Goal: Transaction & Acquisition: Register for event/course

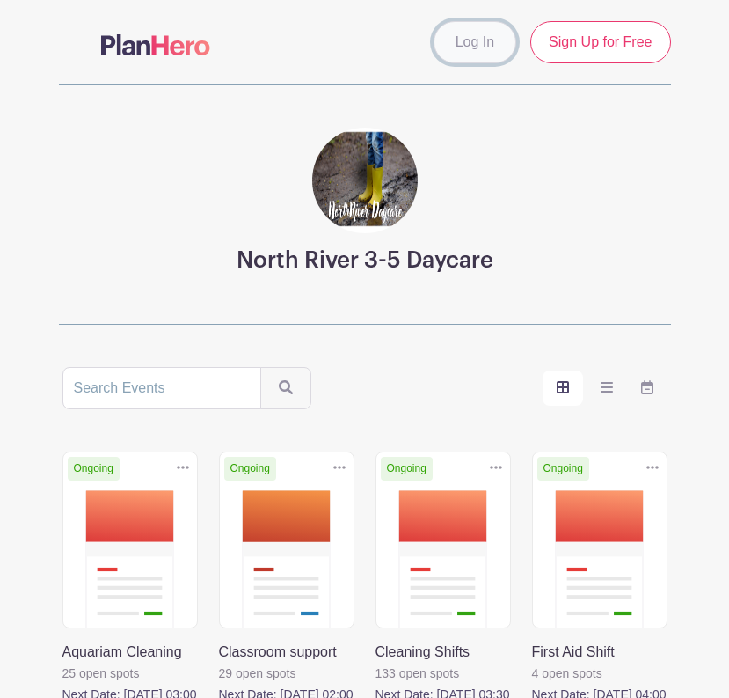
click at [477, 41] on link "Log In" at bounding box center [475, 42] width 83 height 42
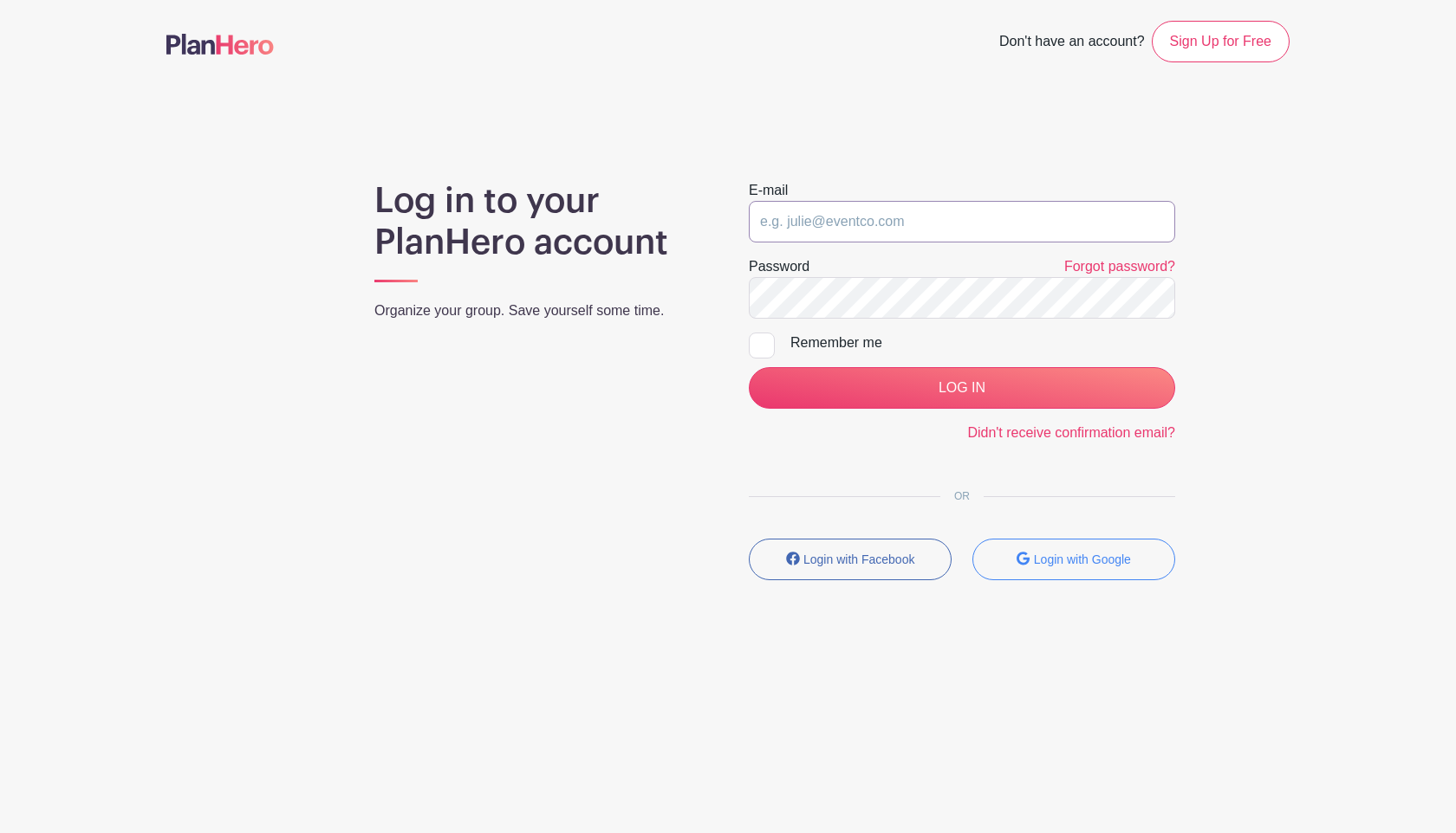
click at [717, 228] on input "email" at bounding box center [961, 222] width 427 height 41
type input "[EMAIL_ADDRESS][DOMAIN_NAME]"
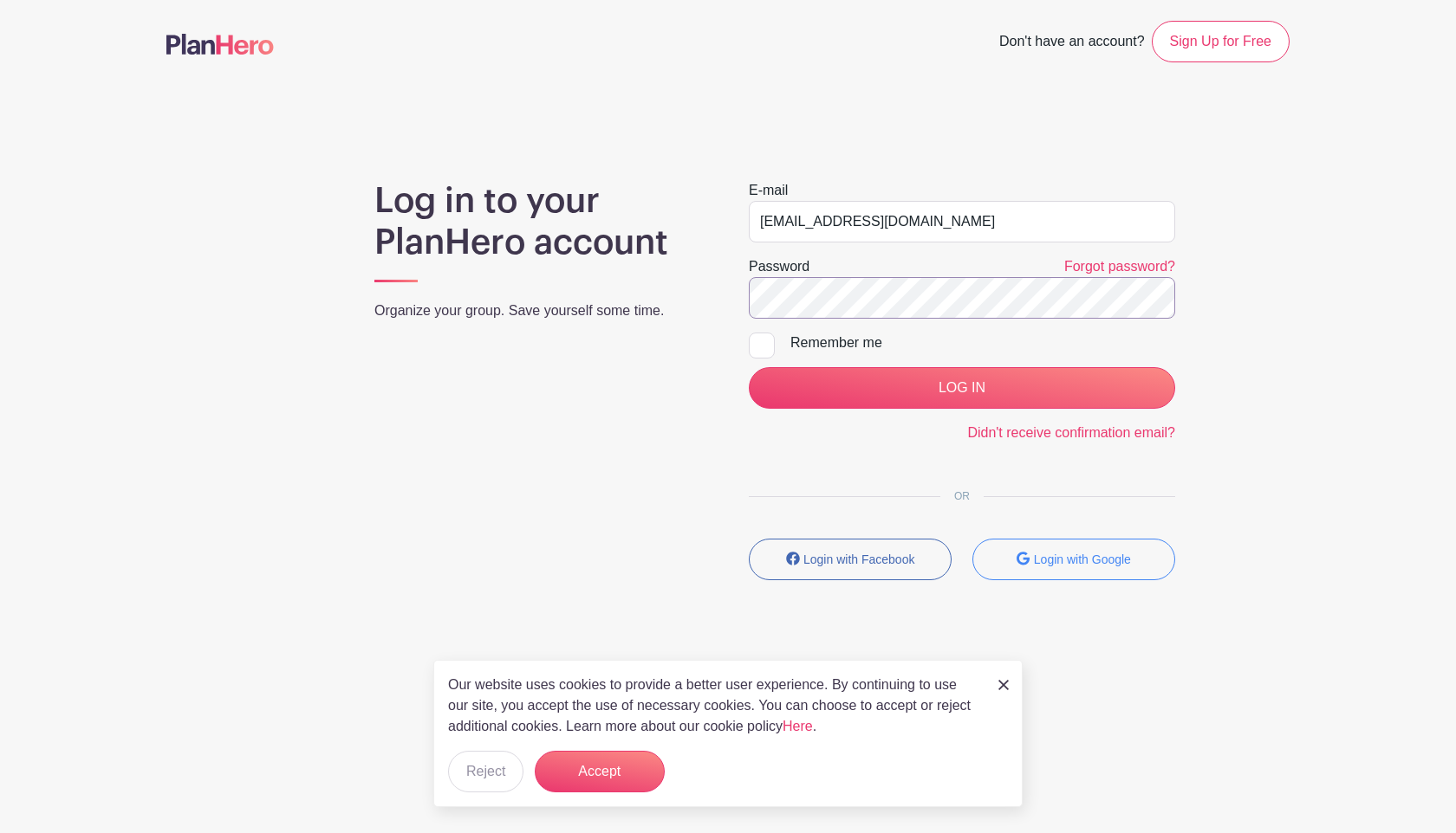
click at [501, 313] on div "Log in to your PlanHero account Organize your group. Save yourself some time. E…" at bounding box center [728, 387] width 1123 height 414
click at [717, 367] on input "LOG IN" at bounding box center [961, 388] width 427 height 41
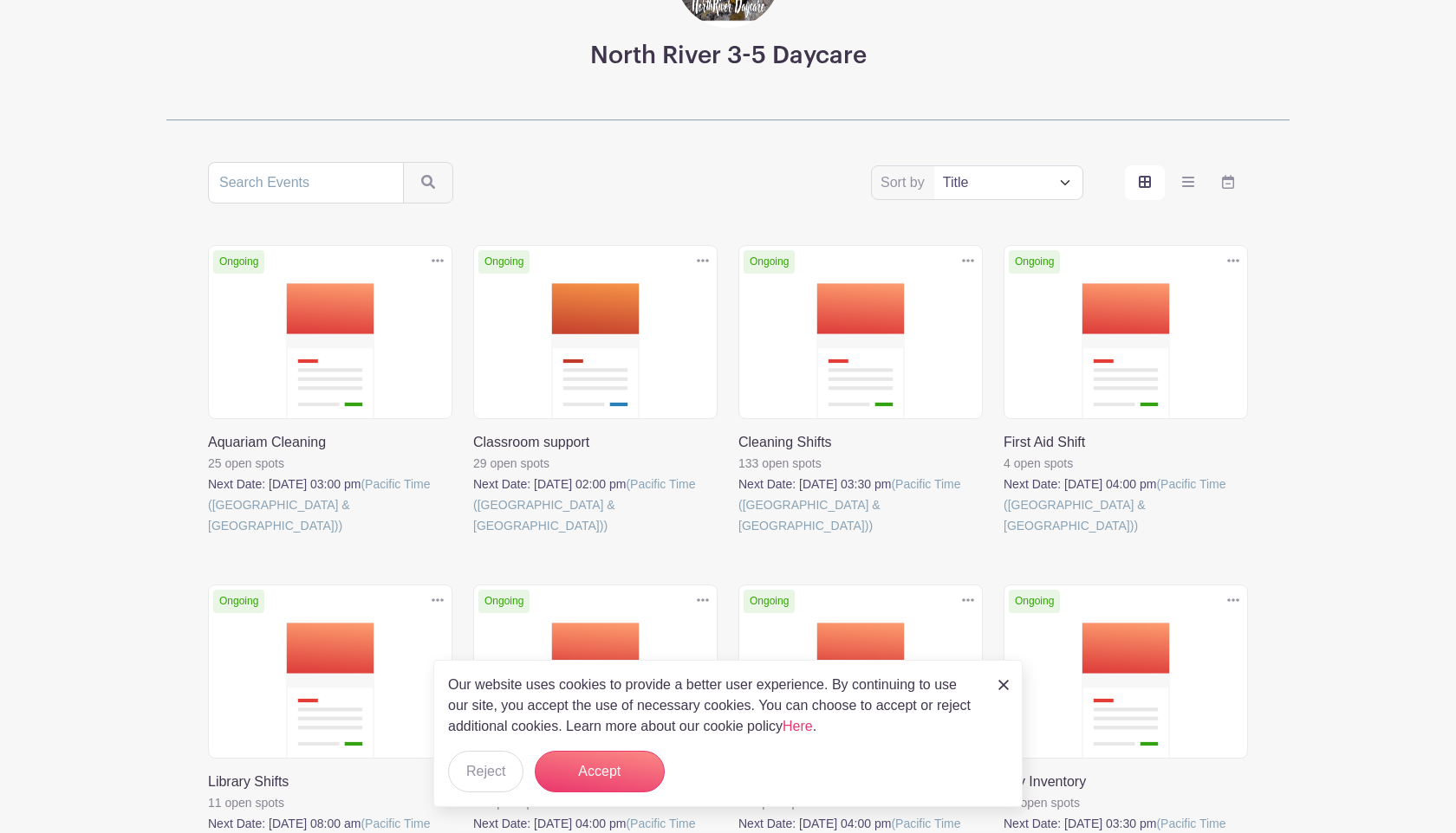
scroll to position [185, 0]
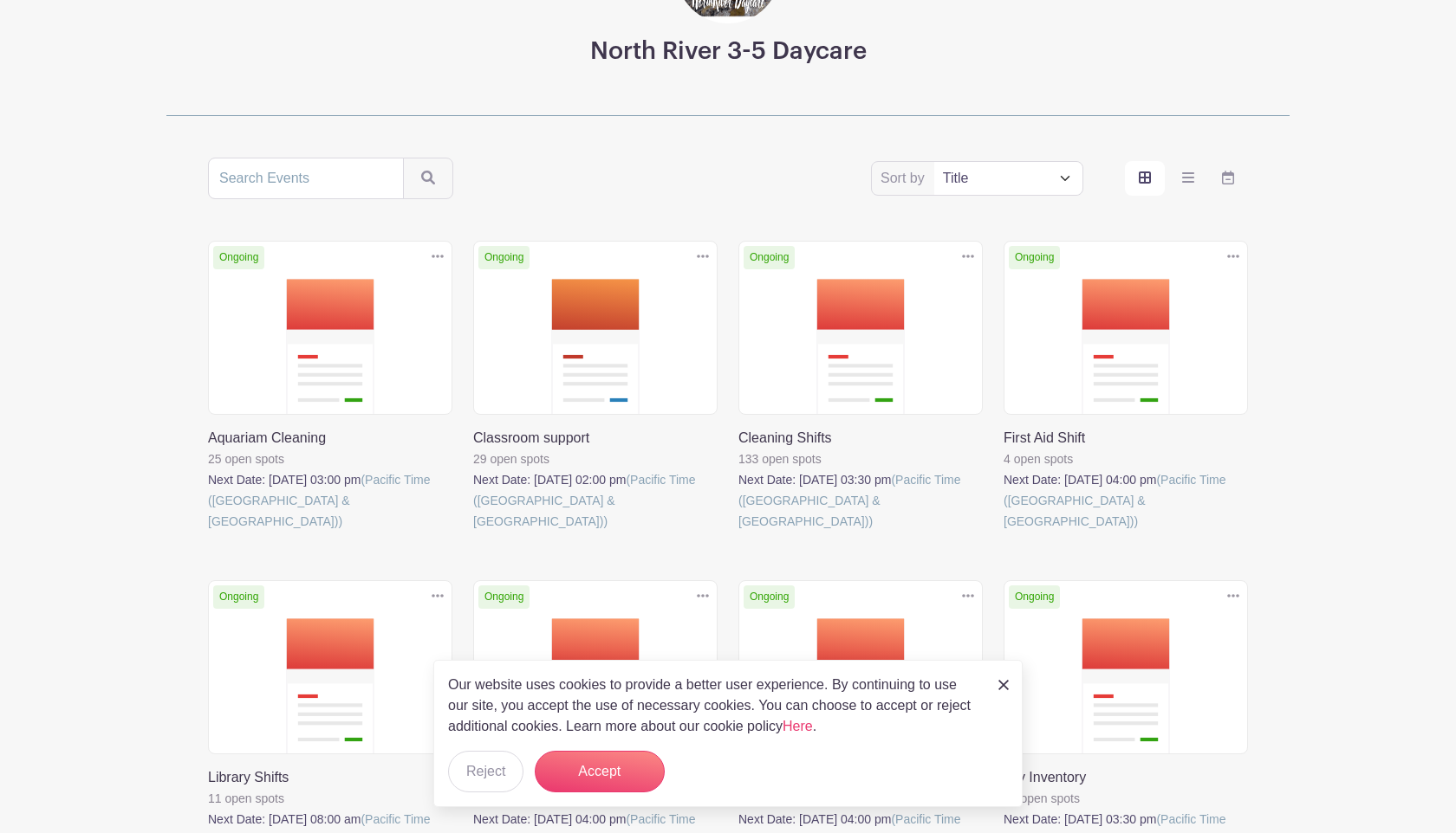
click at [1008, 688] on img at bounding box center [1003, 685] width 11 height 11
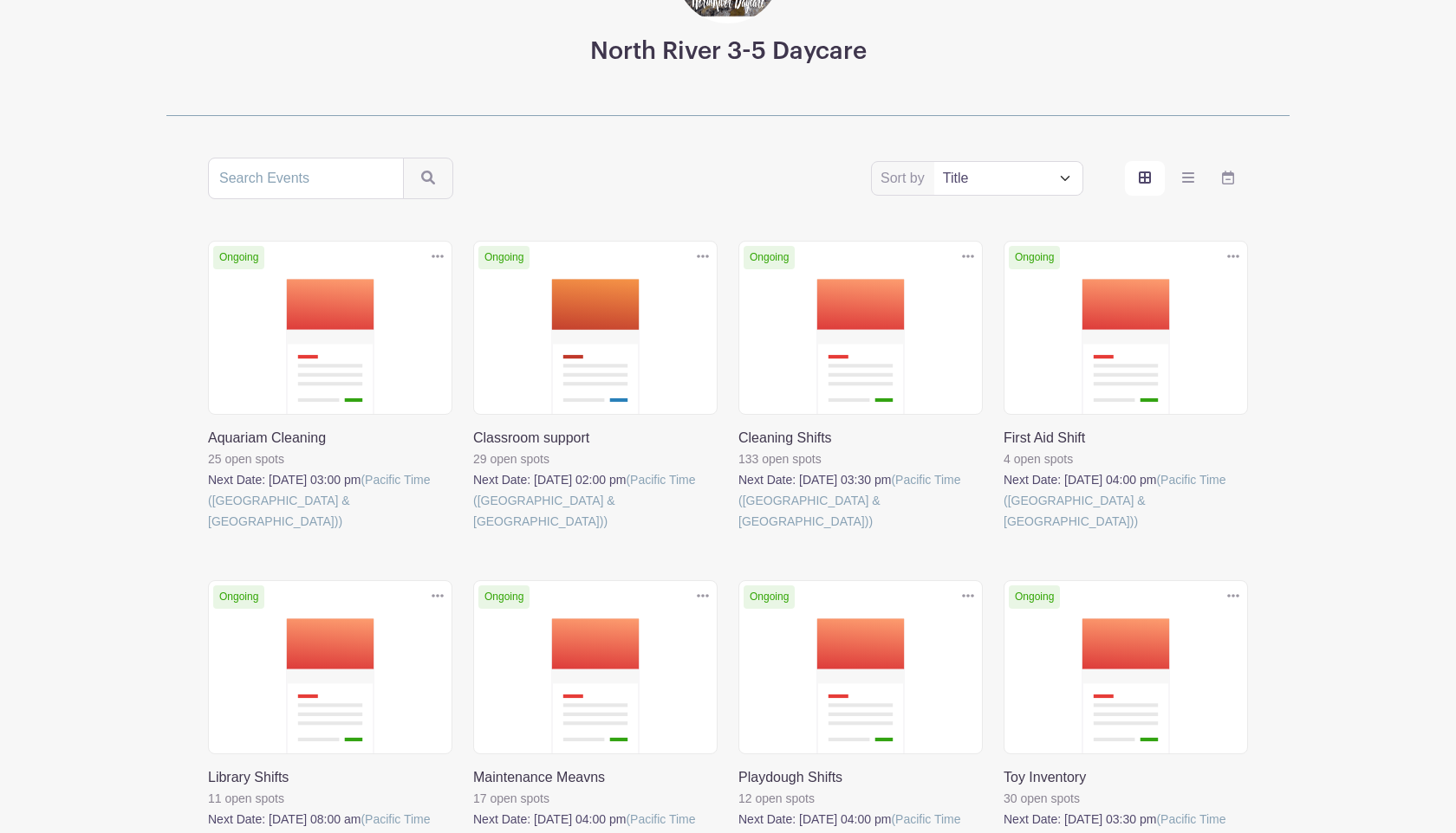
click at [473, 532] on link at bounding box center [473, 532] width 0 height 0
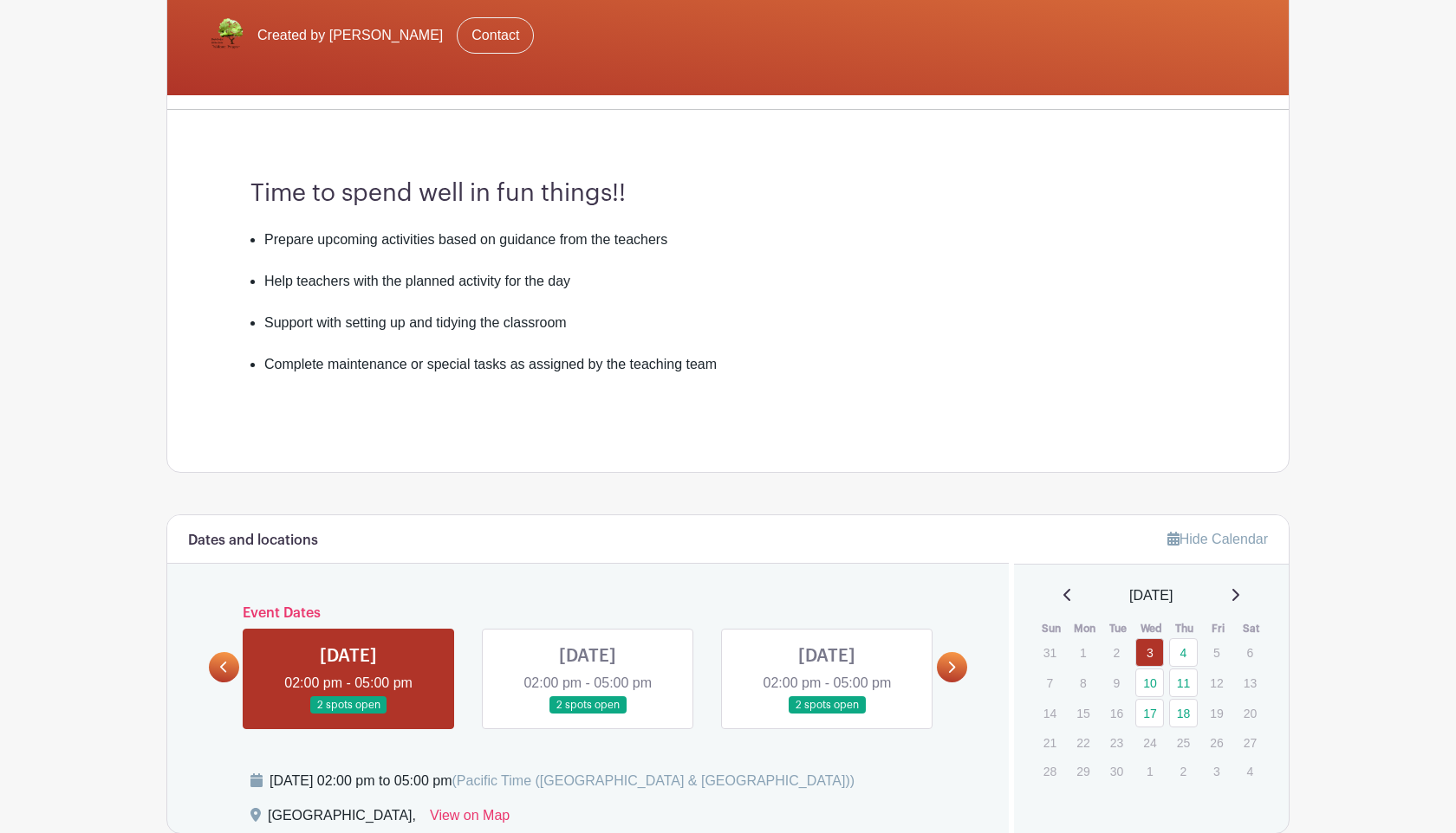
scroll to position [445, 0]
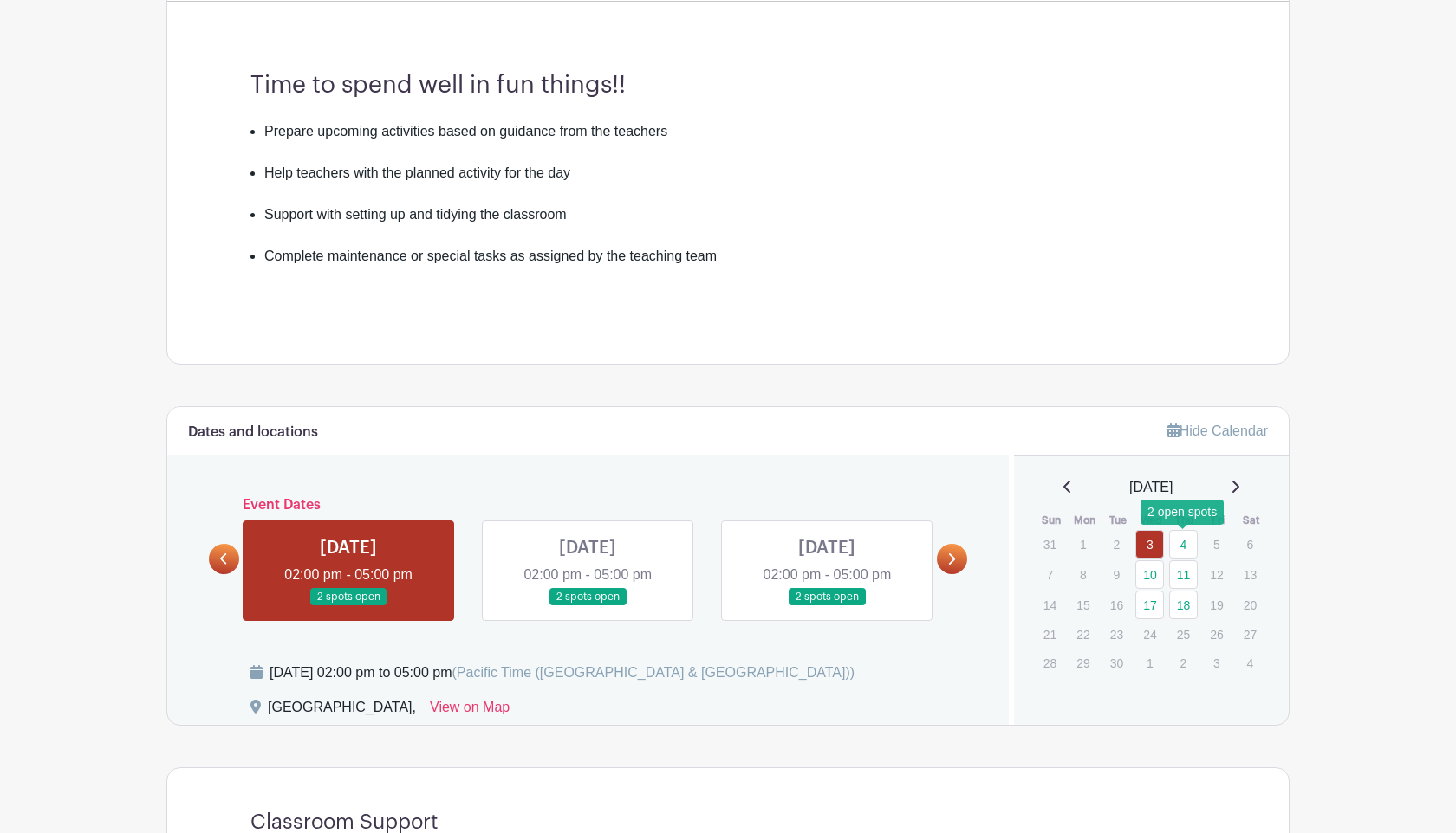
click at [1185, 542] on link "4" at bounding box center [1183, 544] width 29 height 29
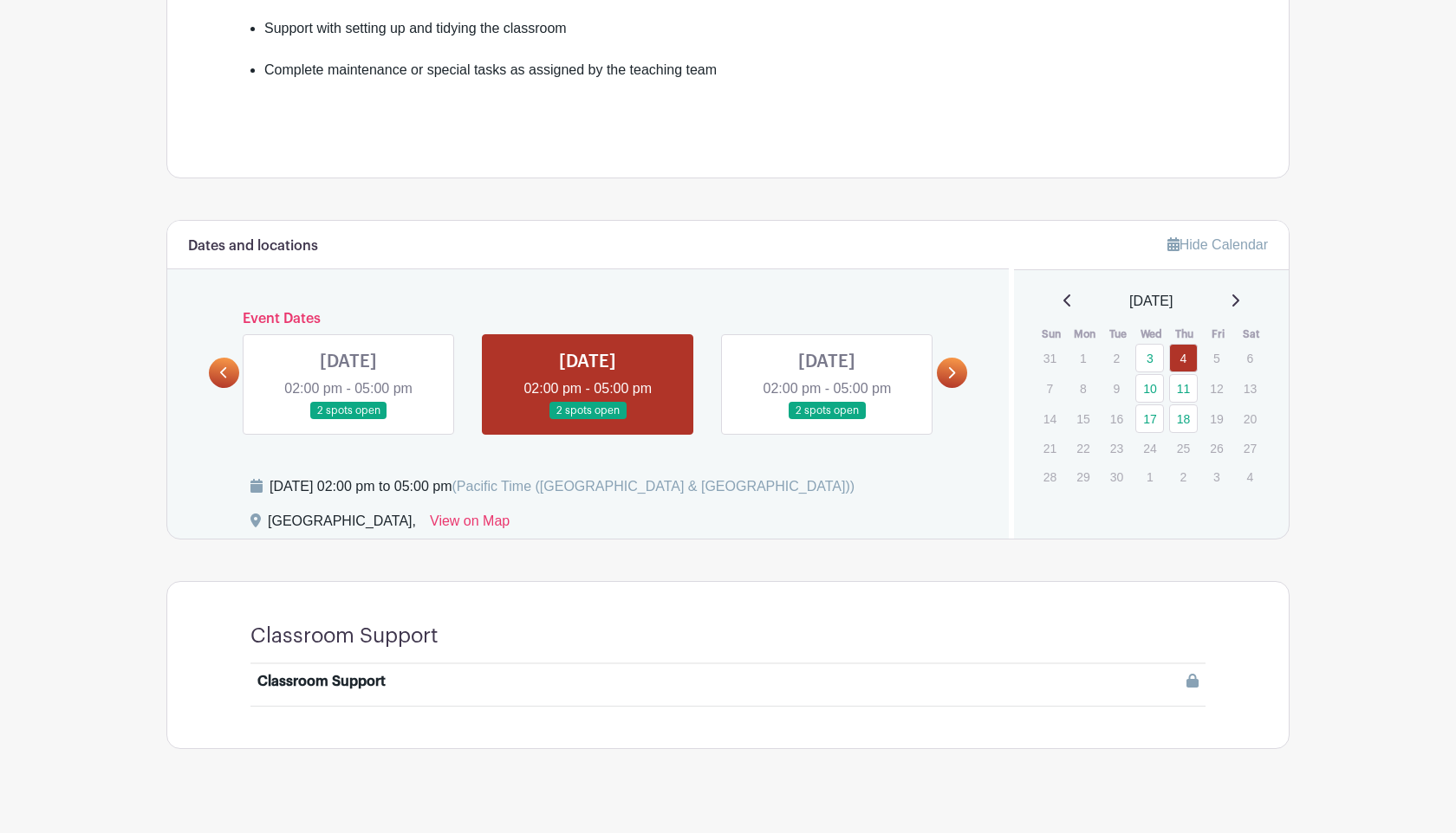
scroll to position [617, 0]
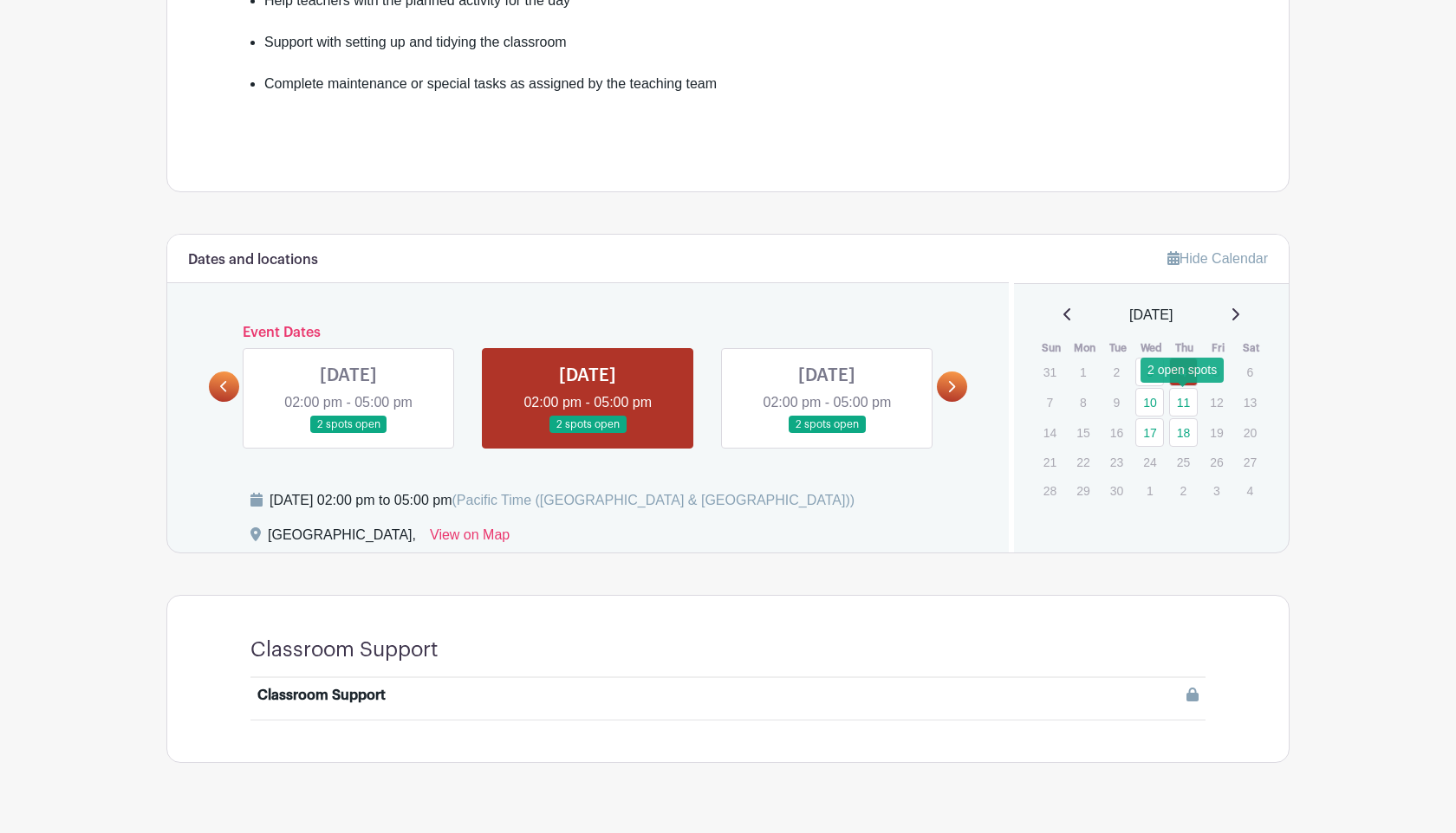
click at [1177, 410] on link "11" at bounding box center [1183, 402] width 29 height 29
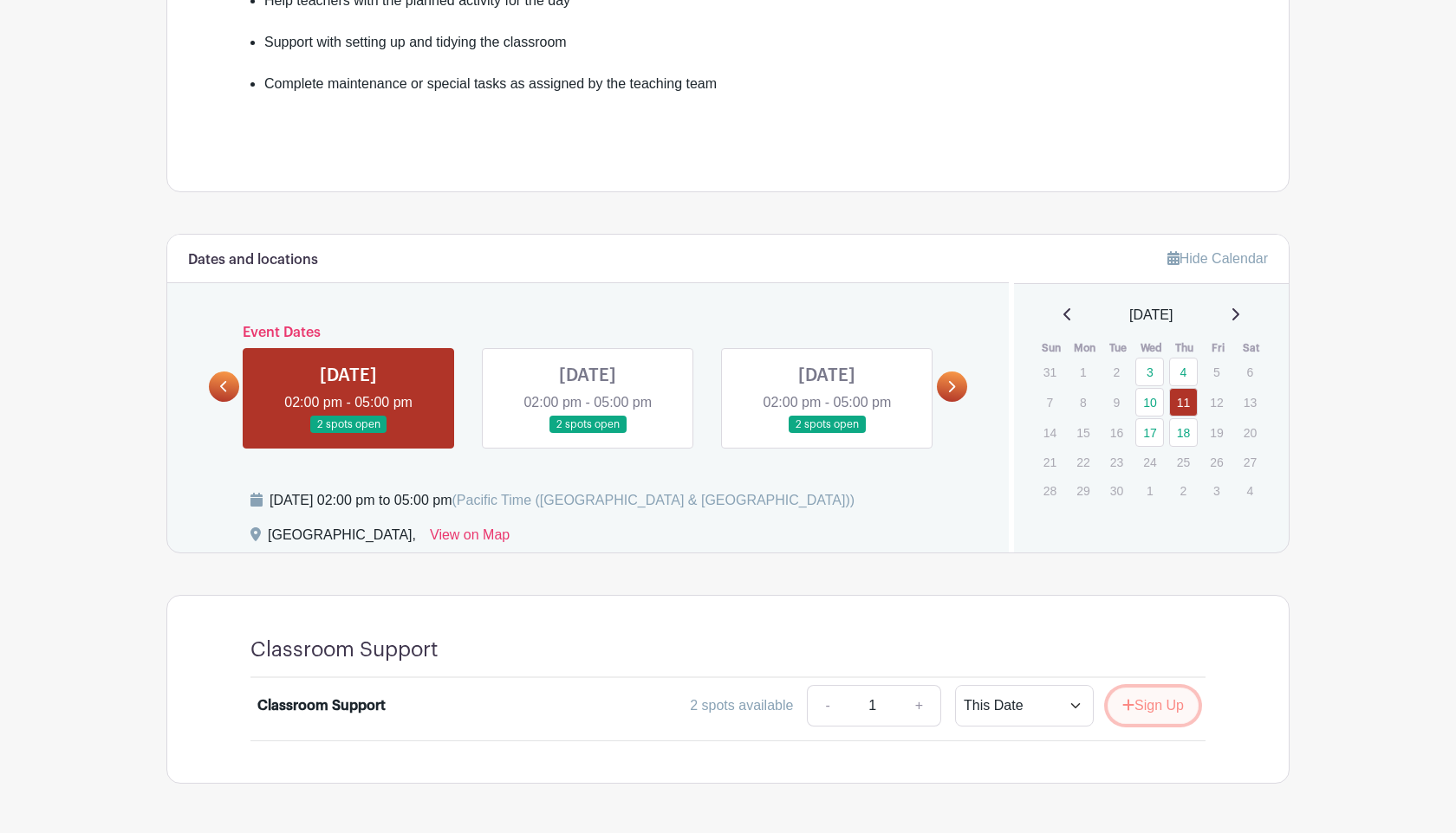
click at [1139, 702] on button "Sign Up" at bounding box center [1153, 705] width 91 height 36
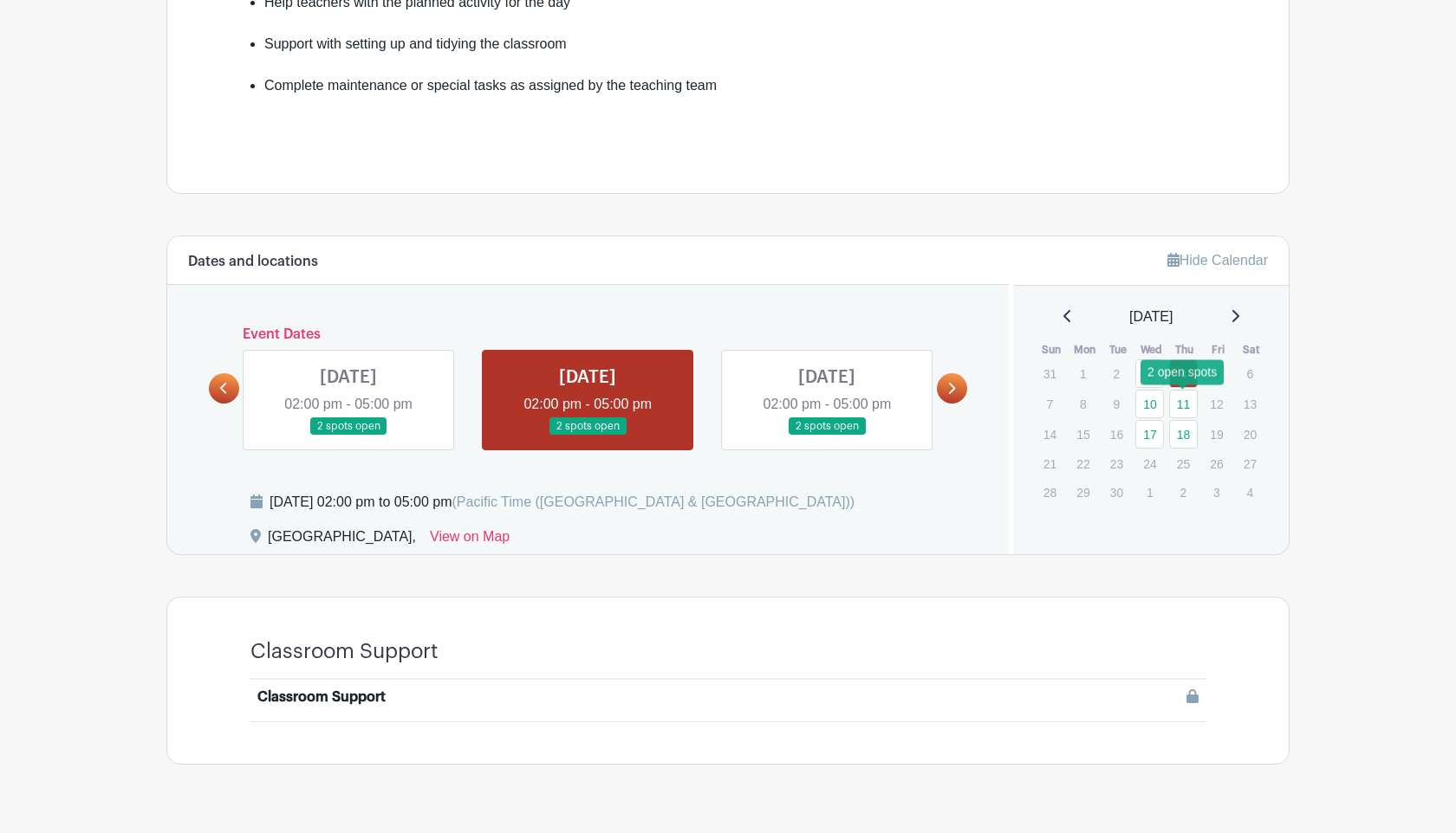
scroll to position [617, 0]
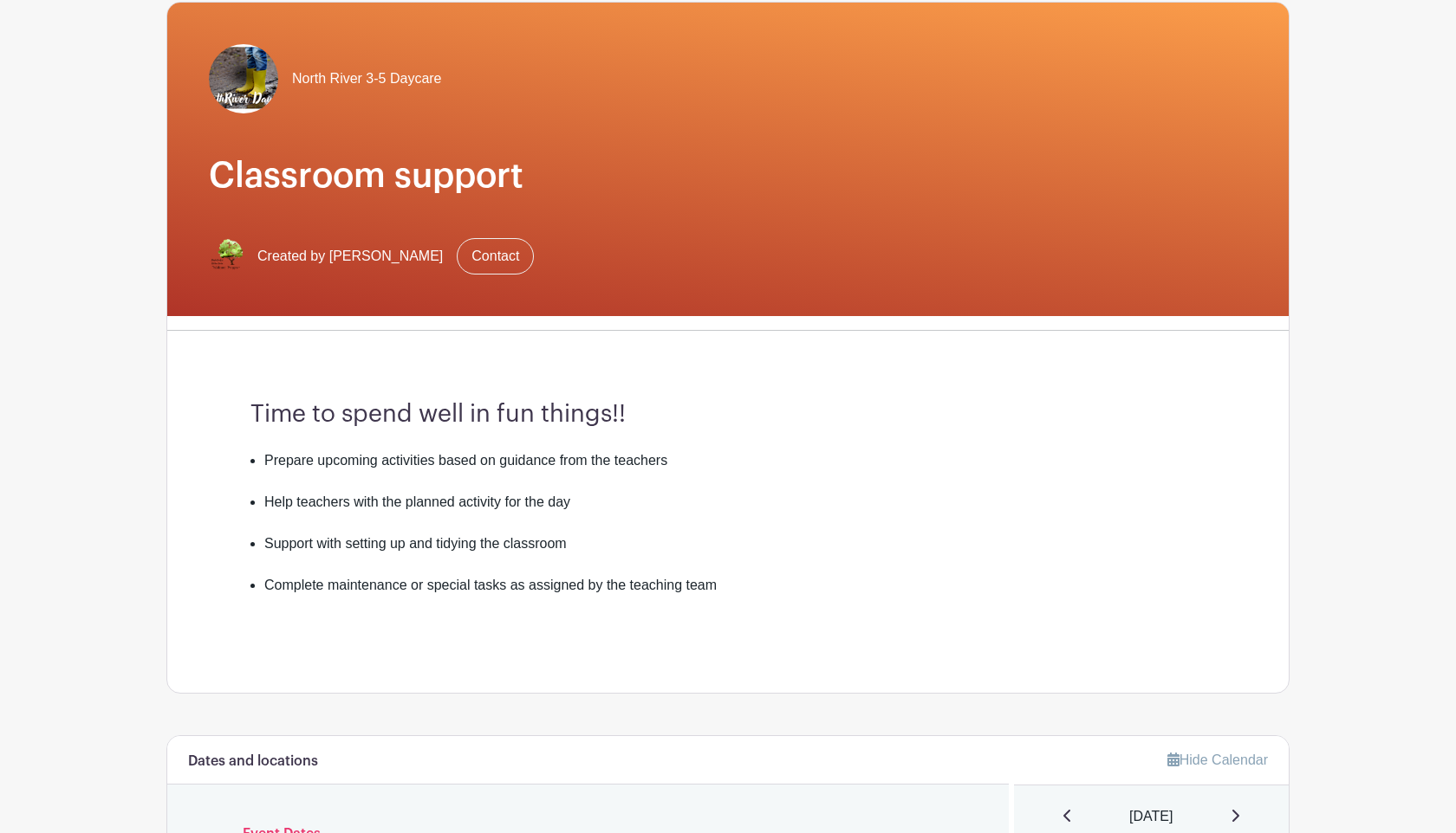
scroll to position [104, 0]
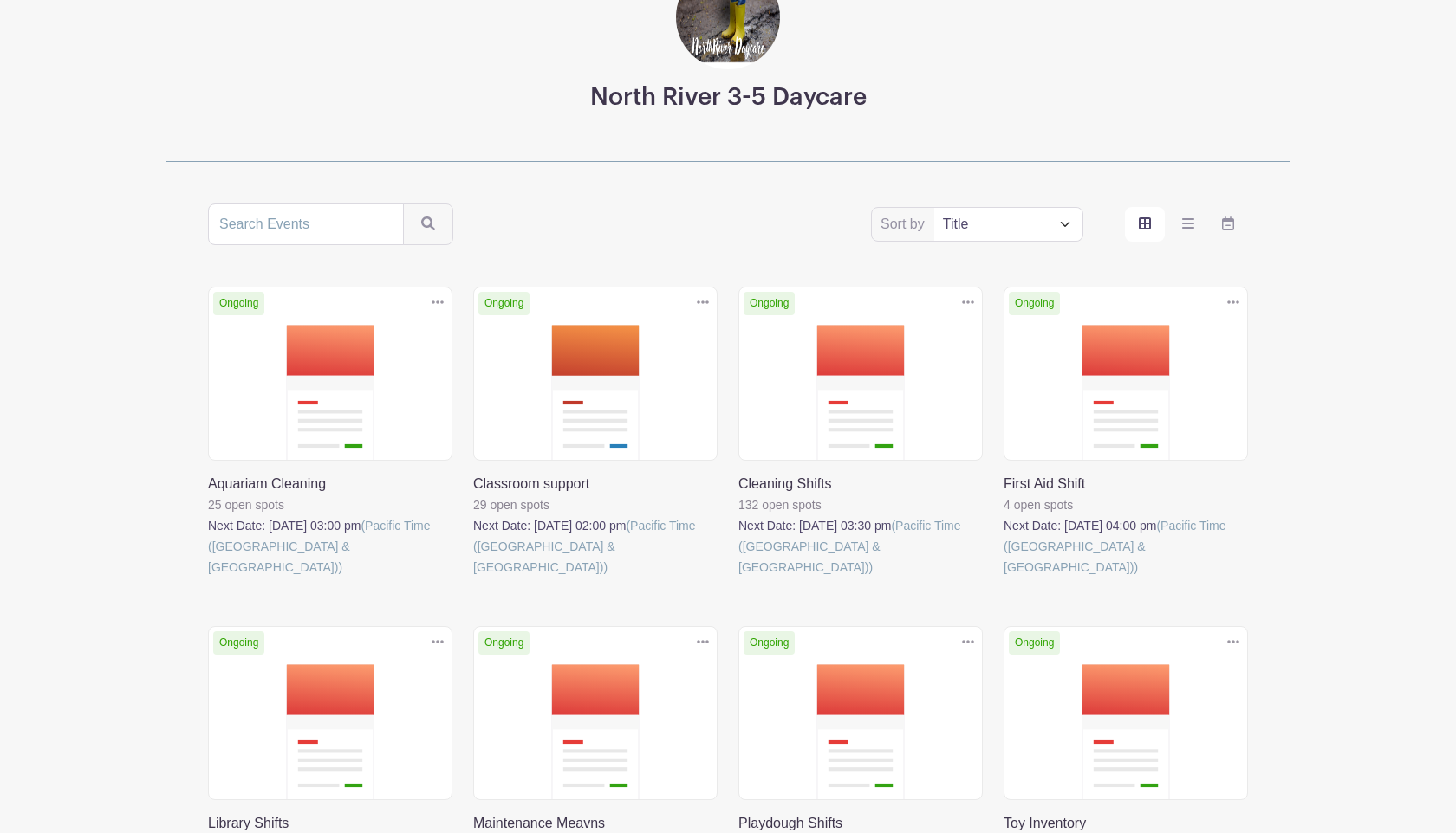
scroll to position [146, 0]
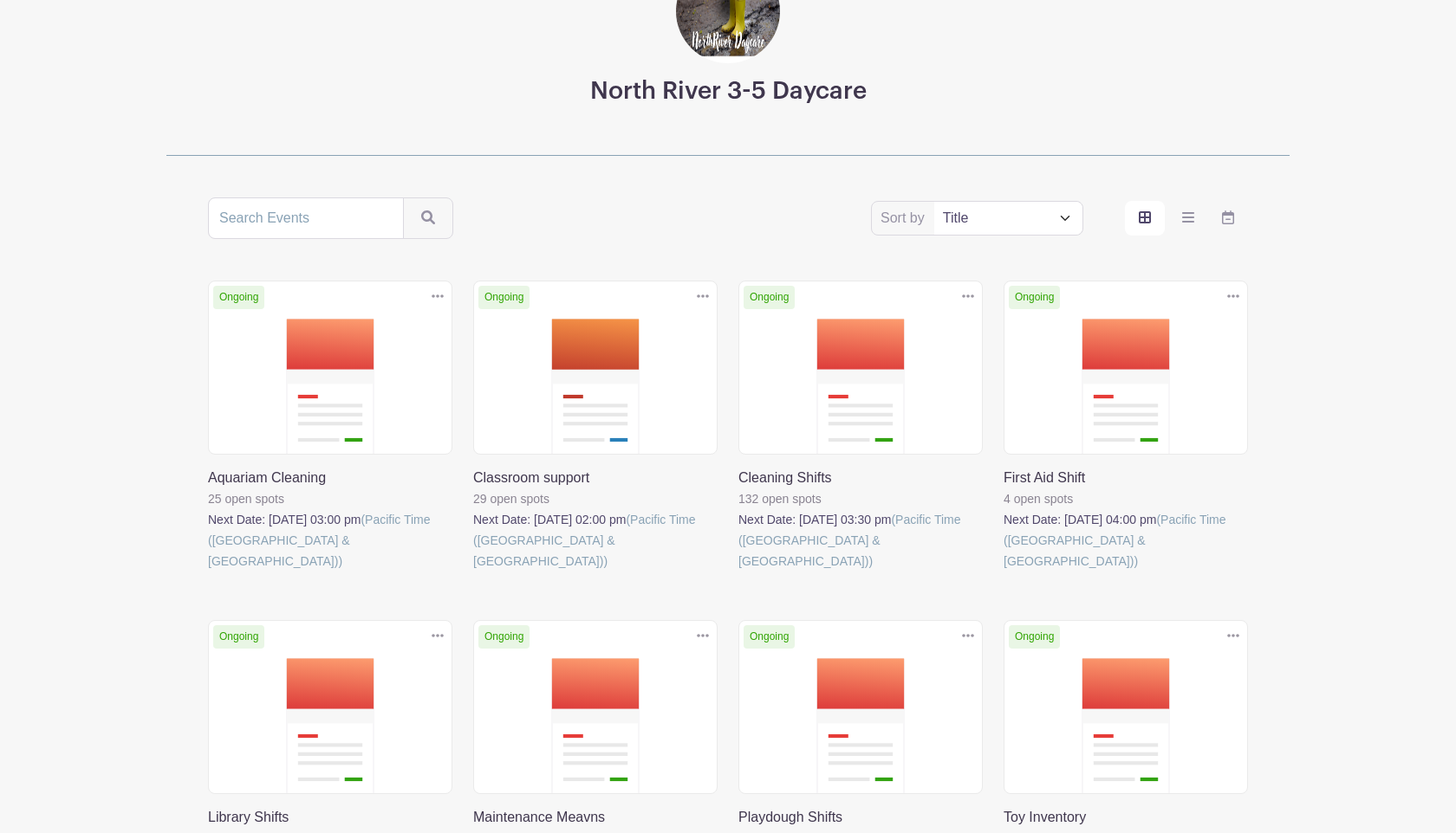
click at [739, 572] on link at bounding box center [739, 572] width 0 height 0
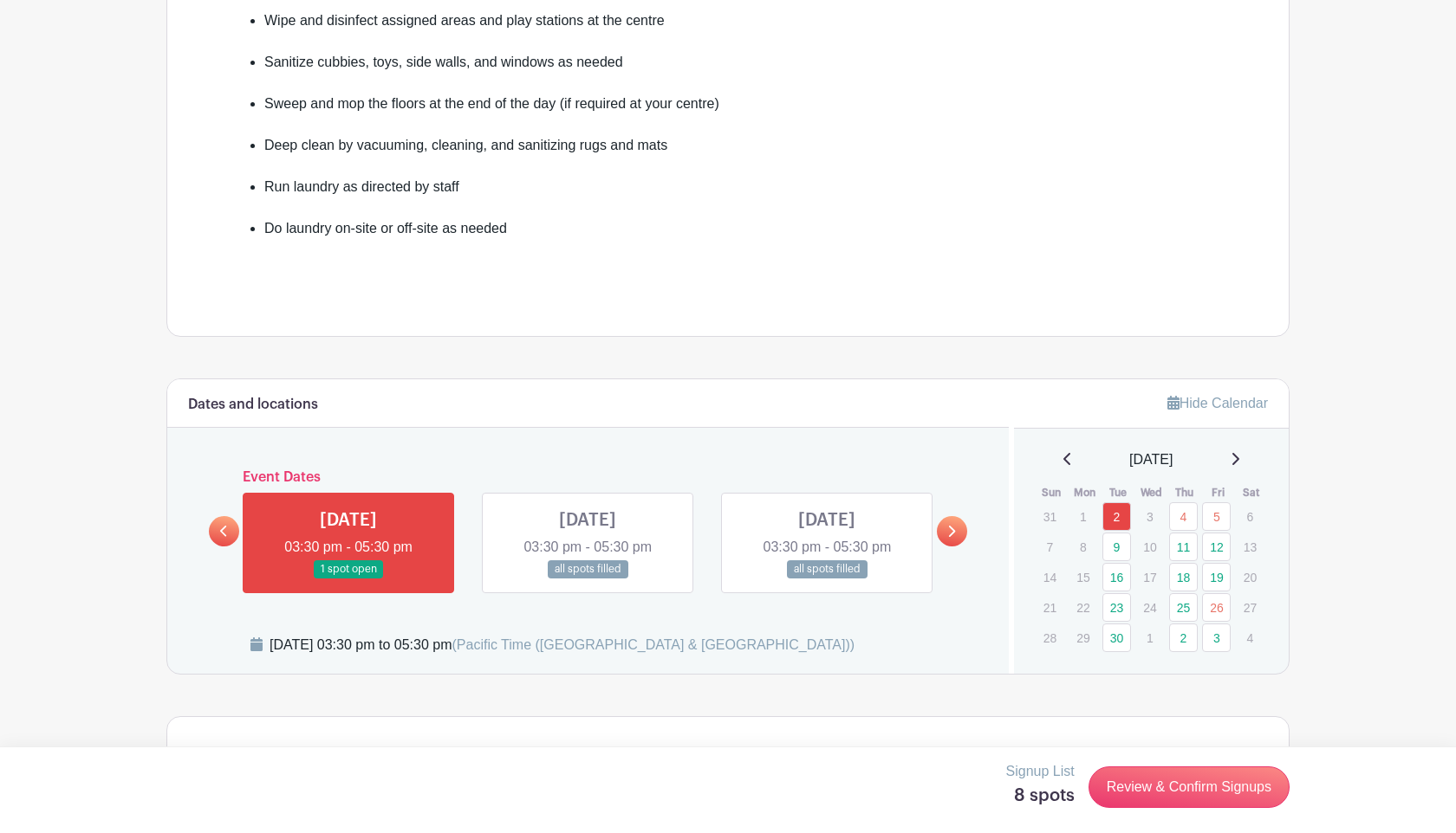
scroll to position [553, 0]
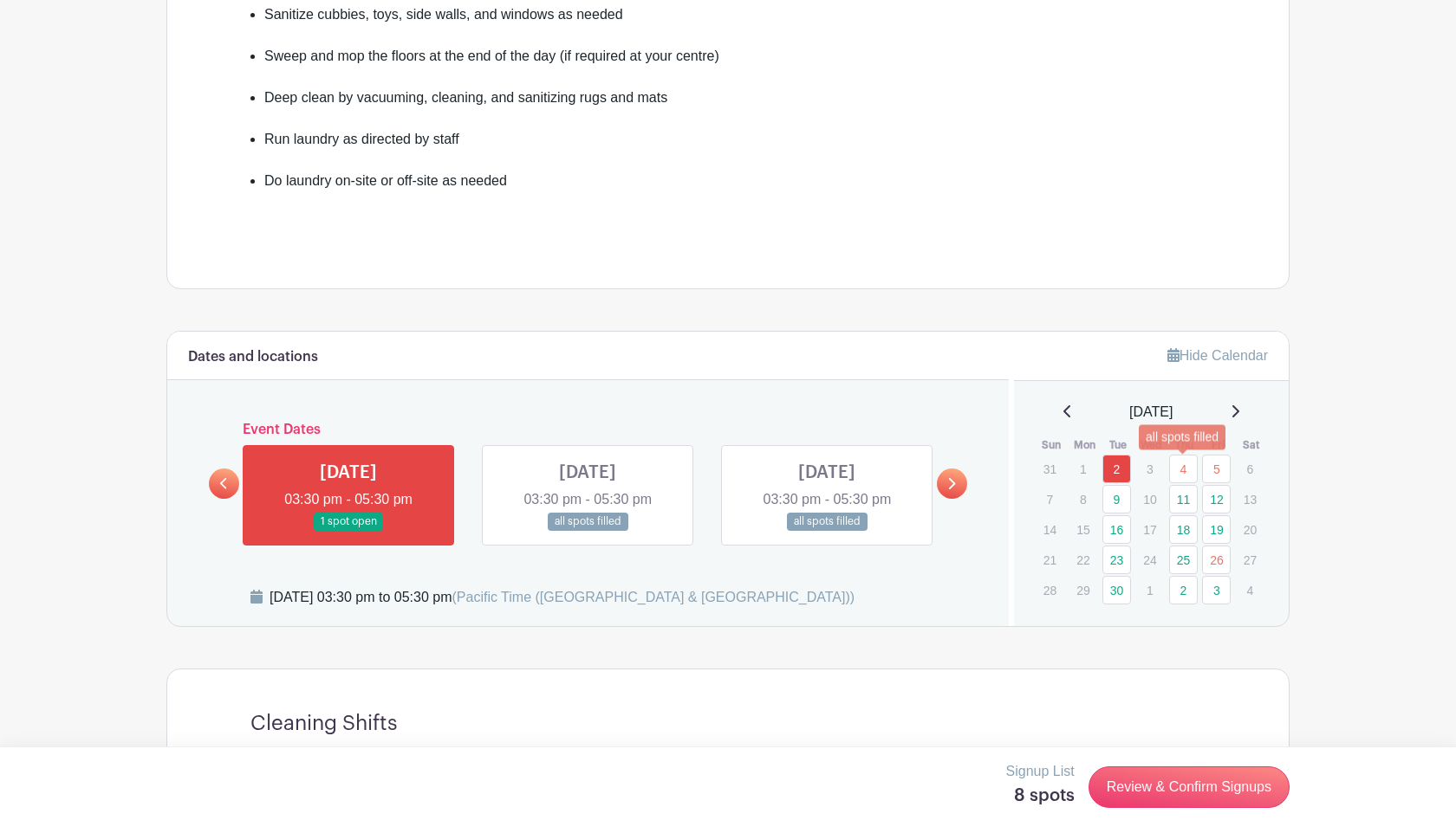
click at [1183, 475] on link "4" at bounding box center [1183, 469] width 29 height 29
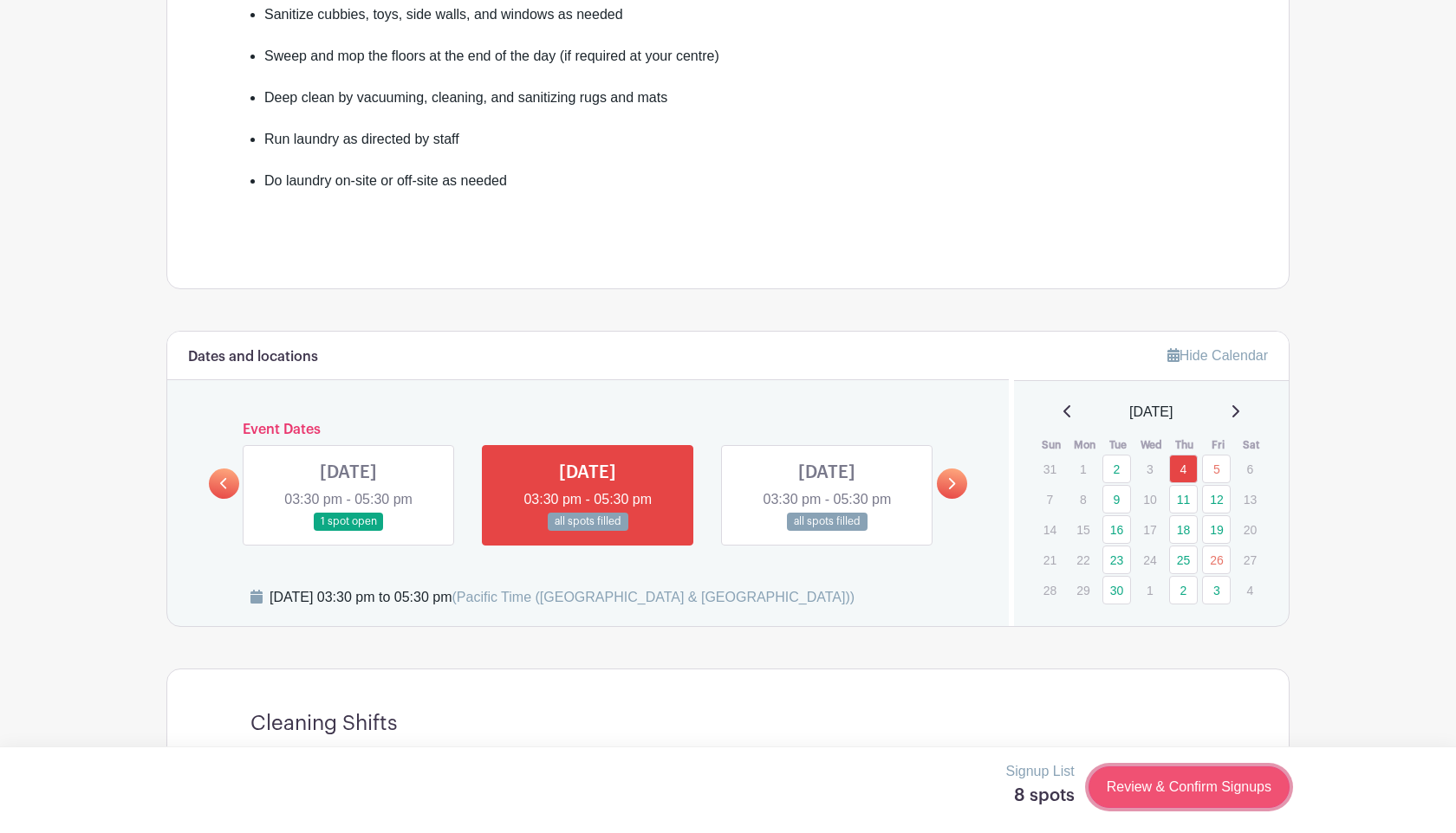
click at [1151, 790] on link "Review & Confirm Signups" at bounding box center [1189, 788] width 201 height 41
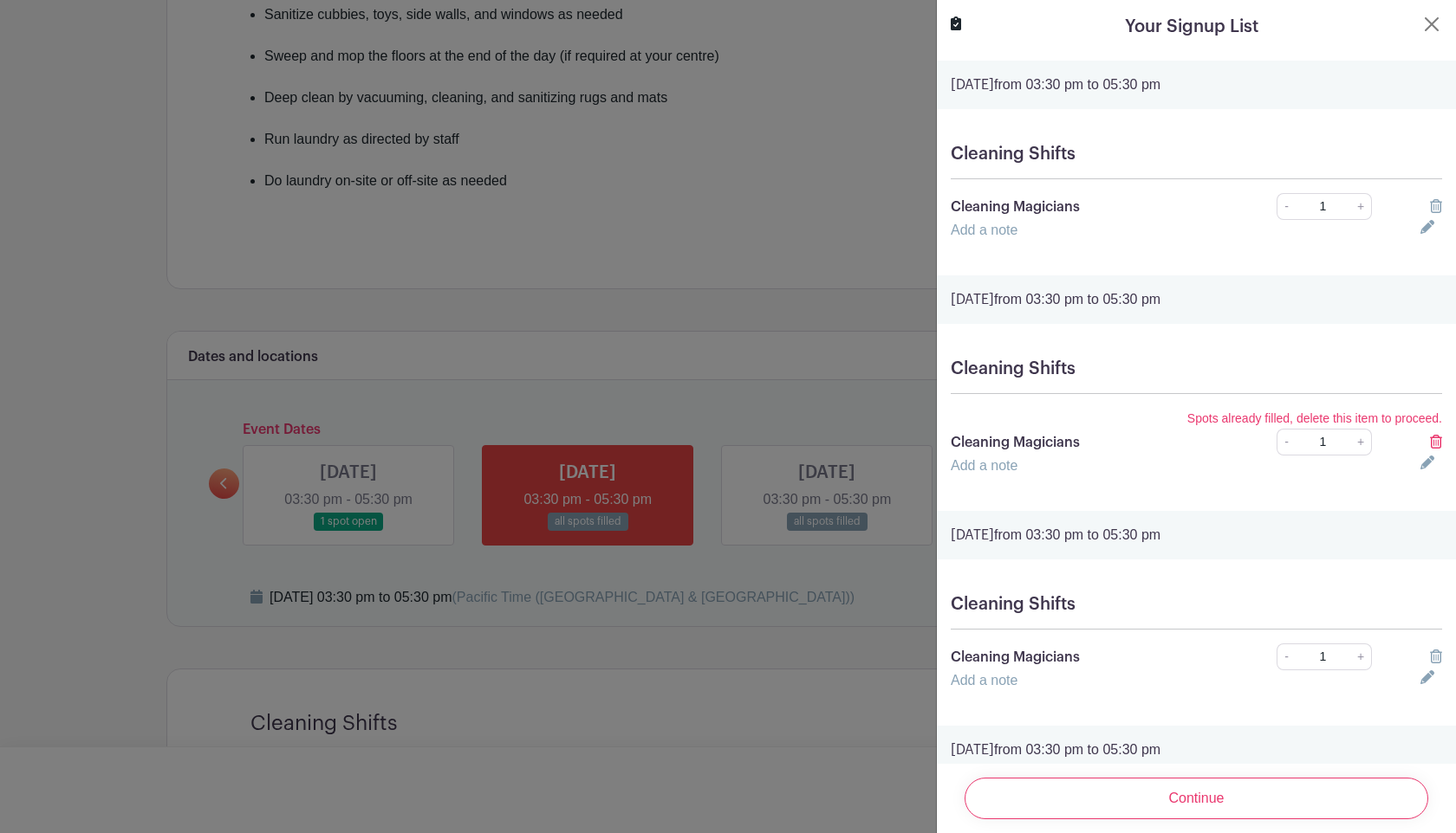
drag, startPoint x: 1152, startPoint y: 791, endPoint x: 1215, endPoint y: 525, distance: 273.4
click at [1432, 443] on icon at bounding box center [1436, 442] width 12 height 14
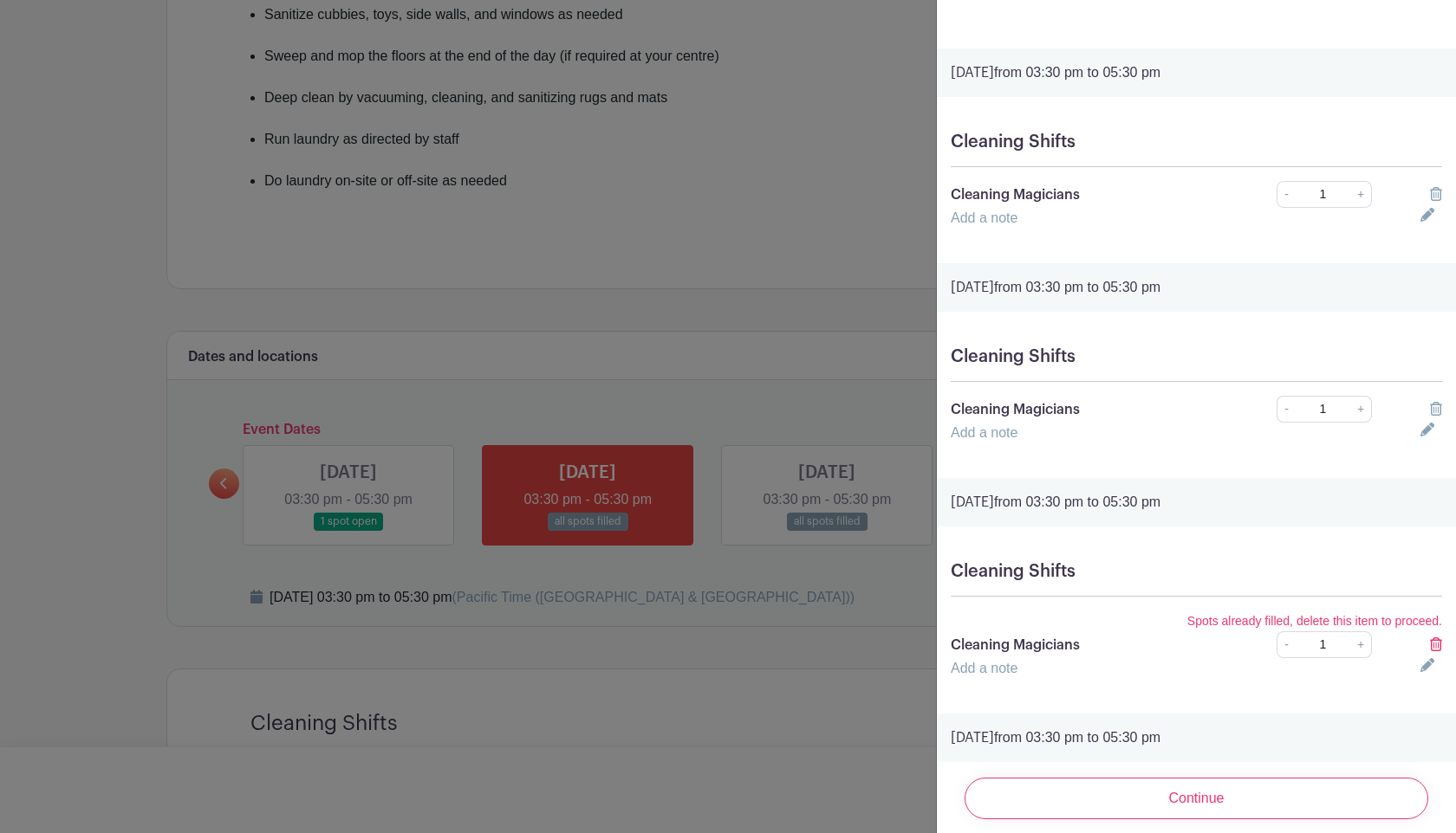
scroll to position [759, 0]
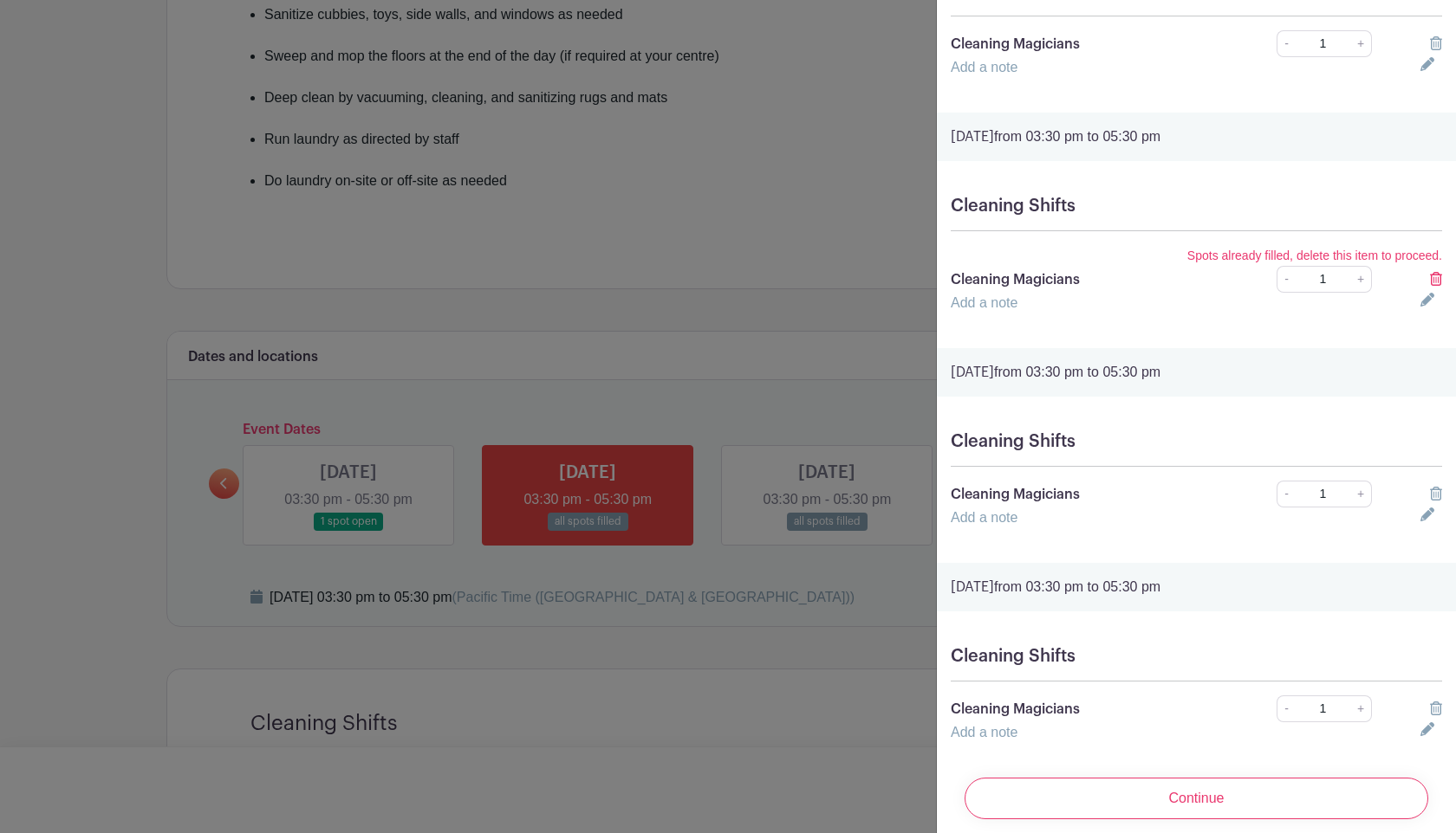
click at [1438, 278] on icon at bounding box center [1436, 279] width 12 height 14
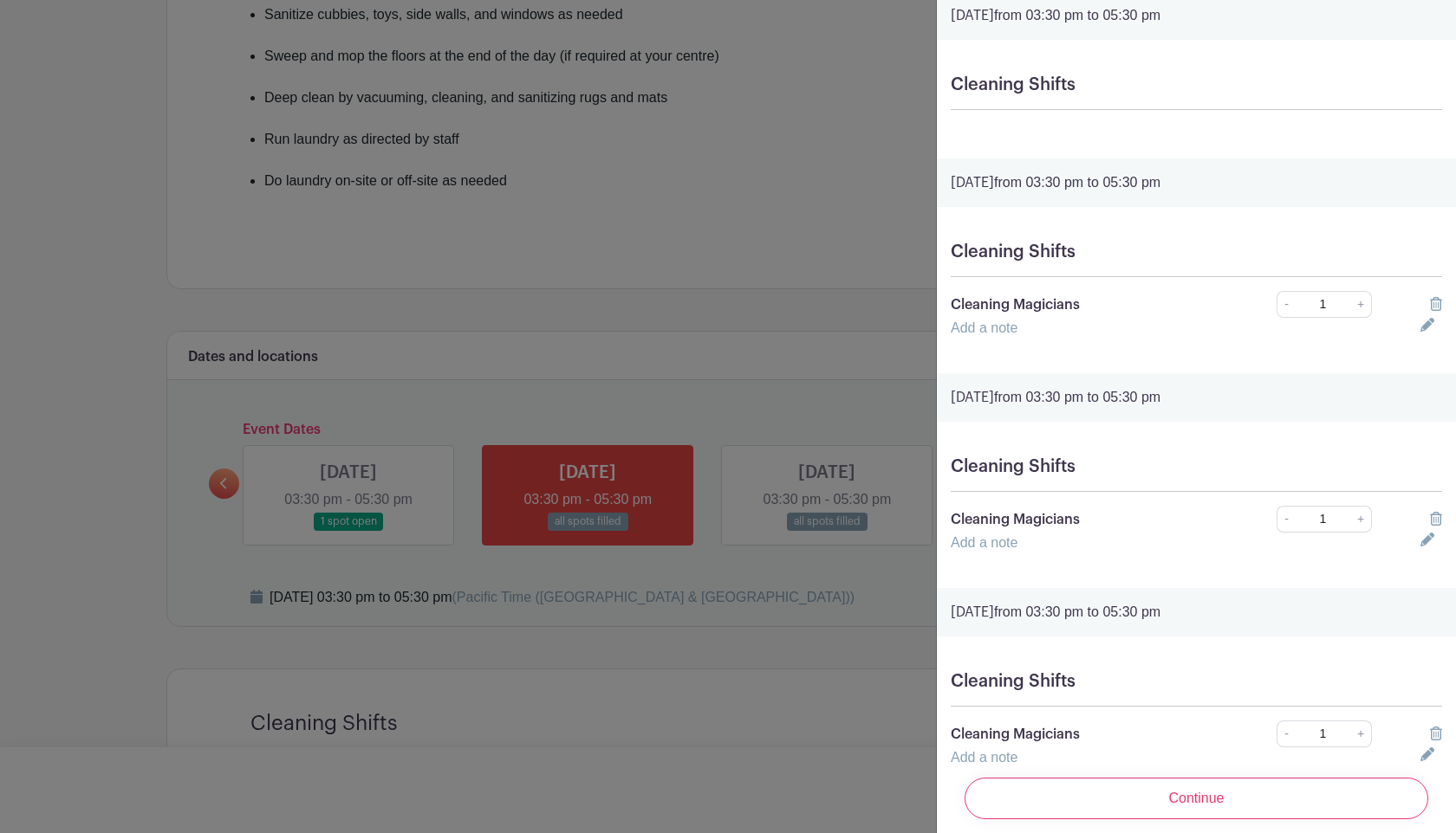
scroll to position [930, 0]
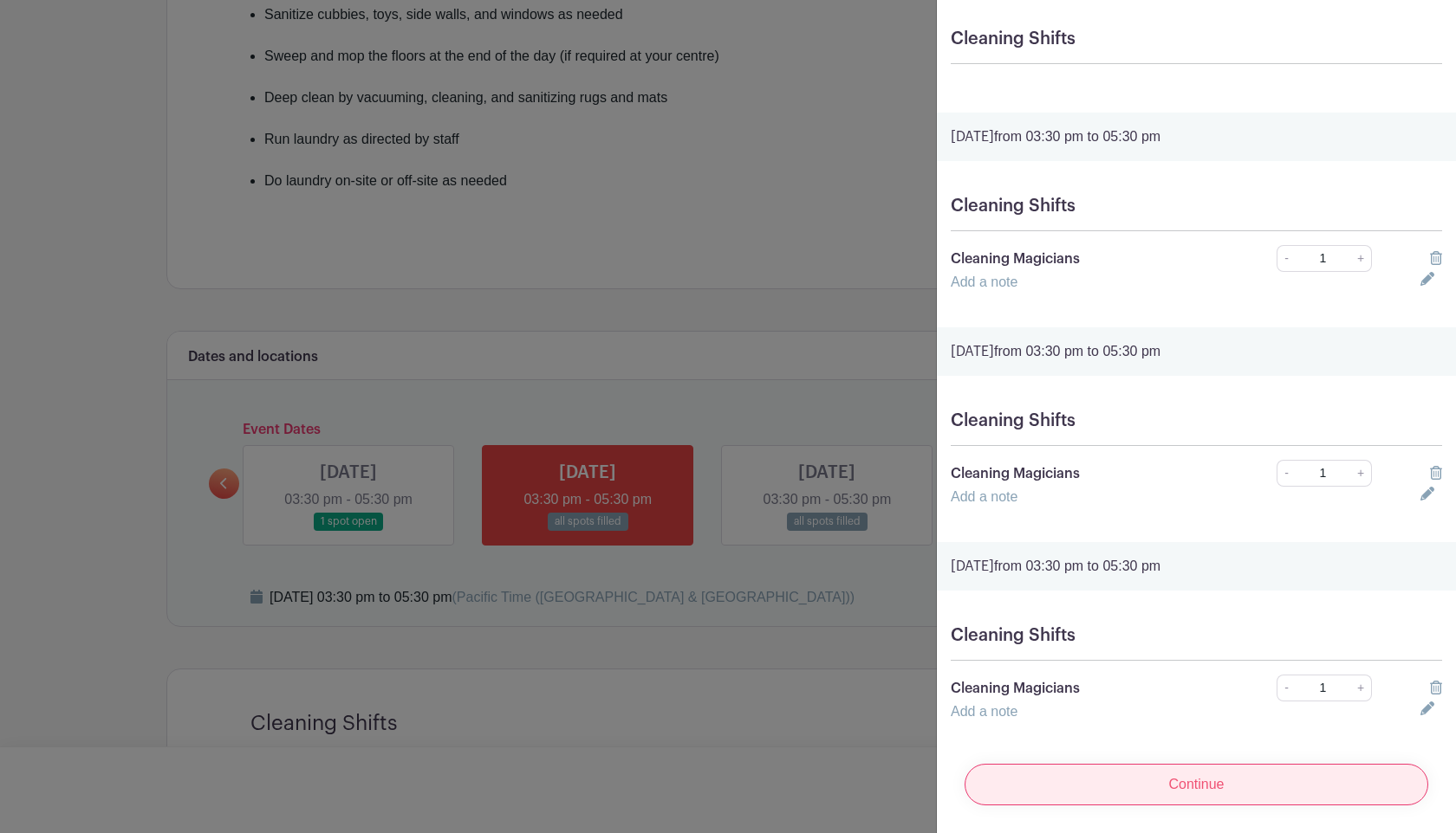
click at [1284, 765] on input "Continue" at bounding box center [1196, 785] width 464 height 41
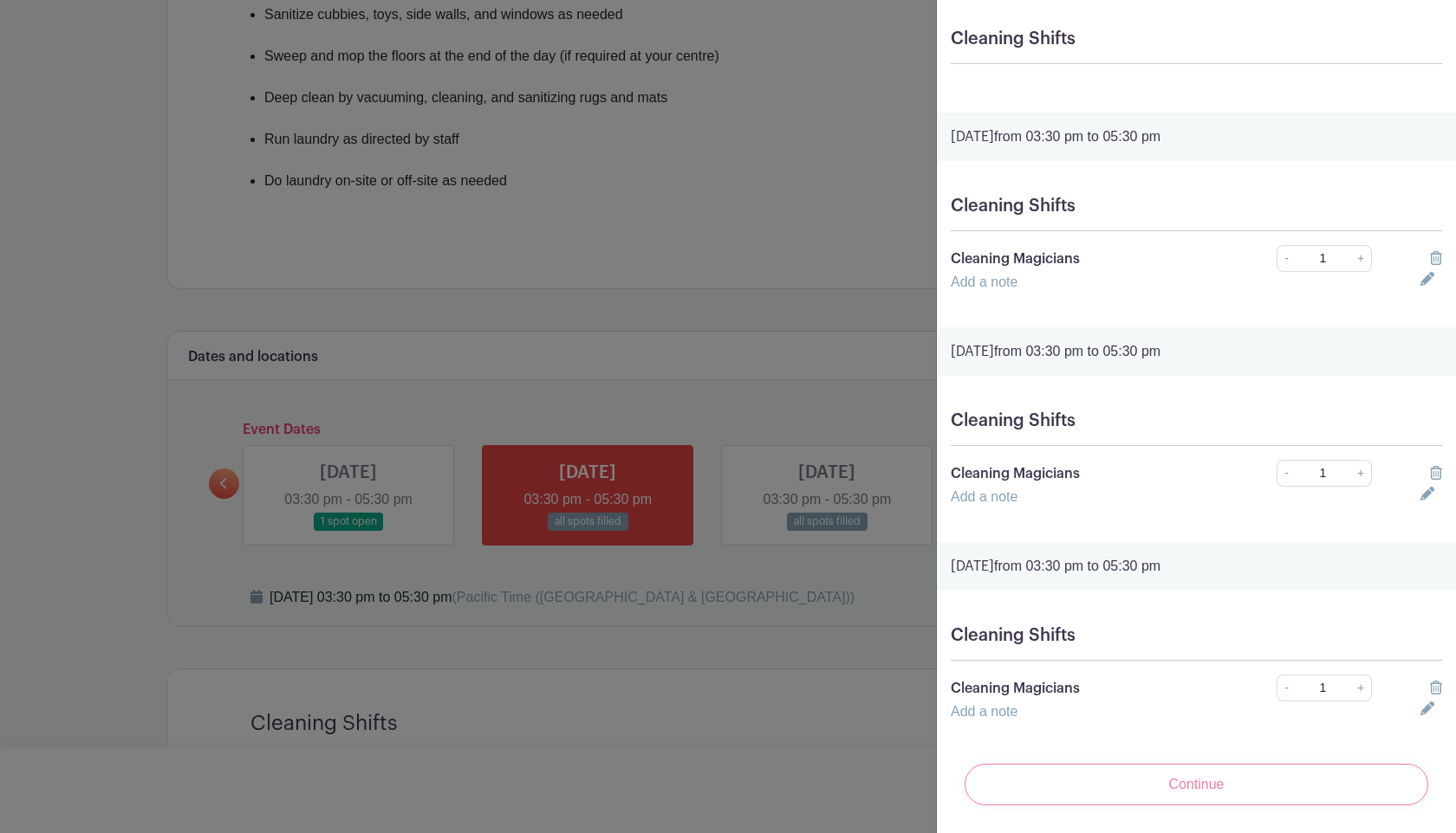
scroll to position [0, 0]
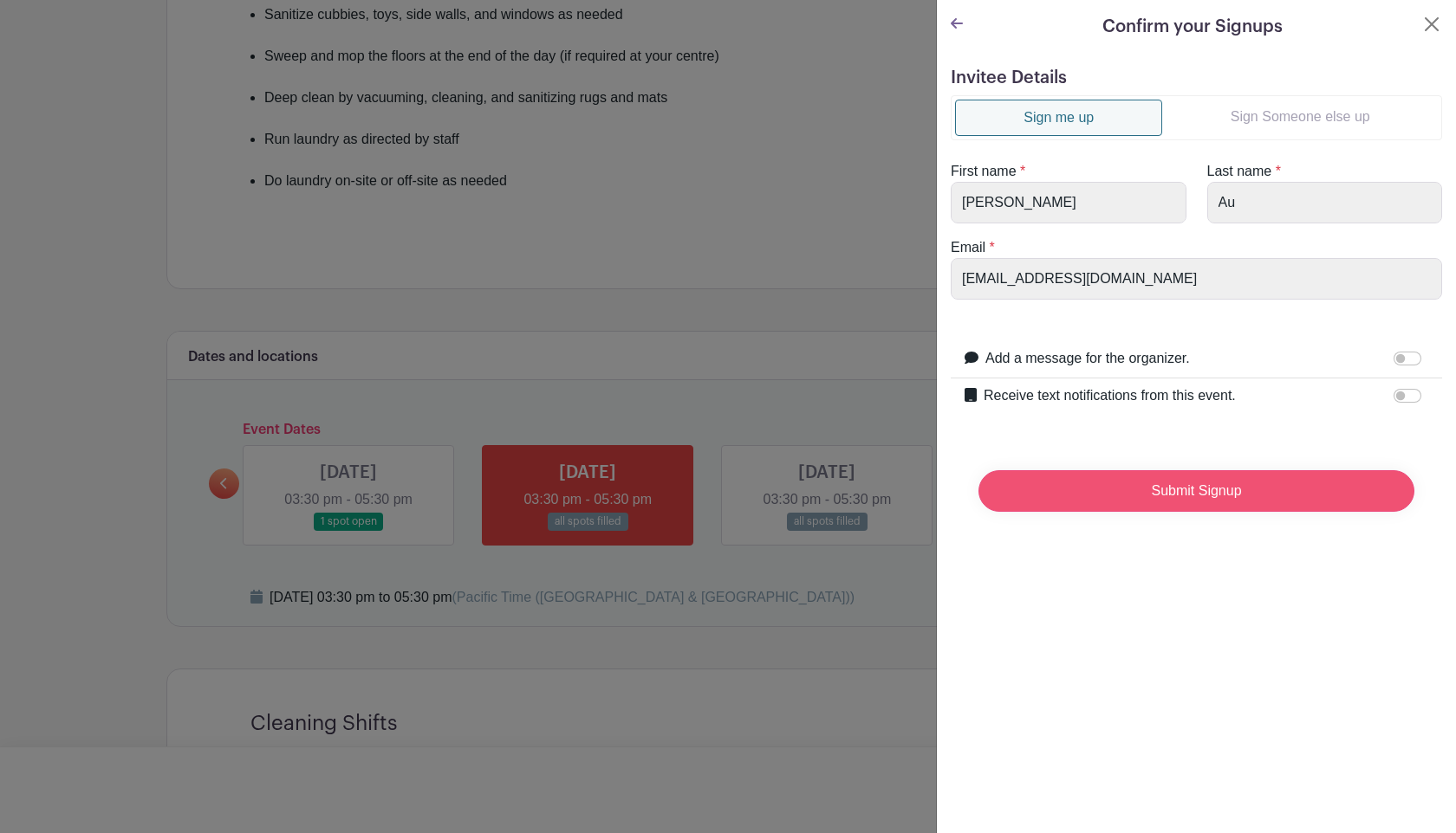
click at [1224, 496] on input "Submit Signup" at bounding box center [1196, 491] width 435 height 41
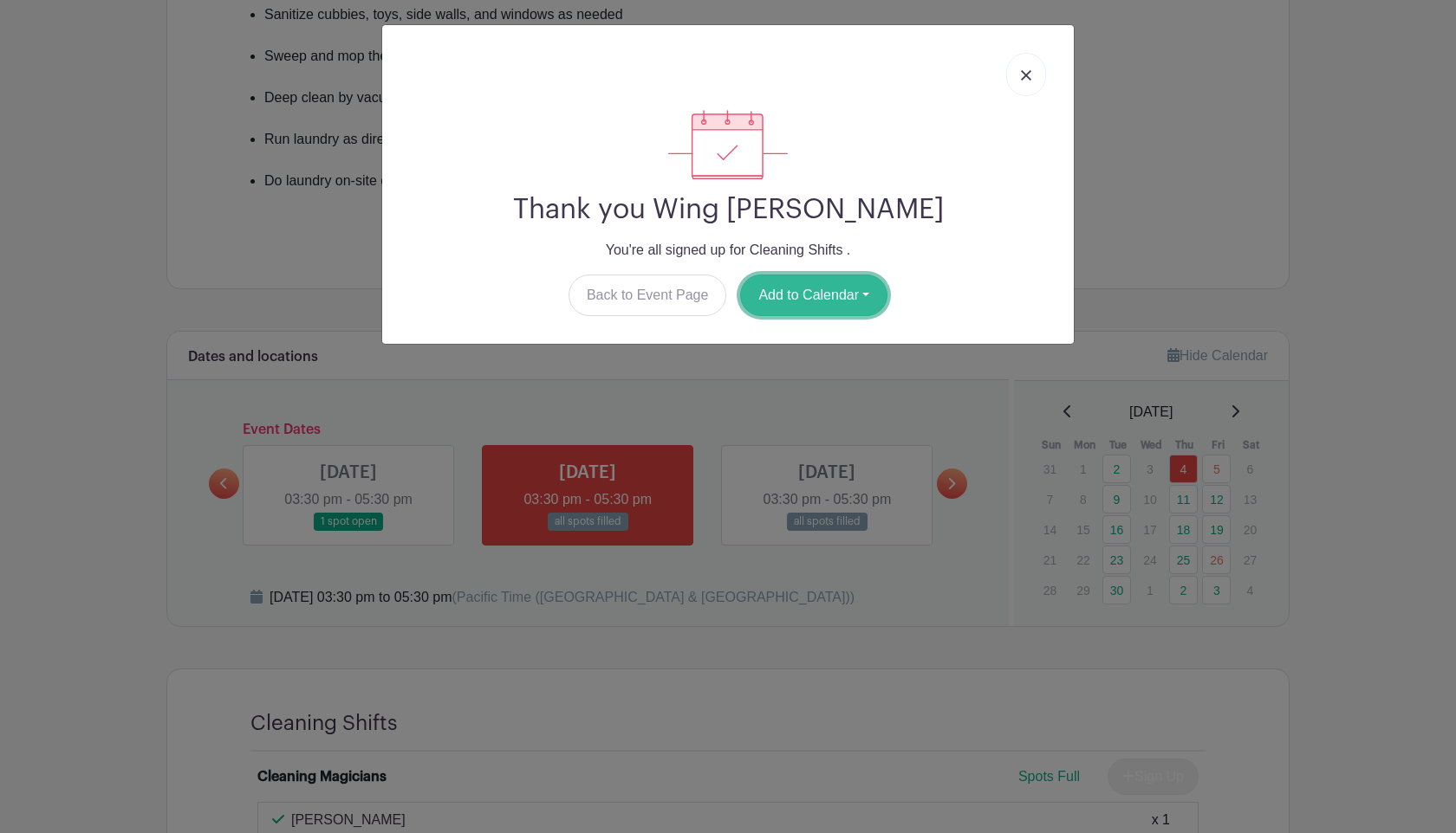
click at [811, 300] on button "Add to Calendar" at bounding box center [814, 295] width 148 height 41
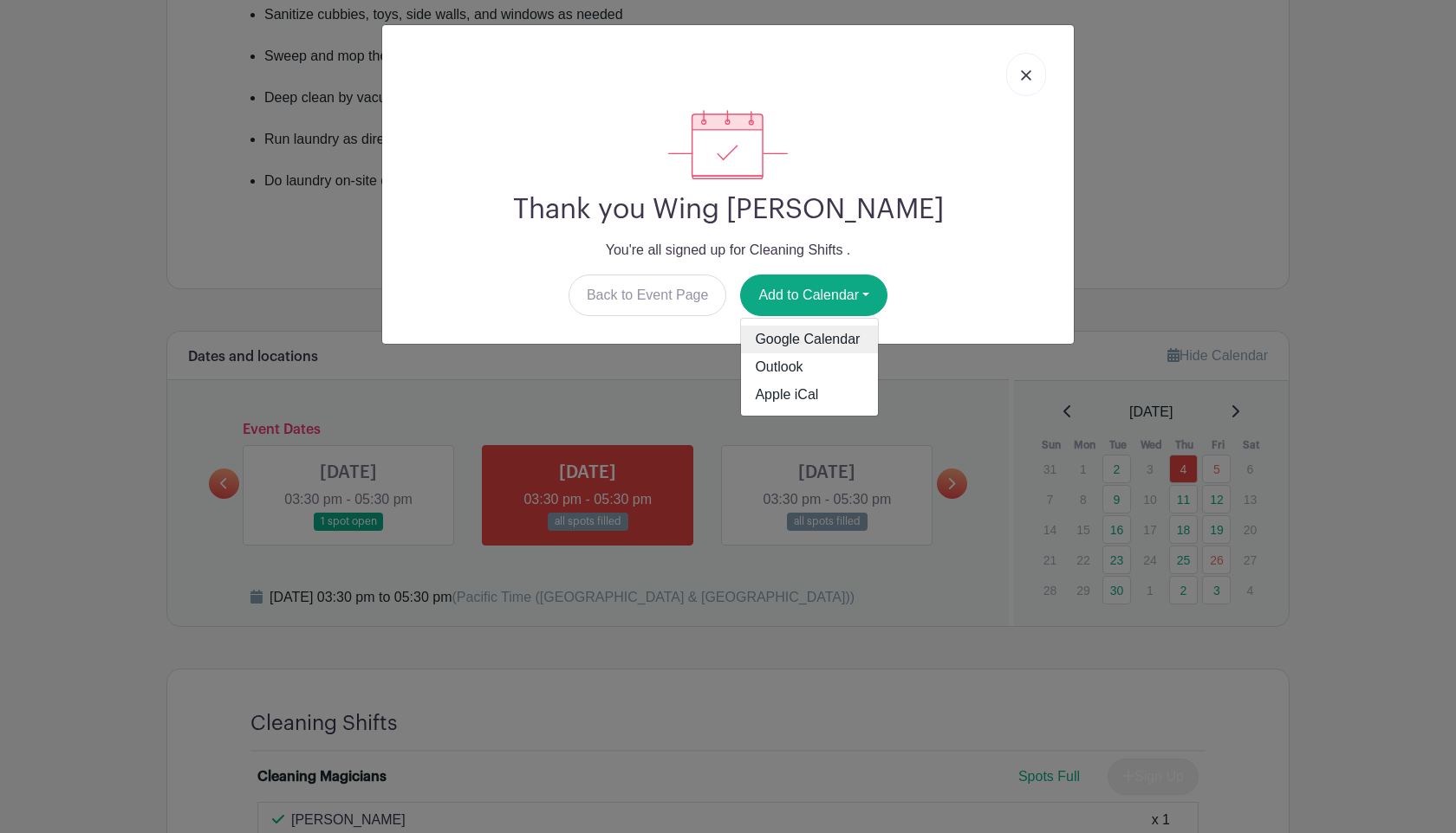
click at [811, 337] on link "Google Calendar" at bounding box center [809, 340] width 137 height 28
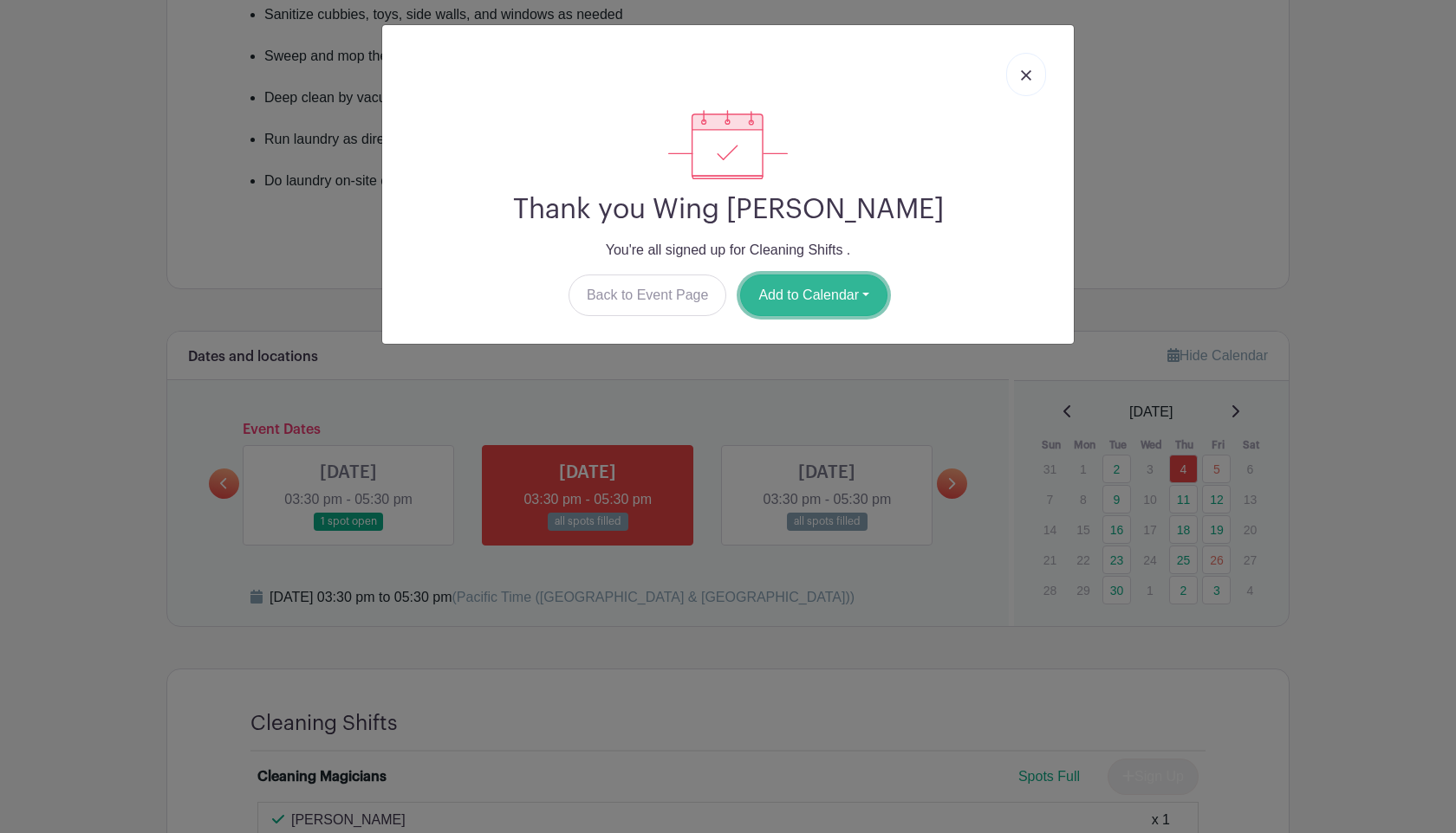
click at [827, 314] on button "Add to Calendar" at bounding box center [814, 295] width 148 height 41
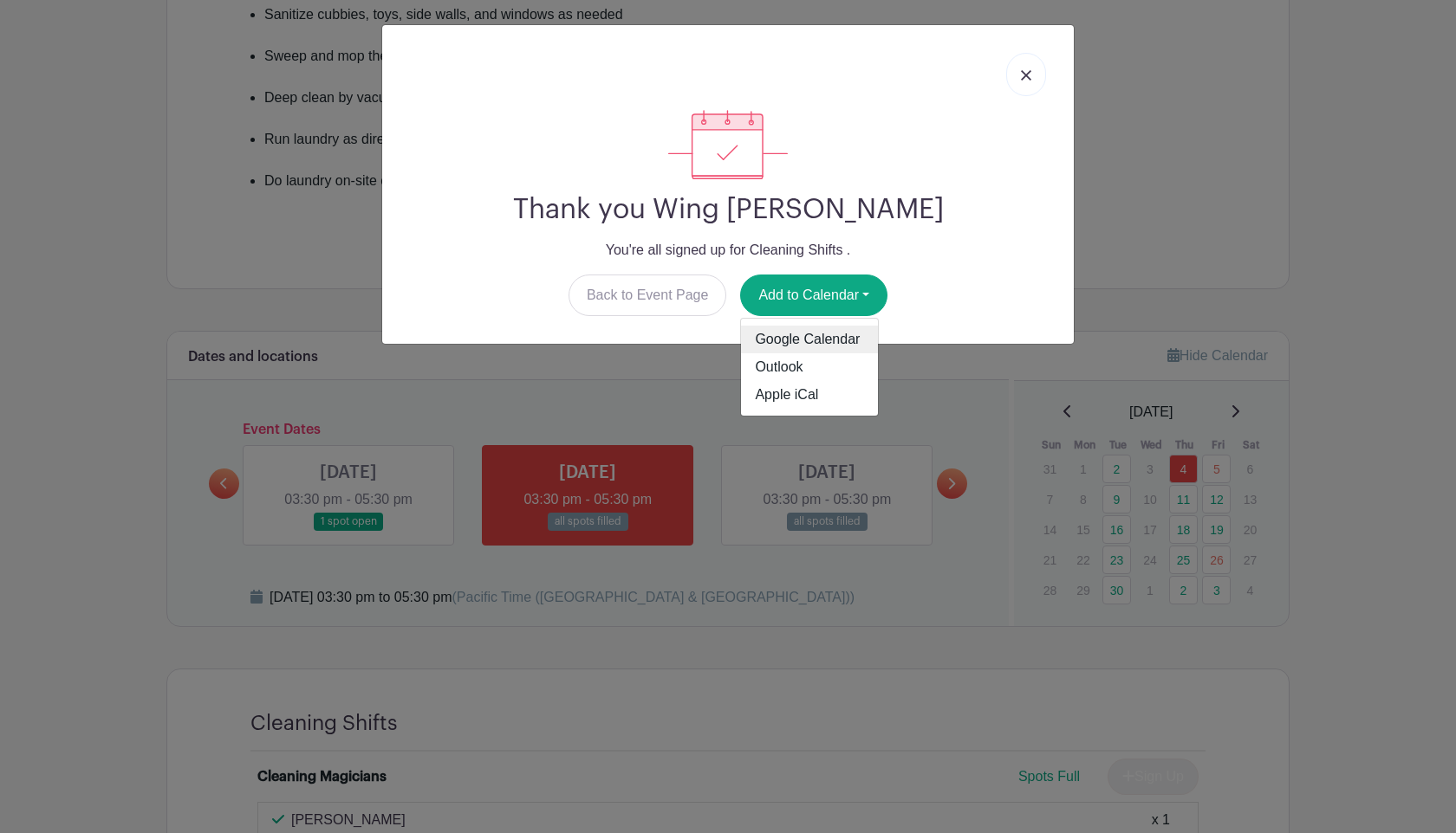
click at [828, 335] on link "Google Calendar" at bounding box center [809, 340] width 137 height 28
click at [1022, 86] on link at bounding box center [1026, 75] width 39 height 43
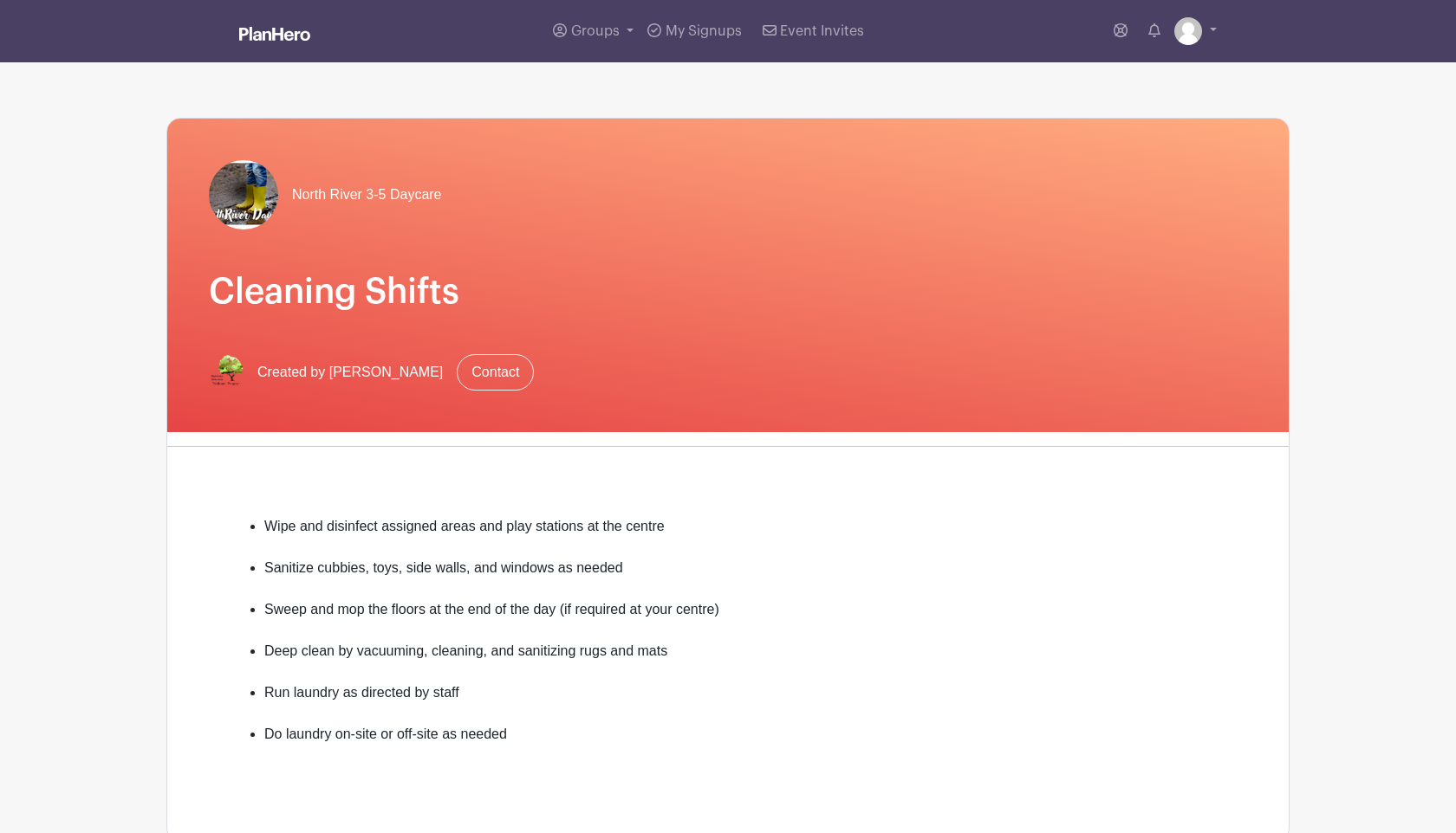
click at [290, 50] on div "Groups All Groups Wing Yan 's Events My Signups Event Invites My account Logout" at bounding box center [727, 31] width 1144 height 62
click at [313, 285] on h1 "Cleaning Shifts" at bounding box center [728, 291] width 1038 height 41
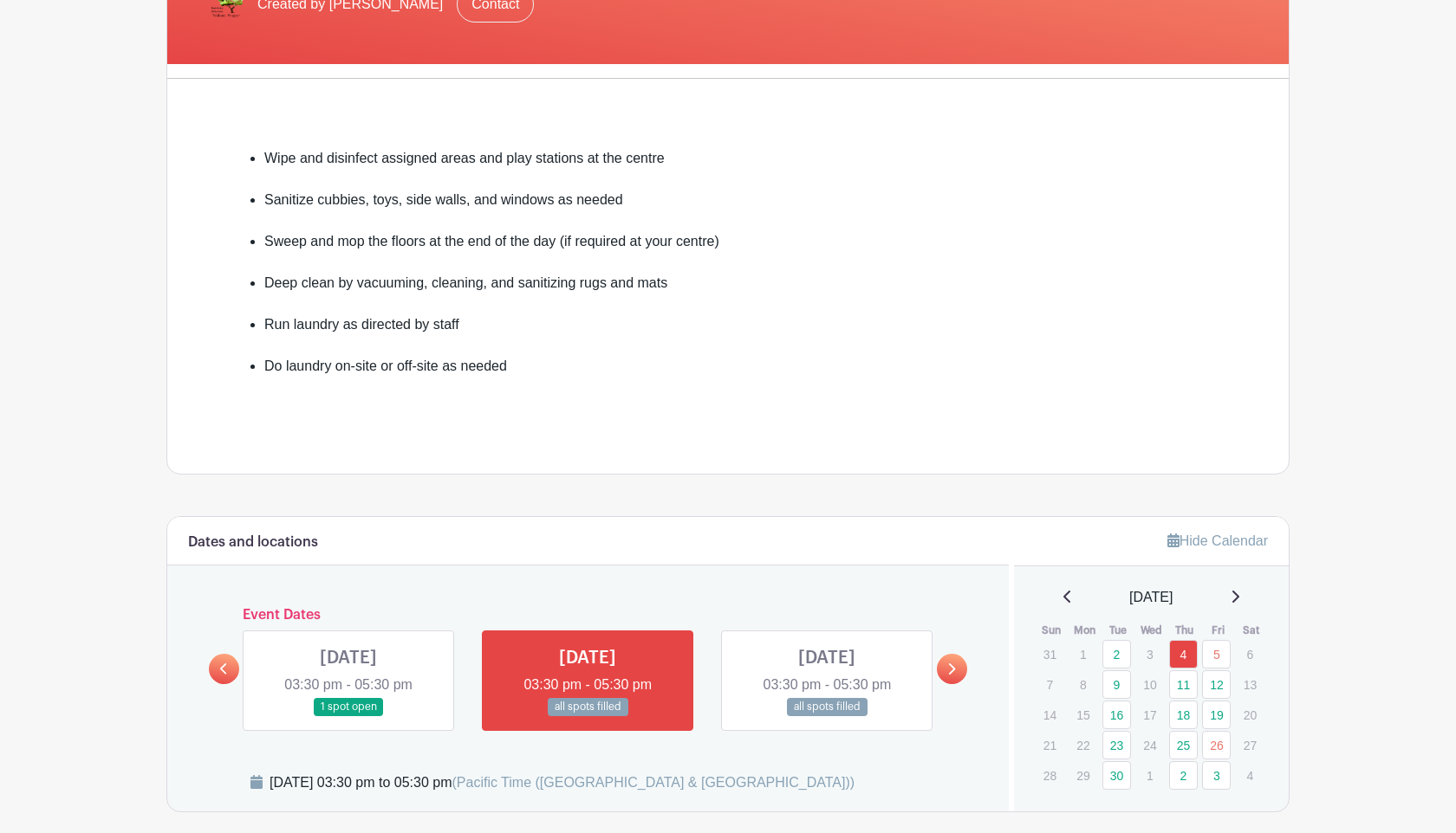
scroll to position [717, 0]
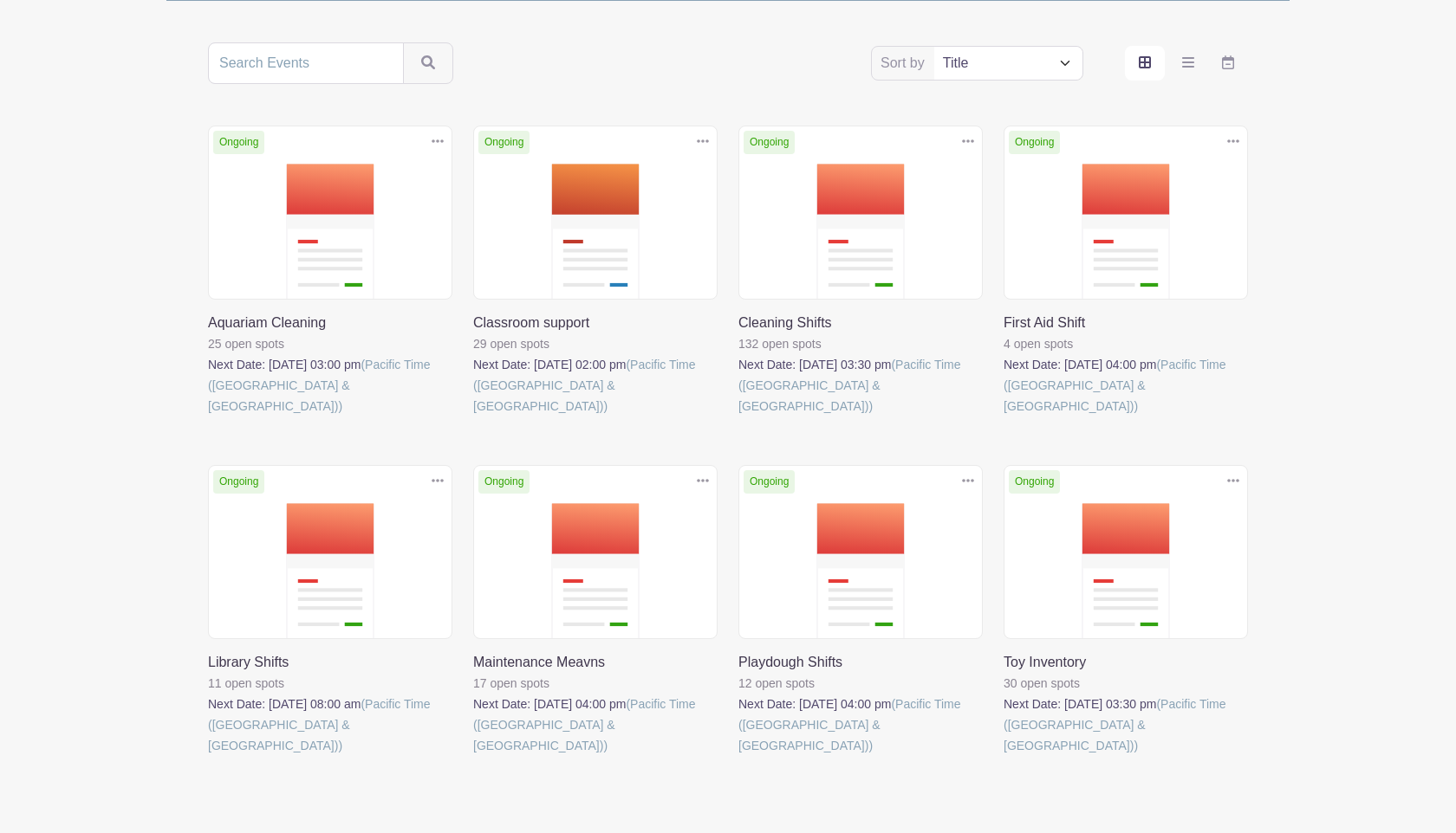
scroll to position [306, 0]
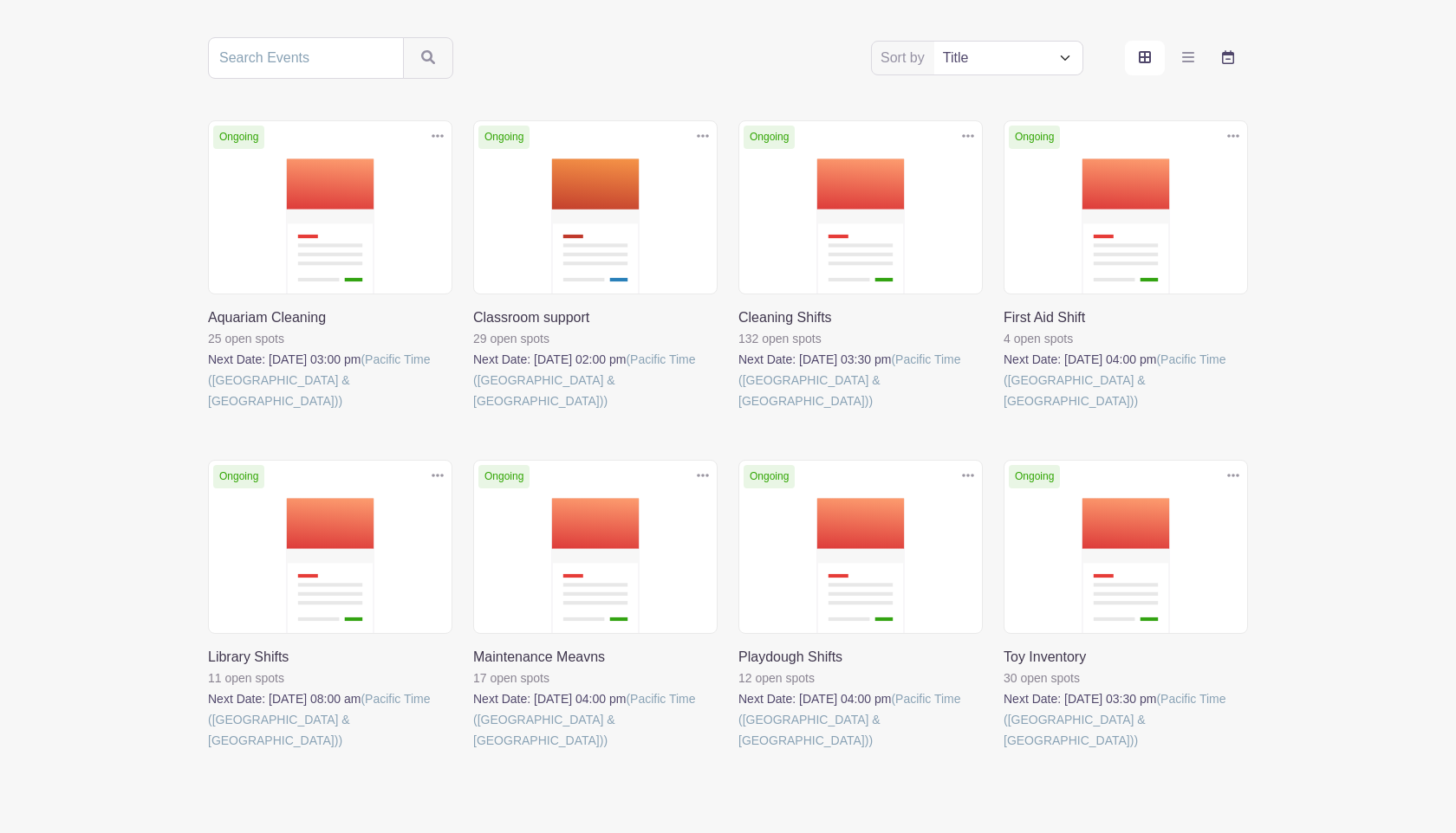
click at [1225, 53] on icon "order and view" at bounding box center [1227, 57] width 12 height 14
click at [0, 0] on input "order and view" at bounding box center [0, 0] width 0 height 0
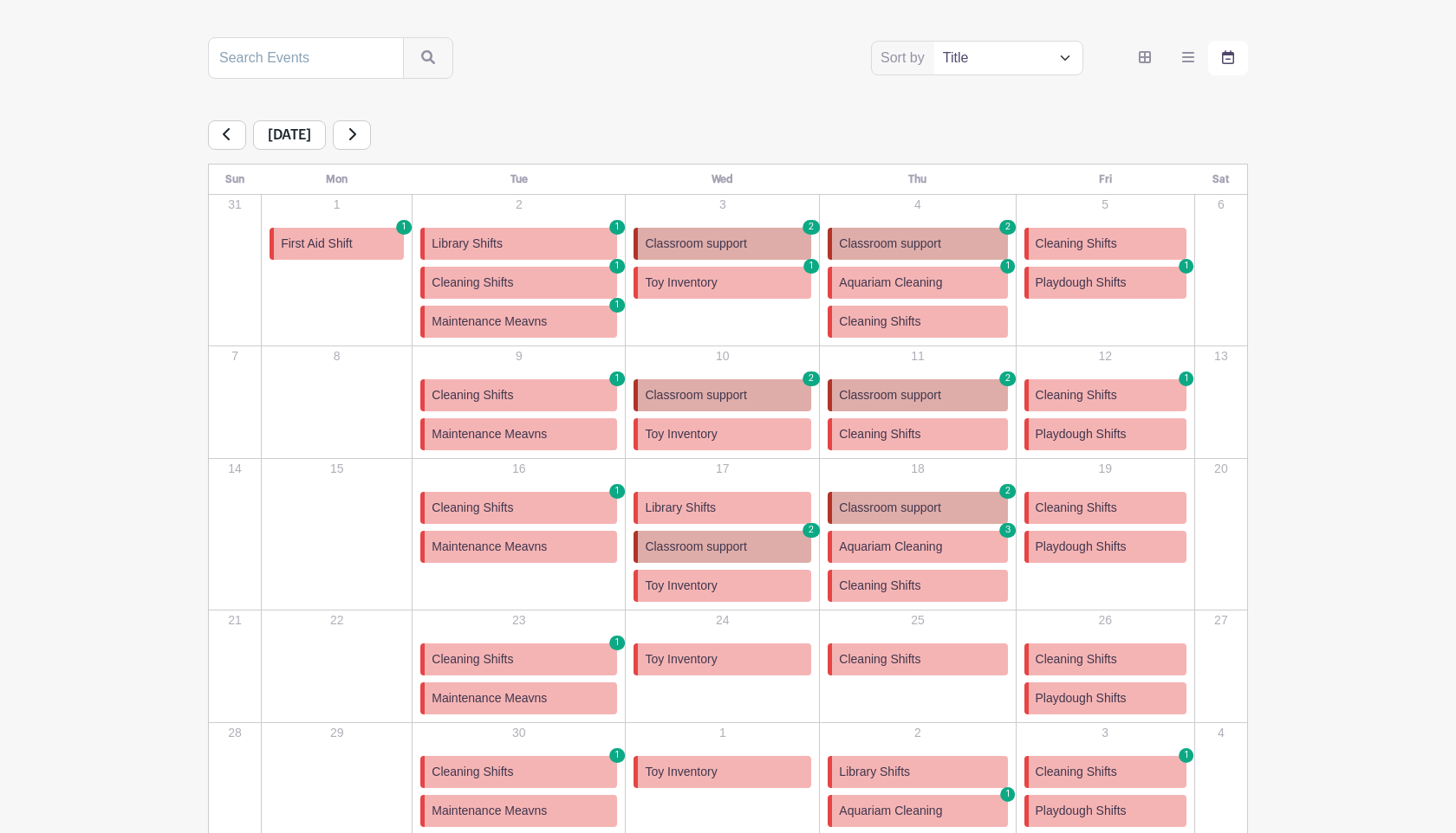
click at [571, 288] on link "Cleaning Shifts 1" at bounding box center [519, 283] width 197 height 32
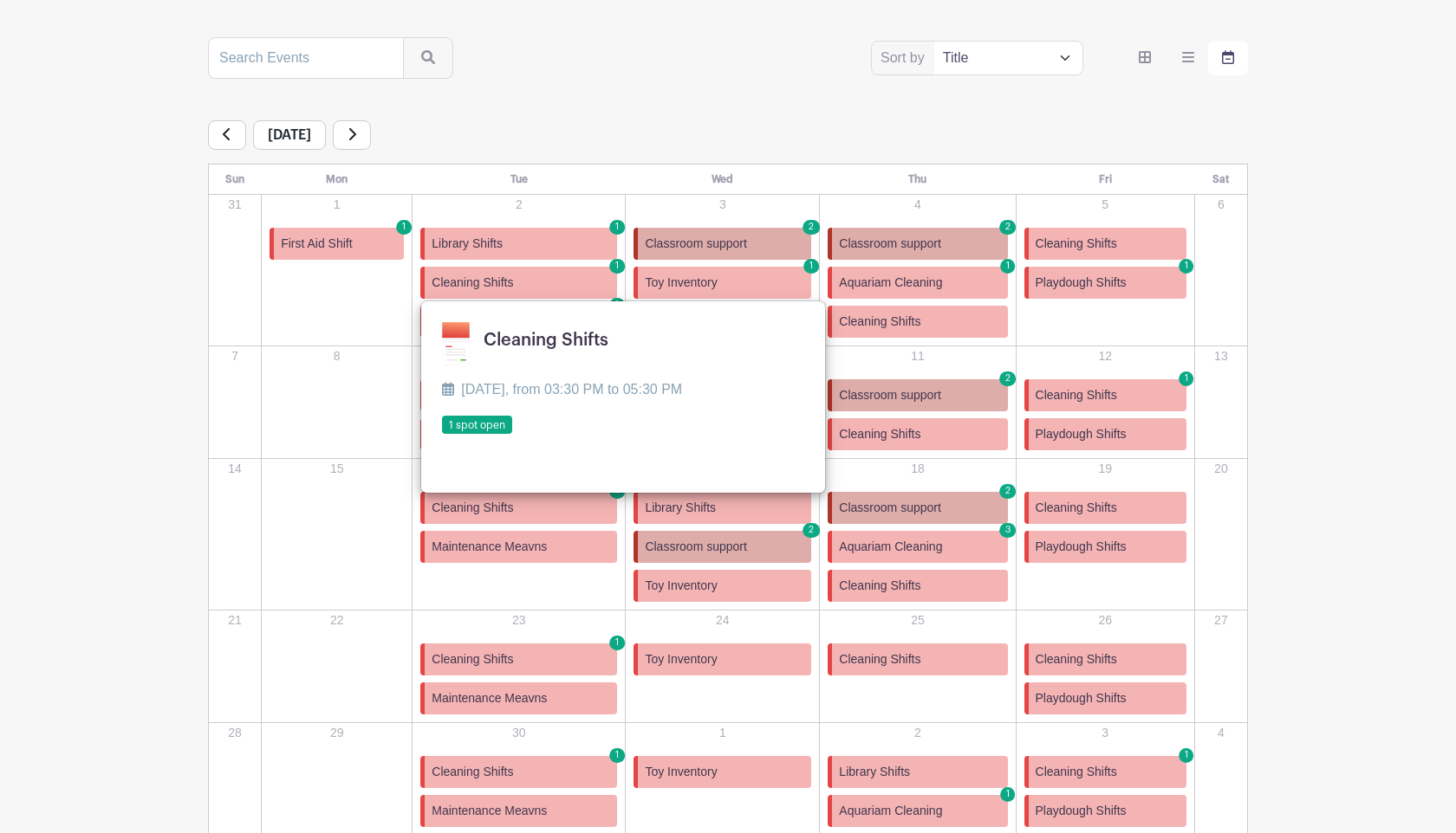
click at [853, 141] on div "[DATE]" at bounding box center [728, 135] width 1040 height 30
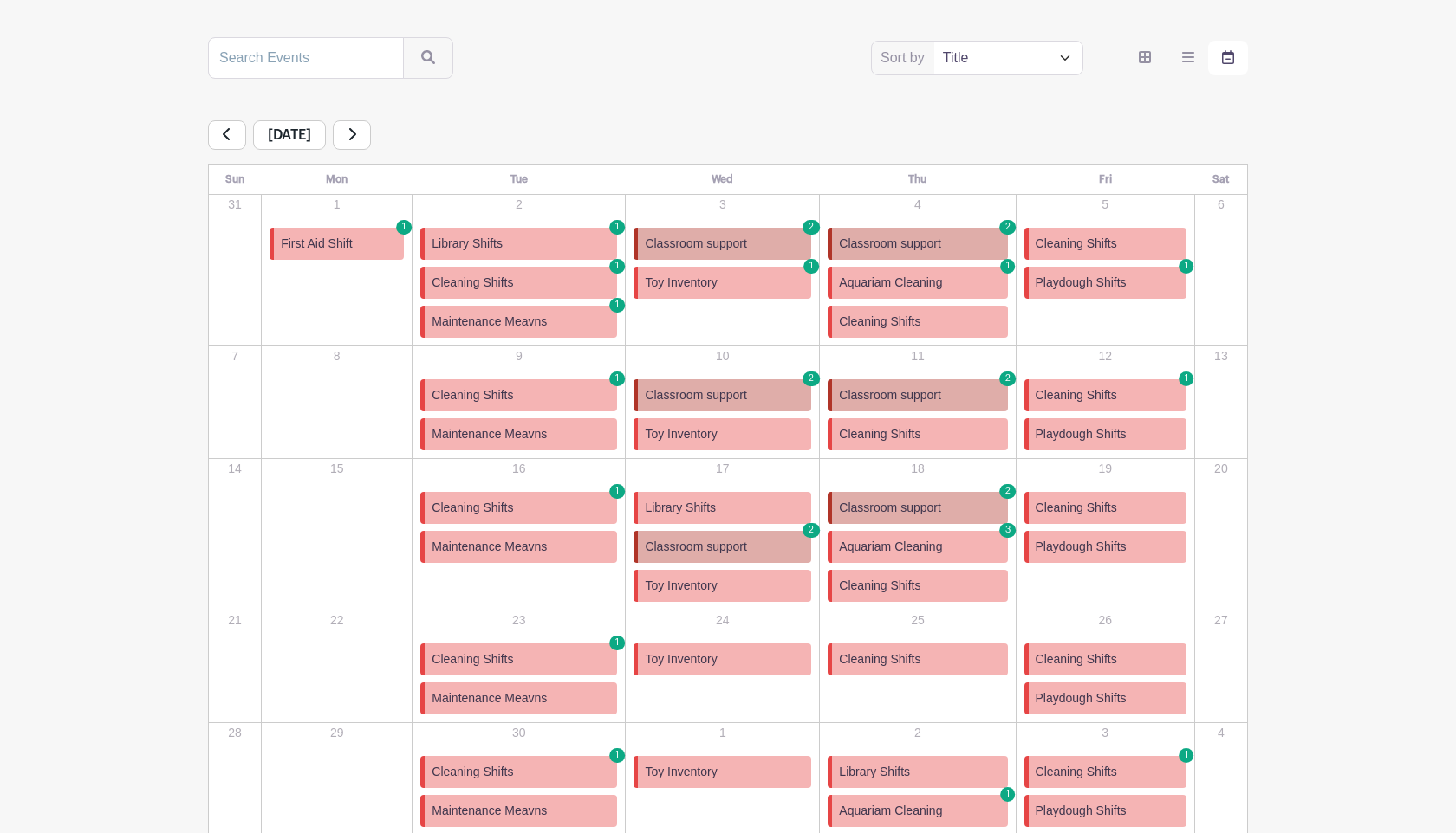
click at [1063, 282] on span "Playdough Shifts" at bounding box center [1081, 283] width 91 height 18
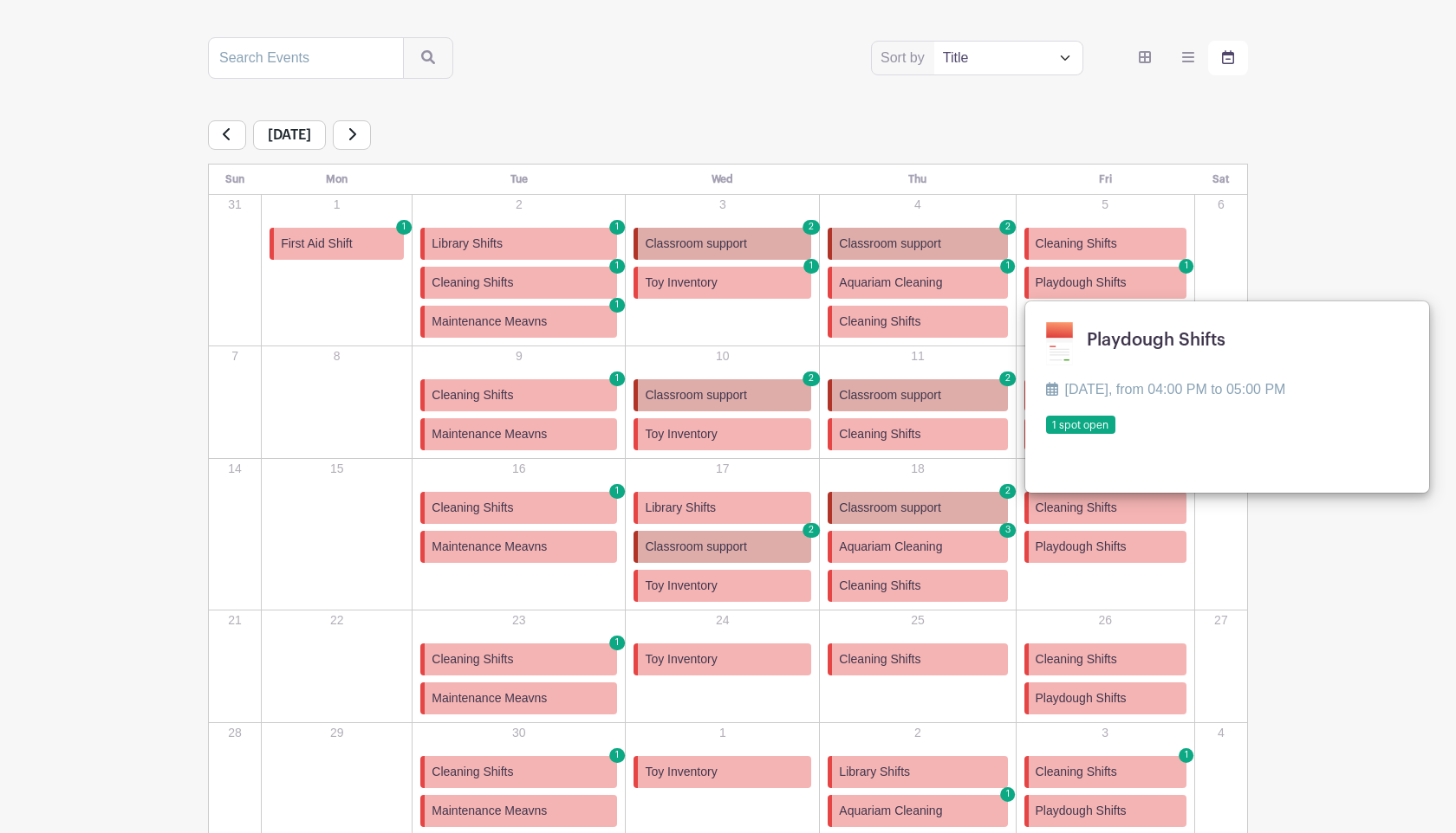
click at [1046, 435] on link at bounding box center [1046, 435] width 0 height 0
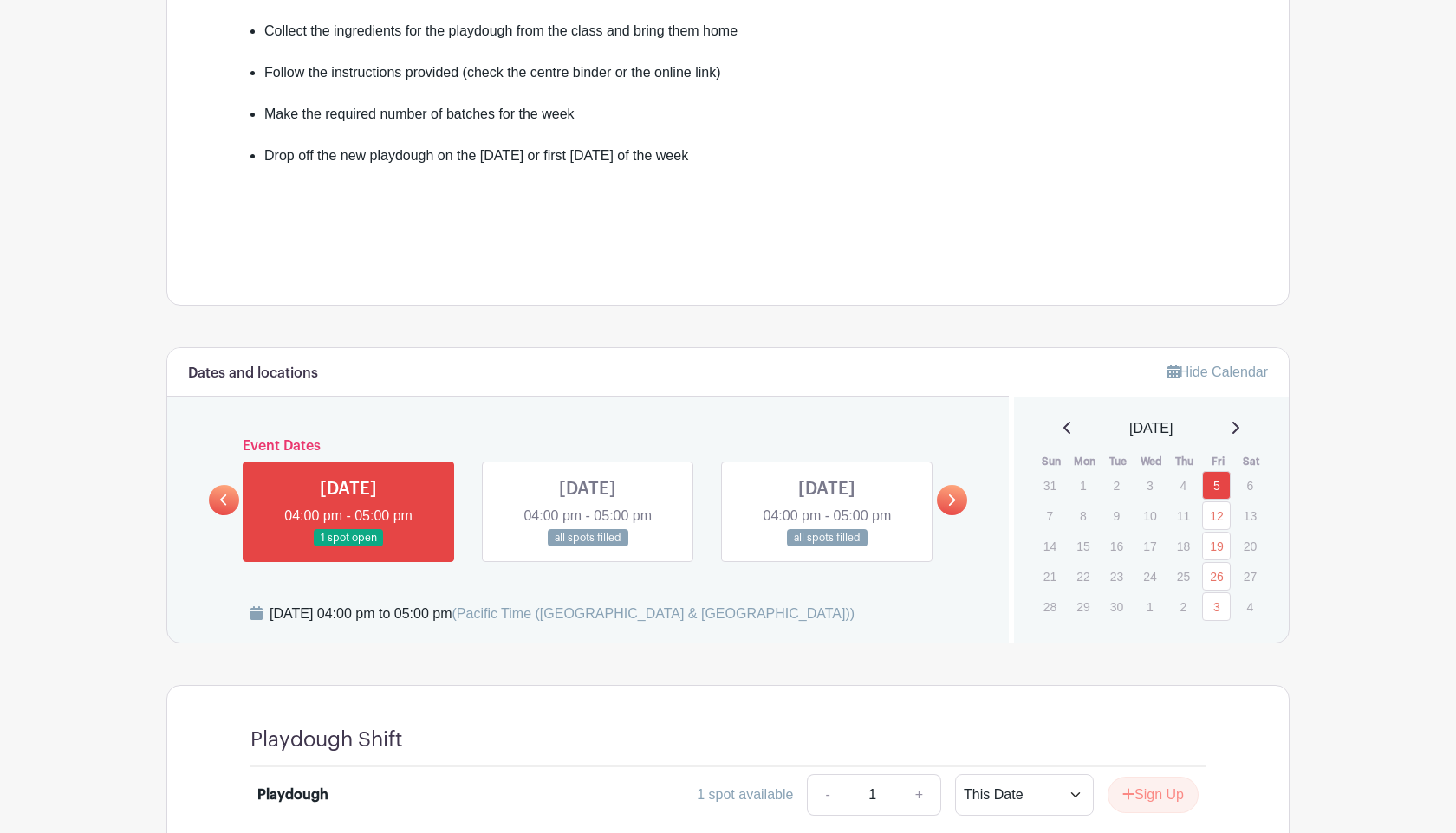
scroll to position [695, 0]
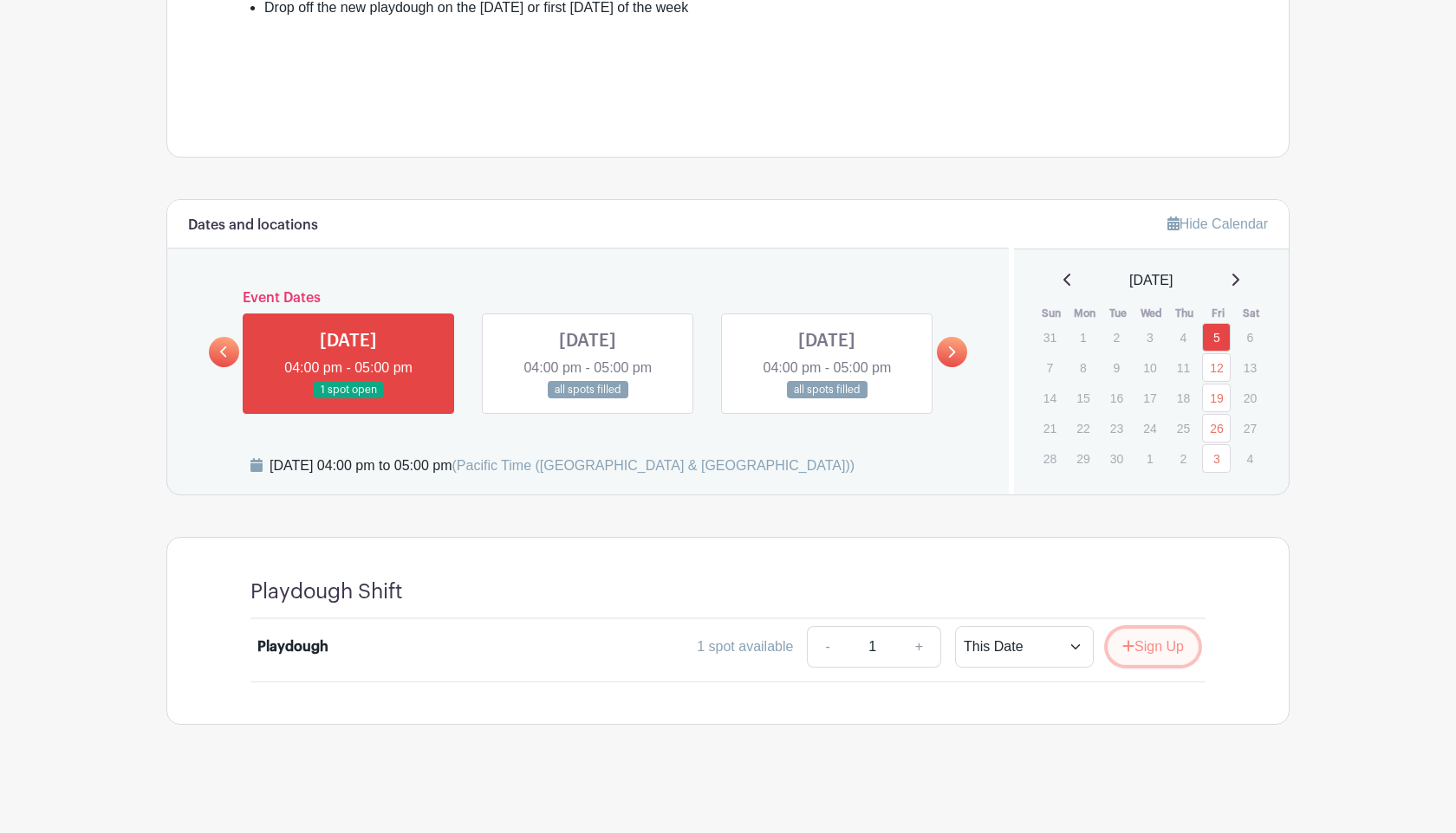
click at [1127, 650] on icon "submit" at bounding box center [1128, 646] width 12 height 14
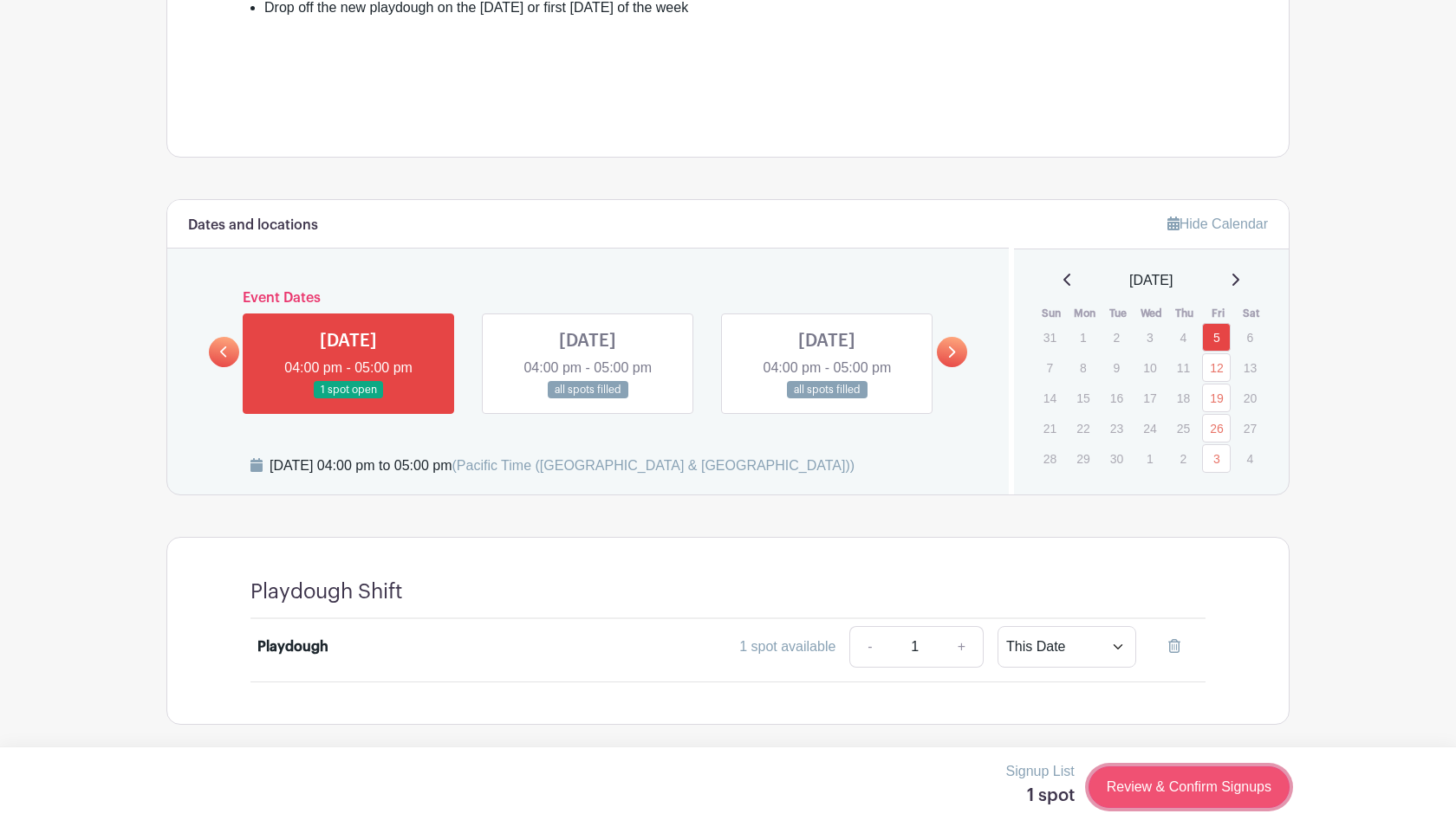
click at [1131, 788] on link "Review & Confirm Signups" at bounding box center [1189, 788] width 201 height 41
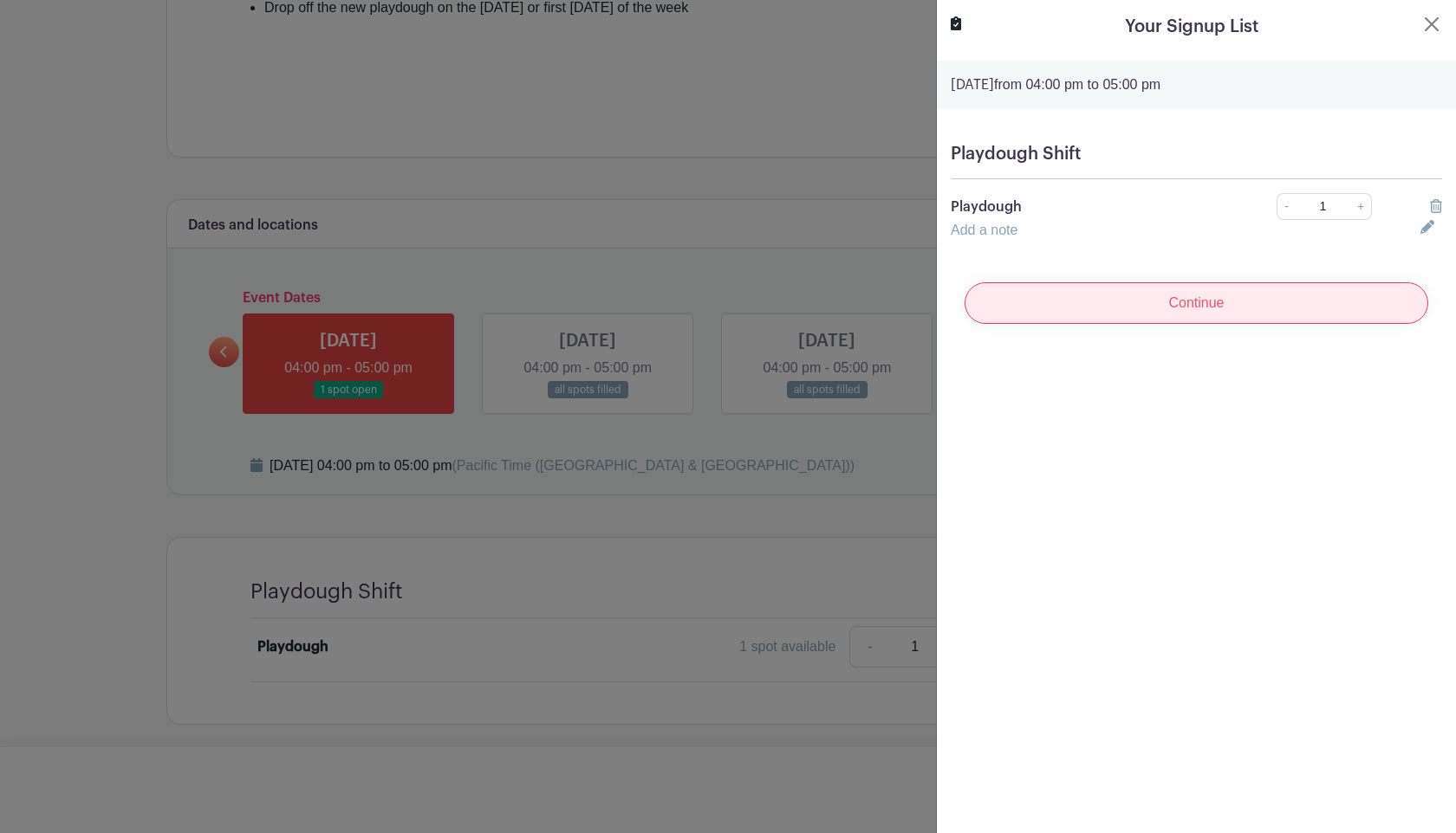
click at [1189, 300] on input "Continue" at bounding box center [1196, 303] width 464 height 41
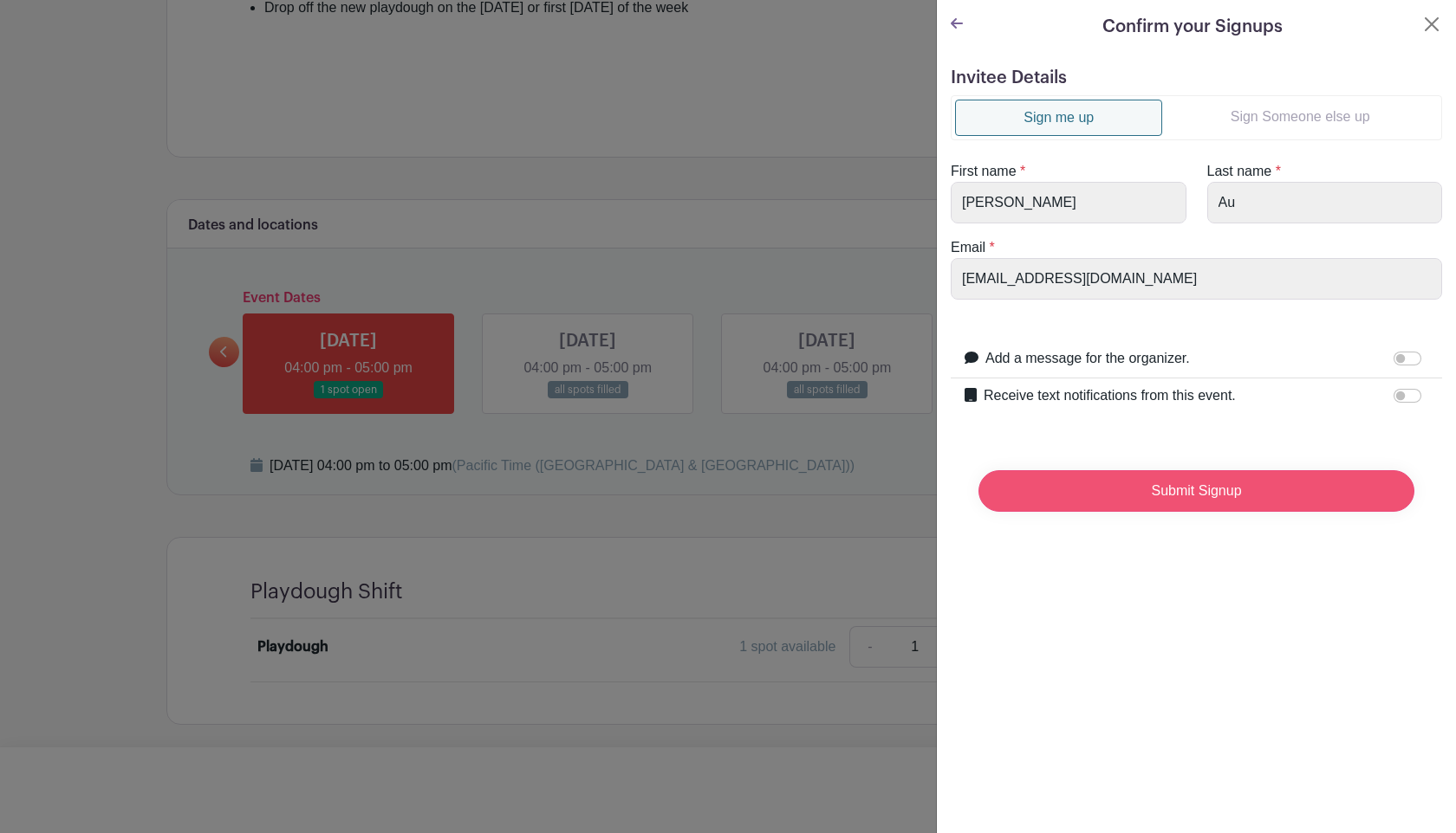
click at [1200, 490] on input "Submit Signup" at bounding box center [1196, 491] width 435 height 41
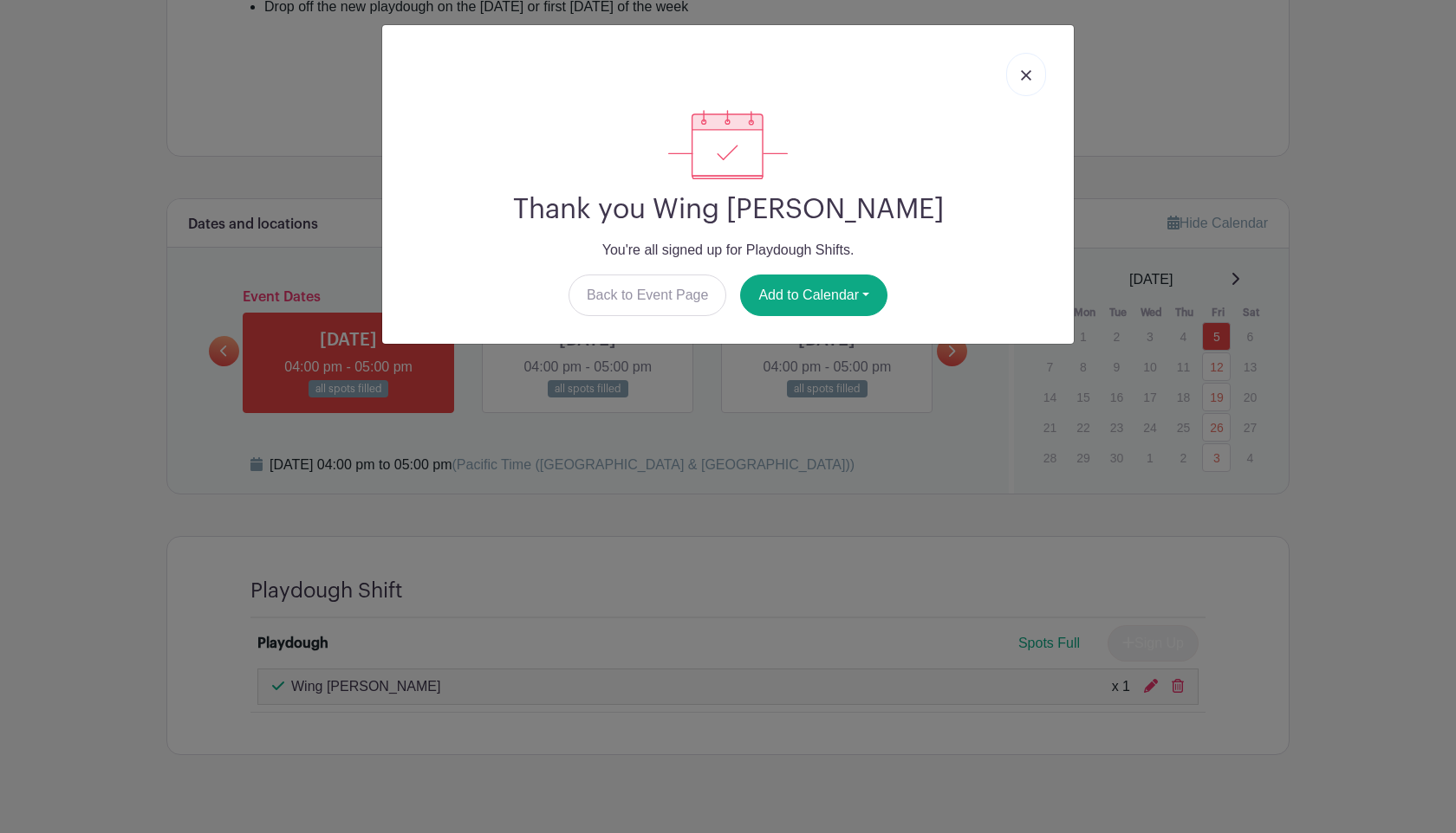
click at [1026, 69] on link at bounding box center [1026, 75] width 39 height 43
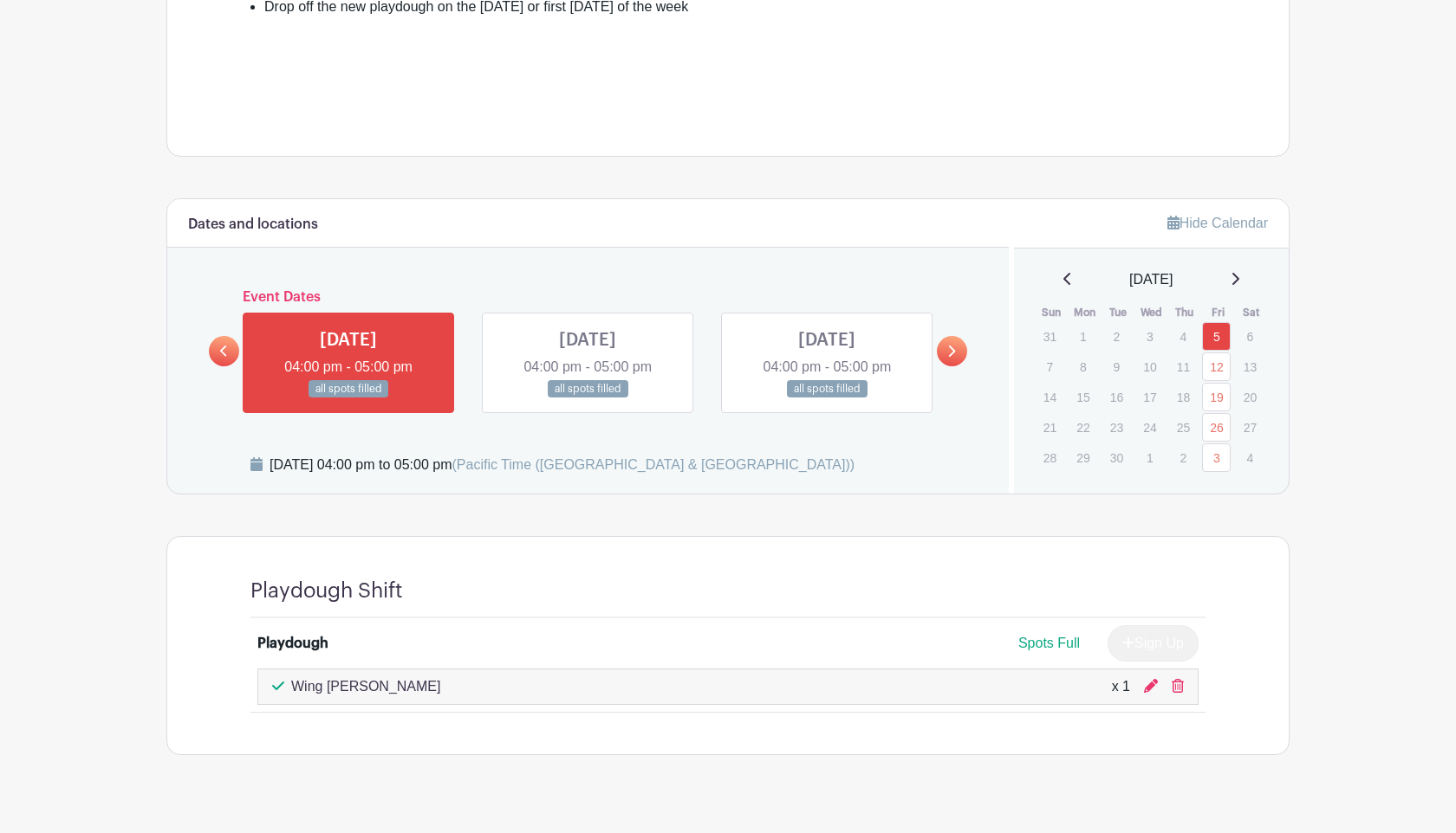
click at [1239, 281] on icon at bounding box center [1234, 279] width 9 height 14
click at [1223, 329] on link "3" at bounding box center [1216, 336] width 29 height 29
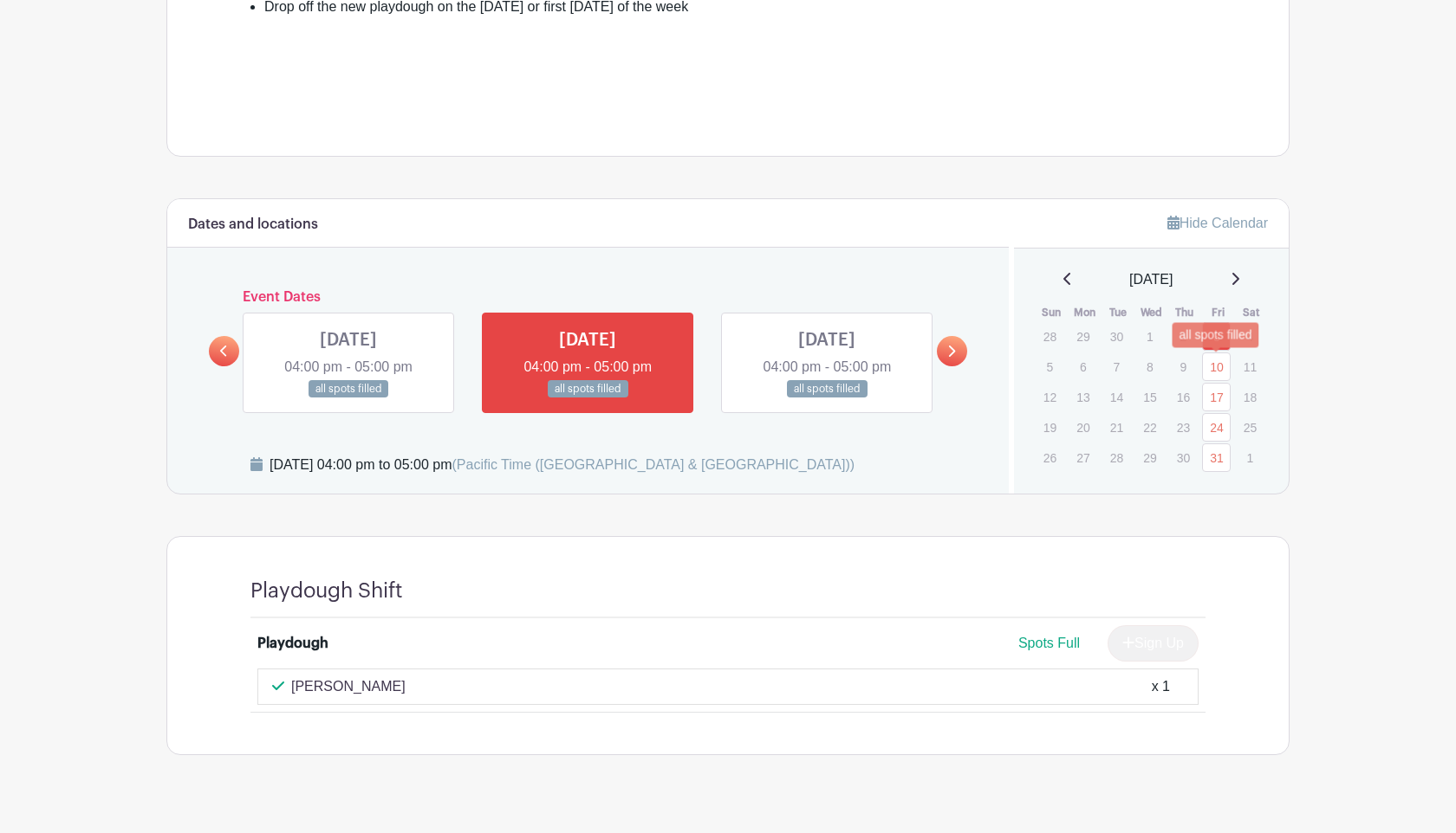
click at [1222, 366] on link "10" at bounding box center [1216, 366] width 29 height 29
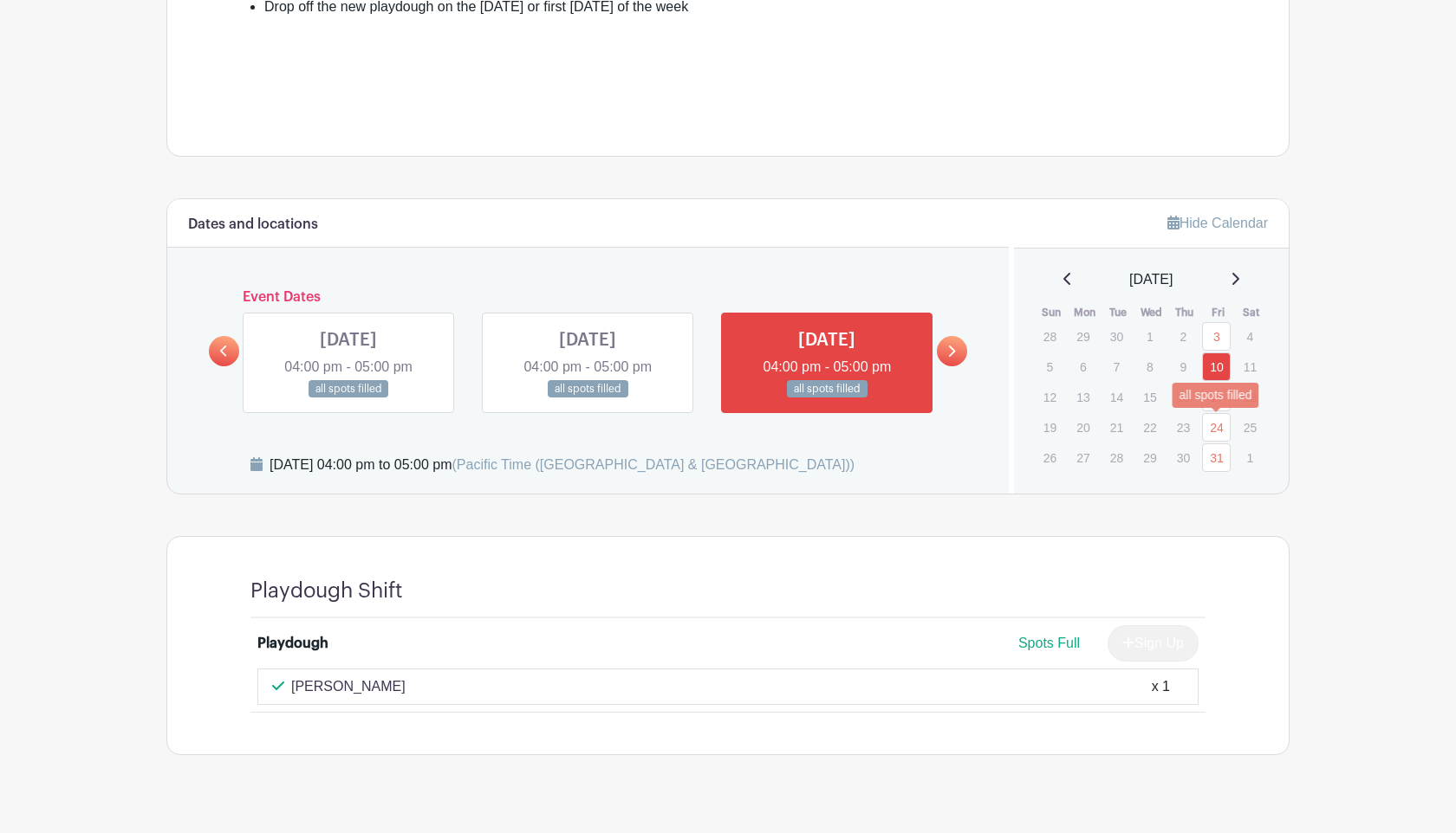
click at [1220, 440] on link "24" at bounding box center [1216, 427] width 29 height 29
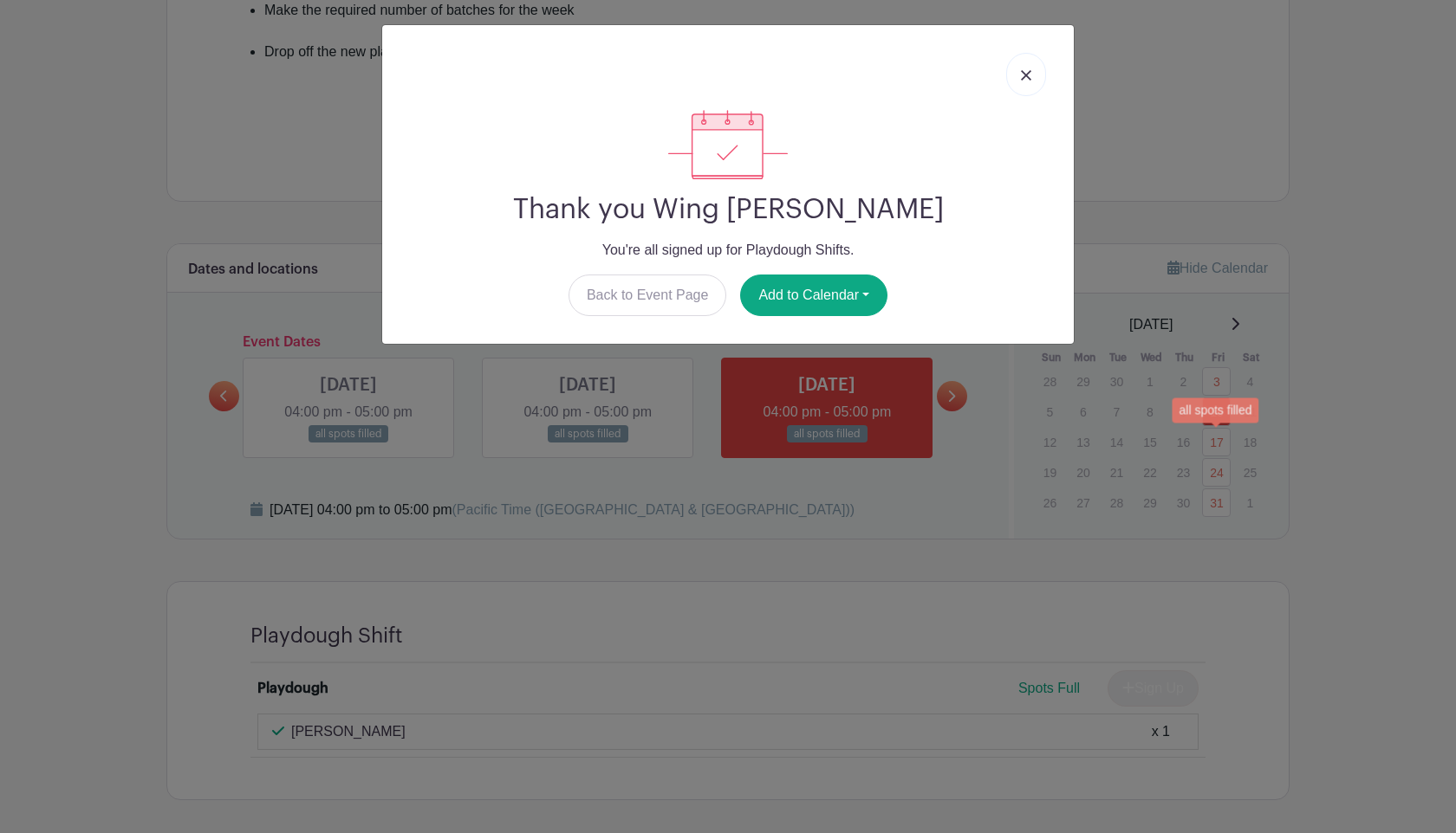
scroll to position [657, 0]
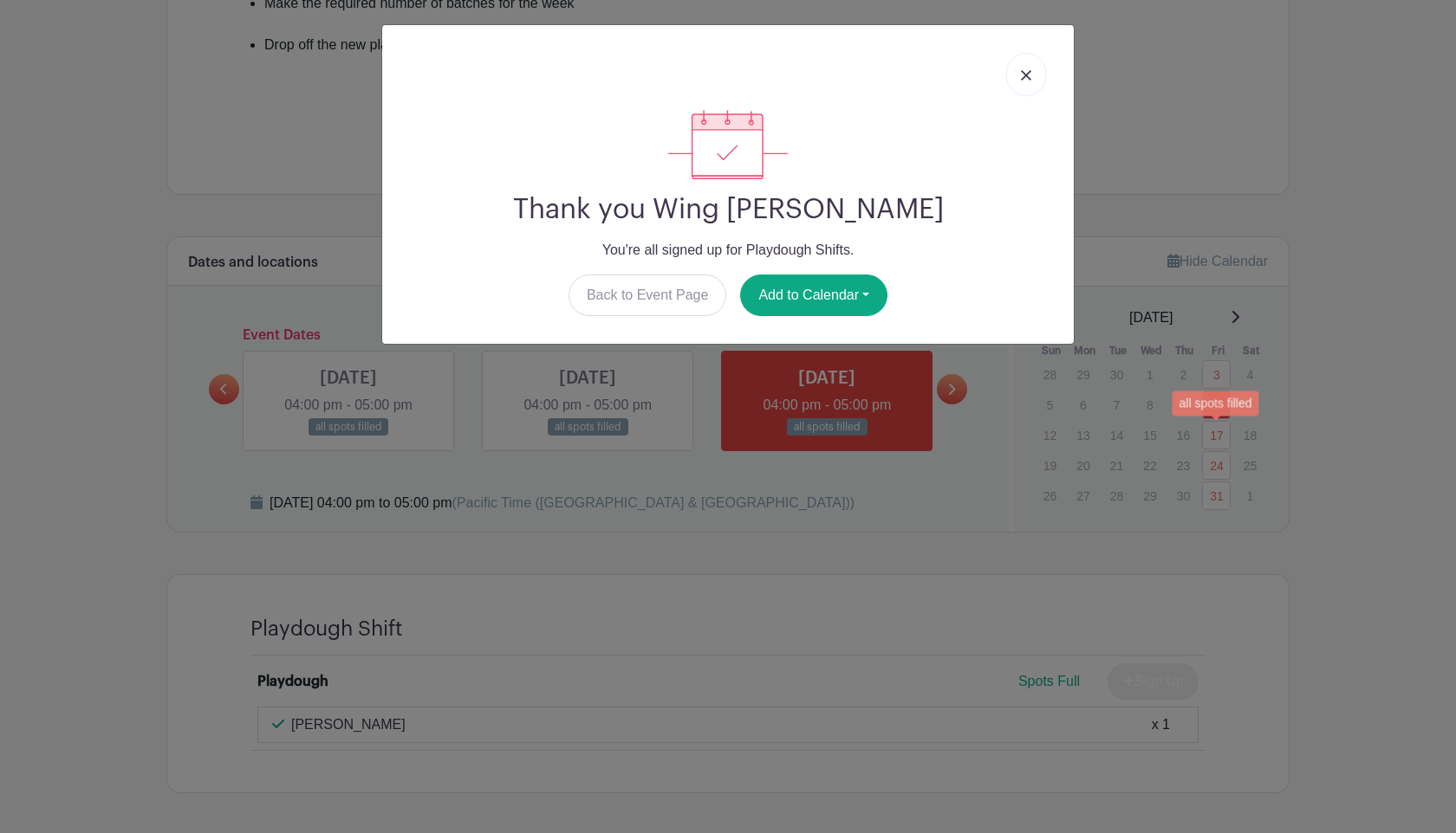
click at [1032, 72] on link at bounding box center [1026, 75] width 39 height 43
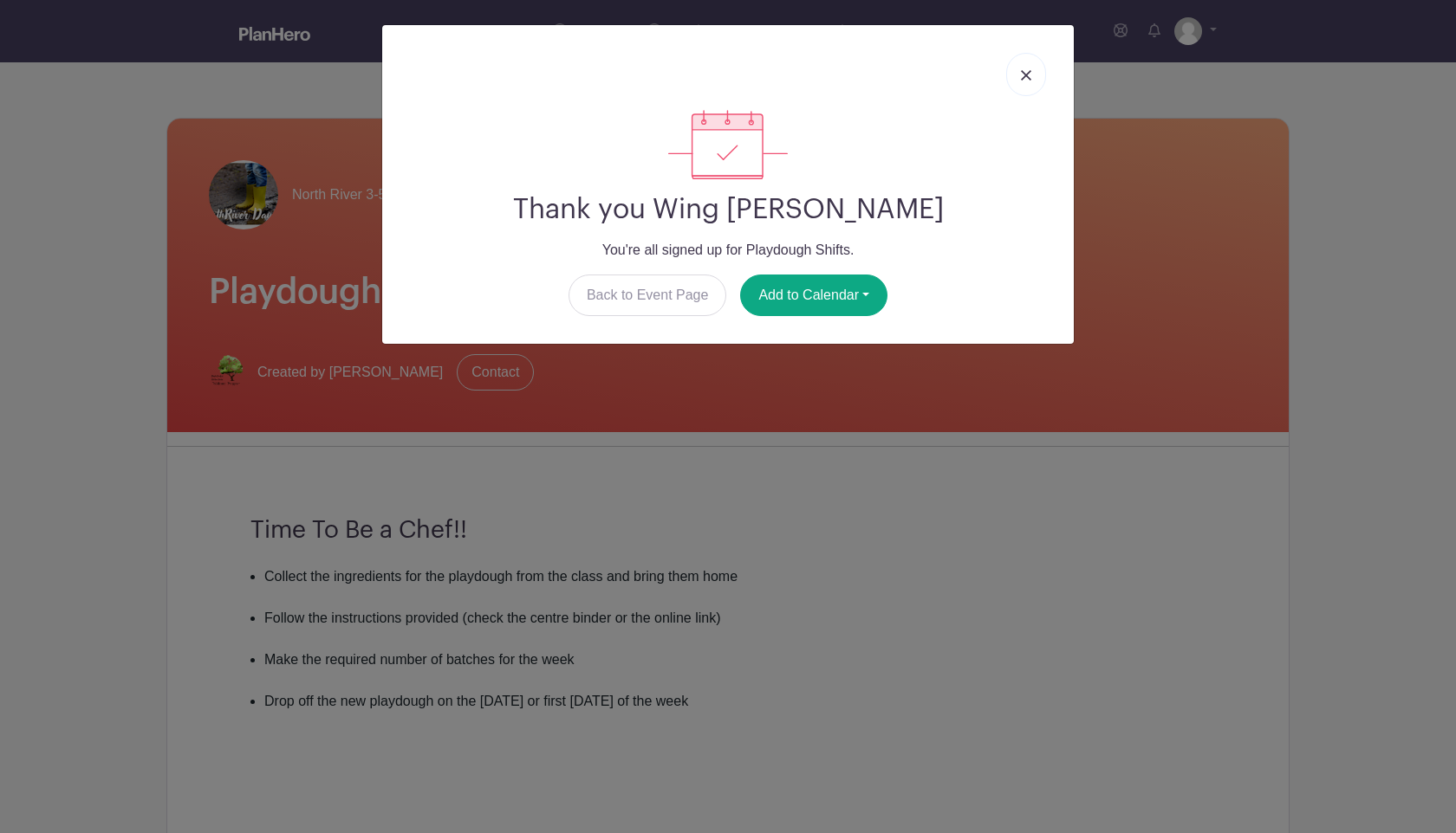
click at [1015, 77] on link at bounding box center [1026, 75] width 39 height 43
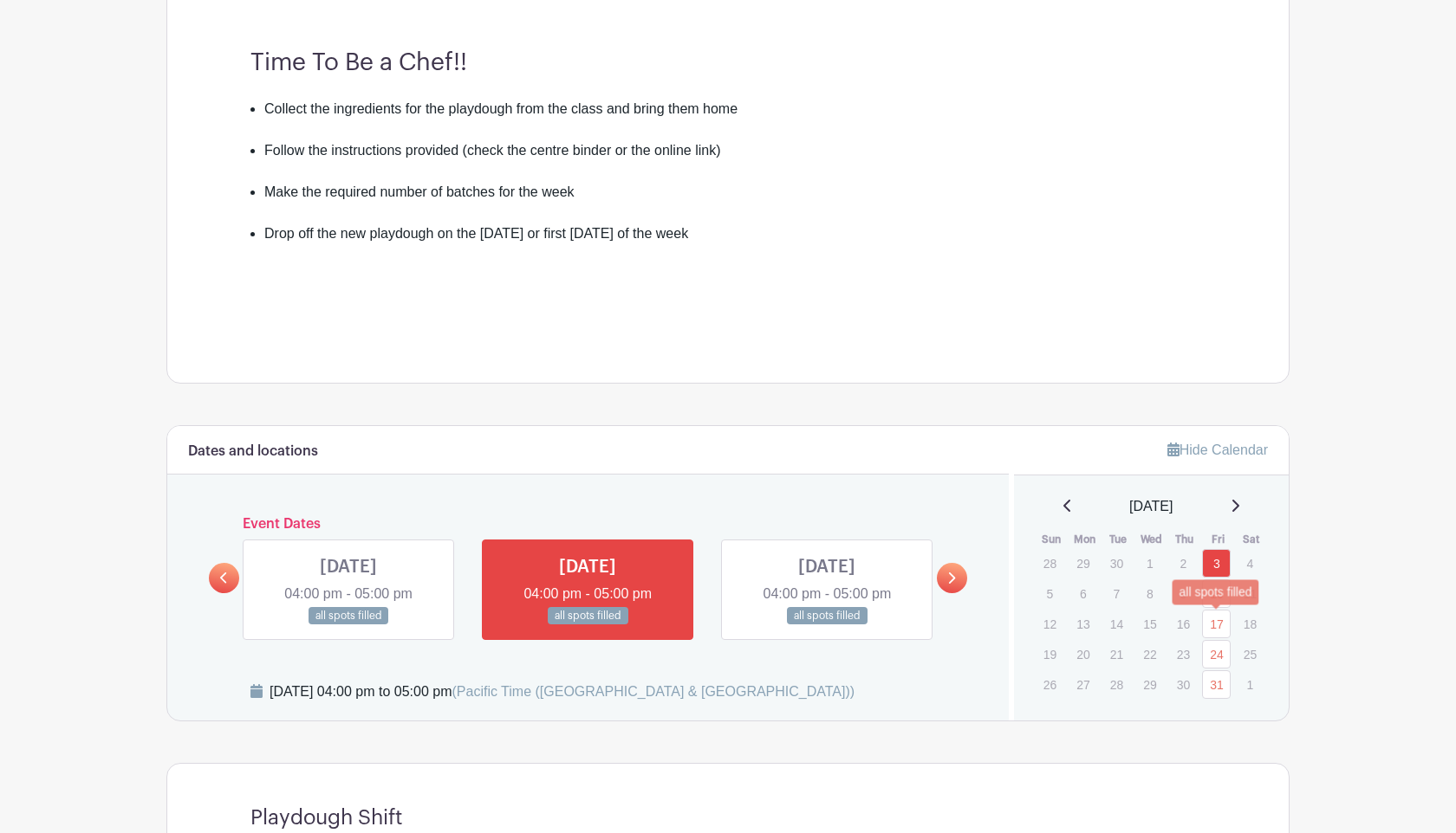
scroll to position [215, 0]
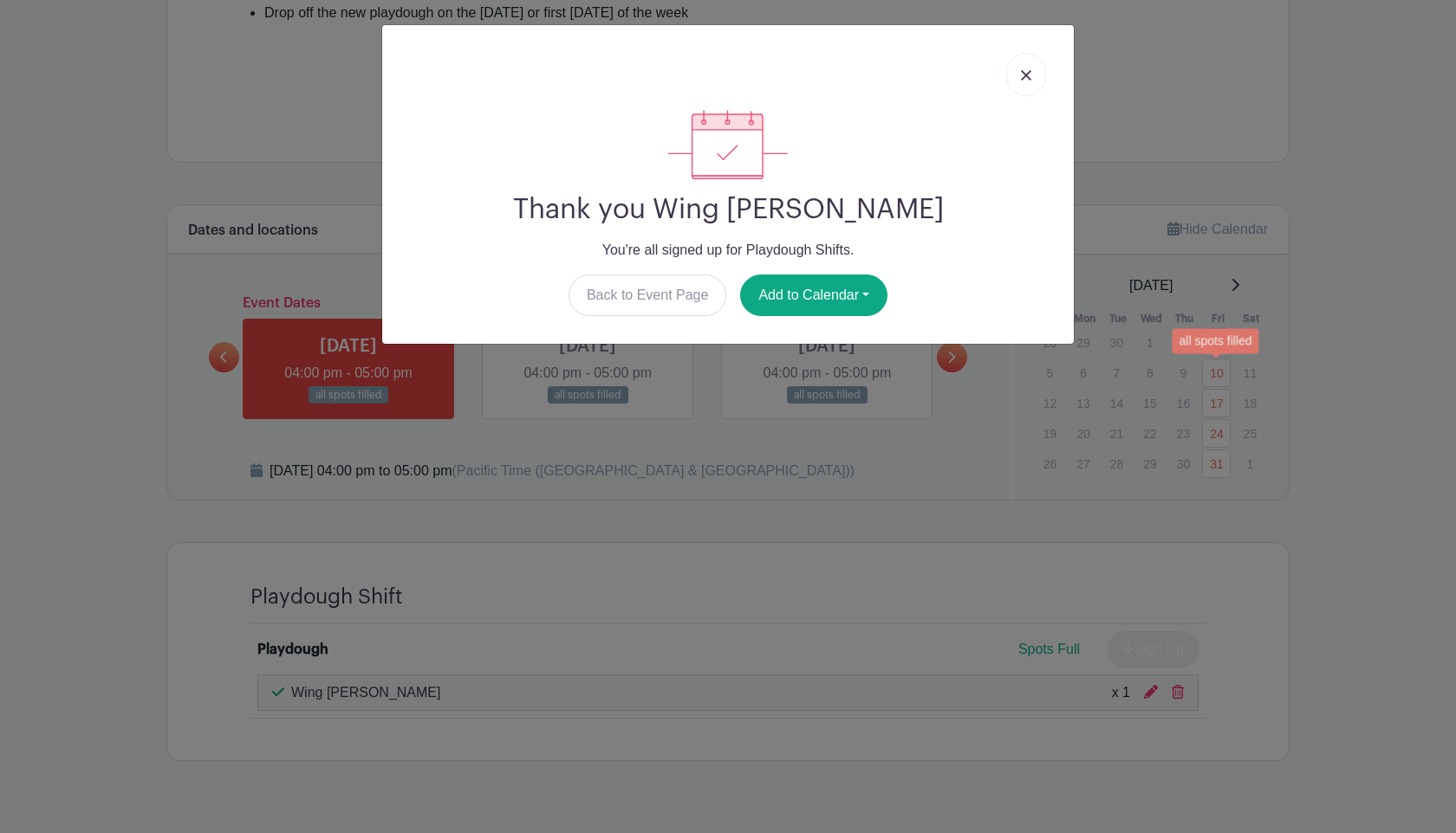
scroll to position [695, 0]
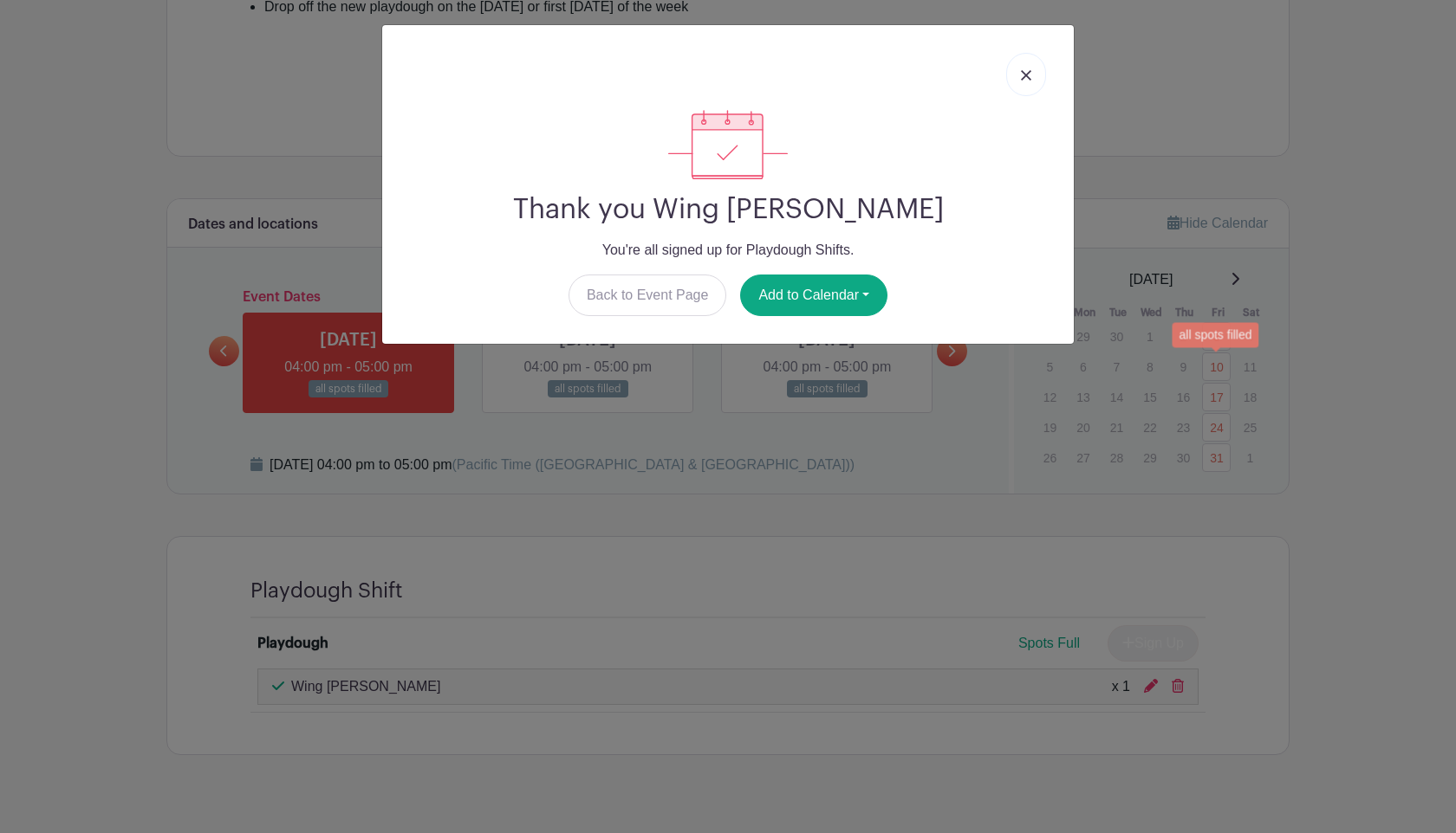
click at [1025, 76] on img at bounding box center [1026, 75] width 11 height 11
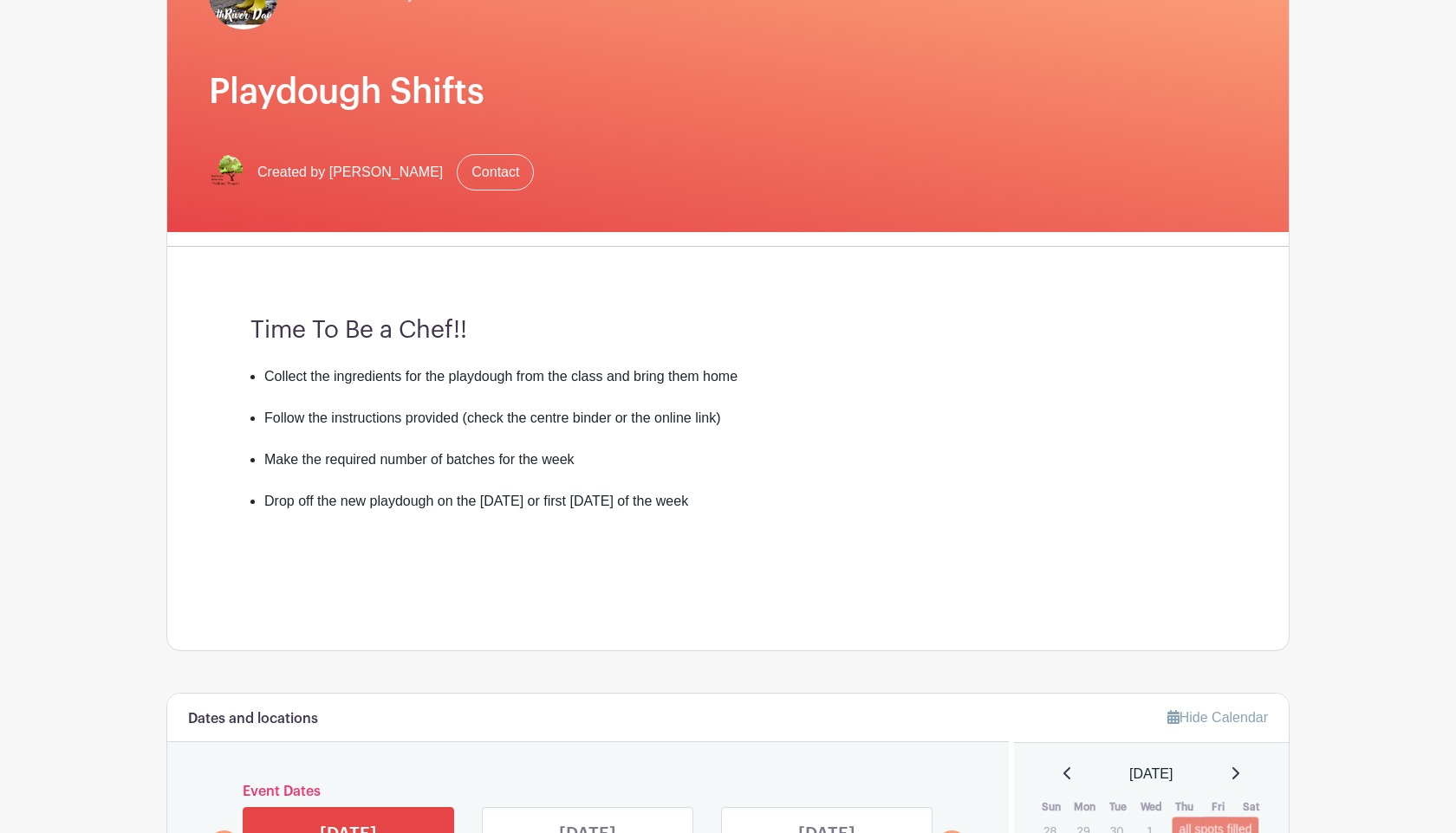
scroll to position [0, 0]
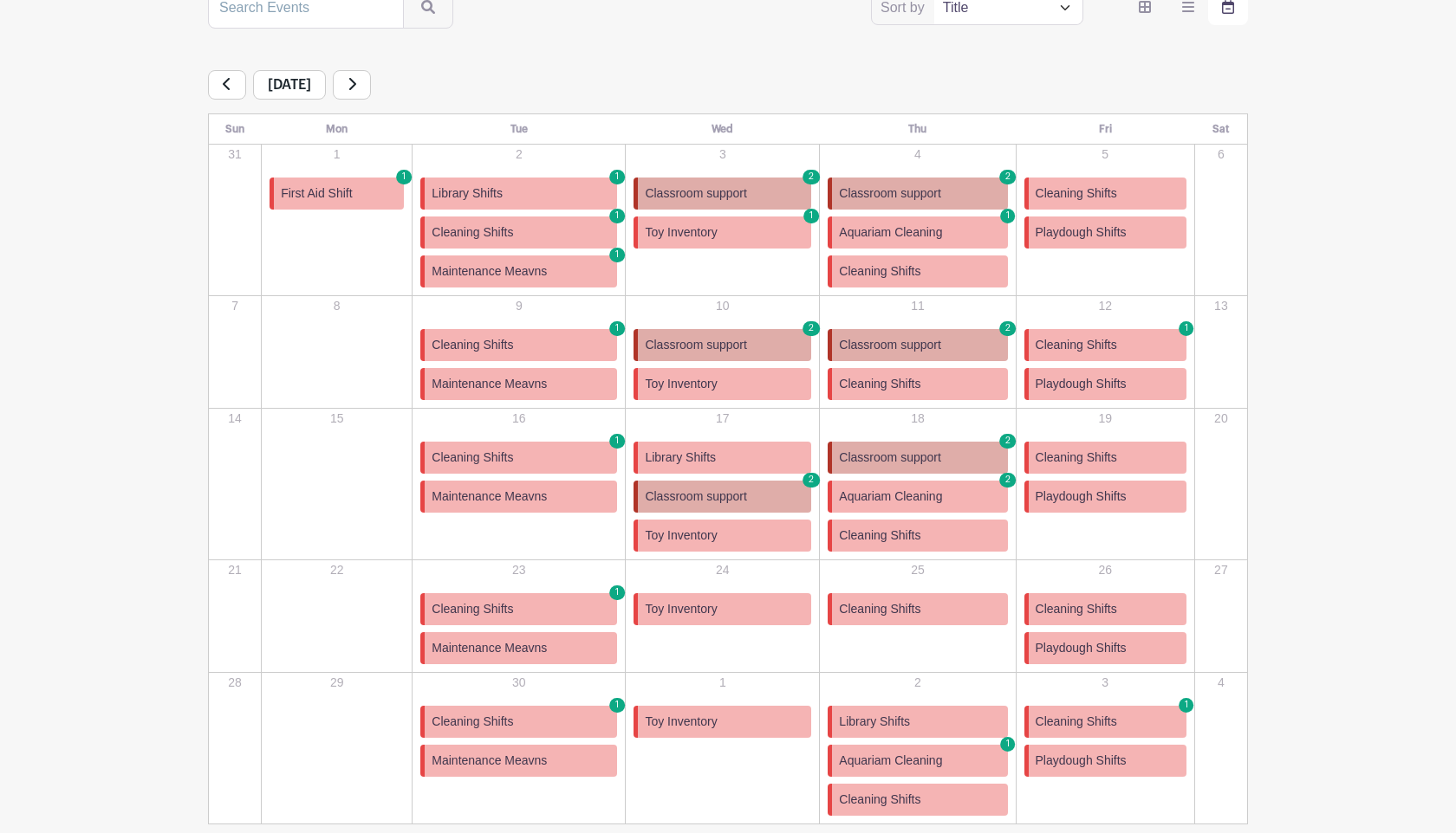
scroll to position [358, 0]
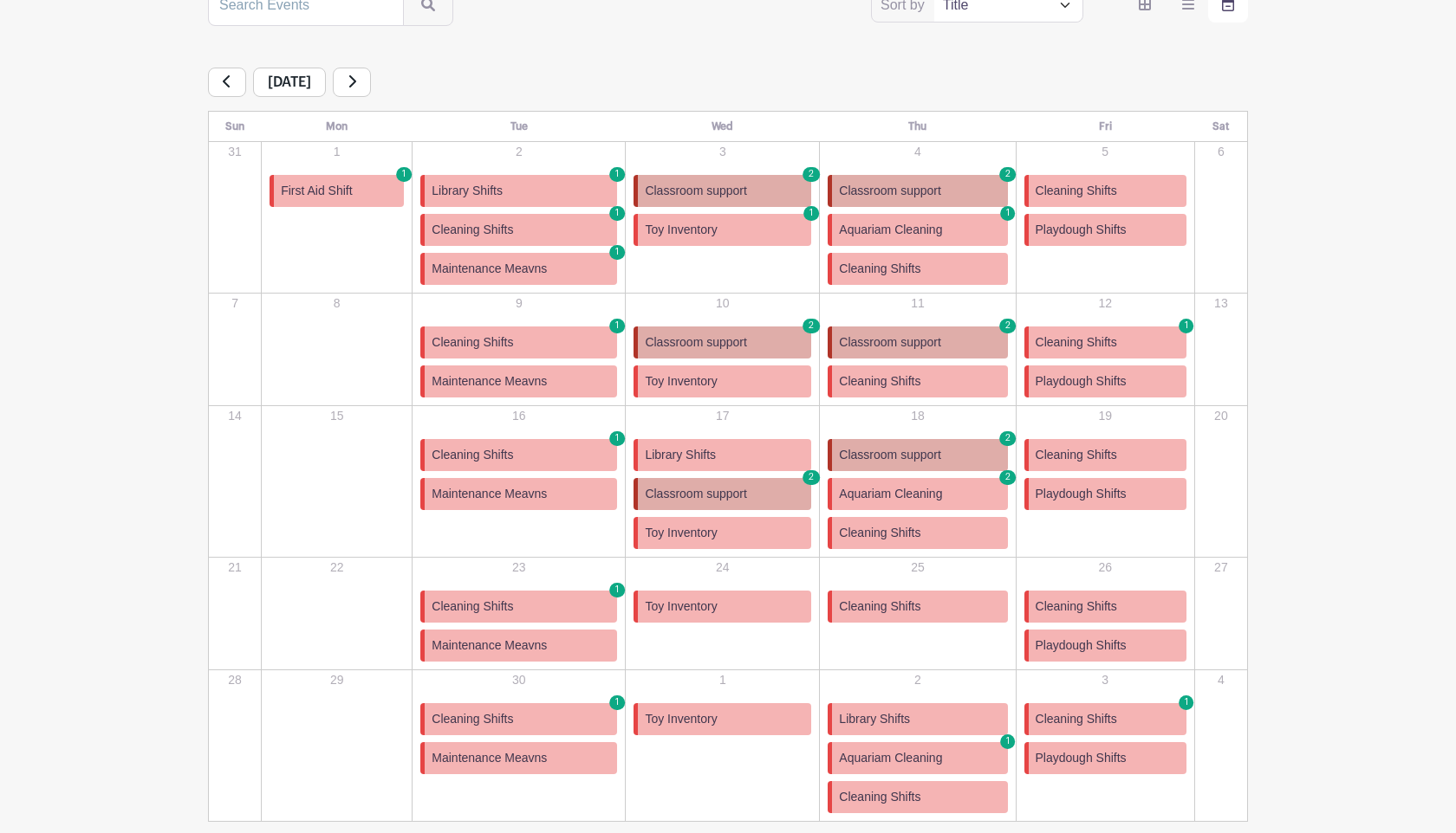
click at [357, 79] on icon at bounding box center [352, 82] width 9 height 14
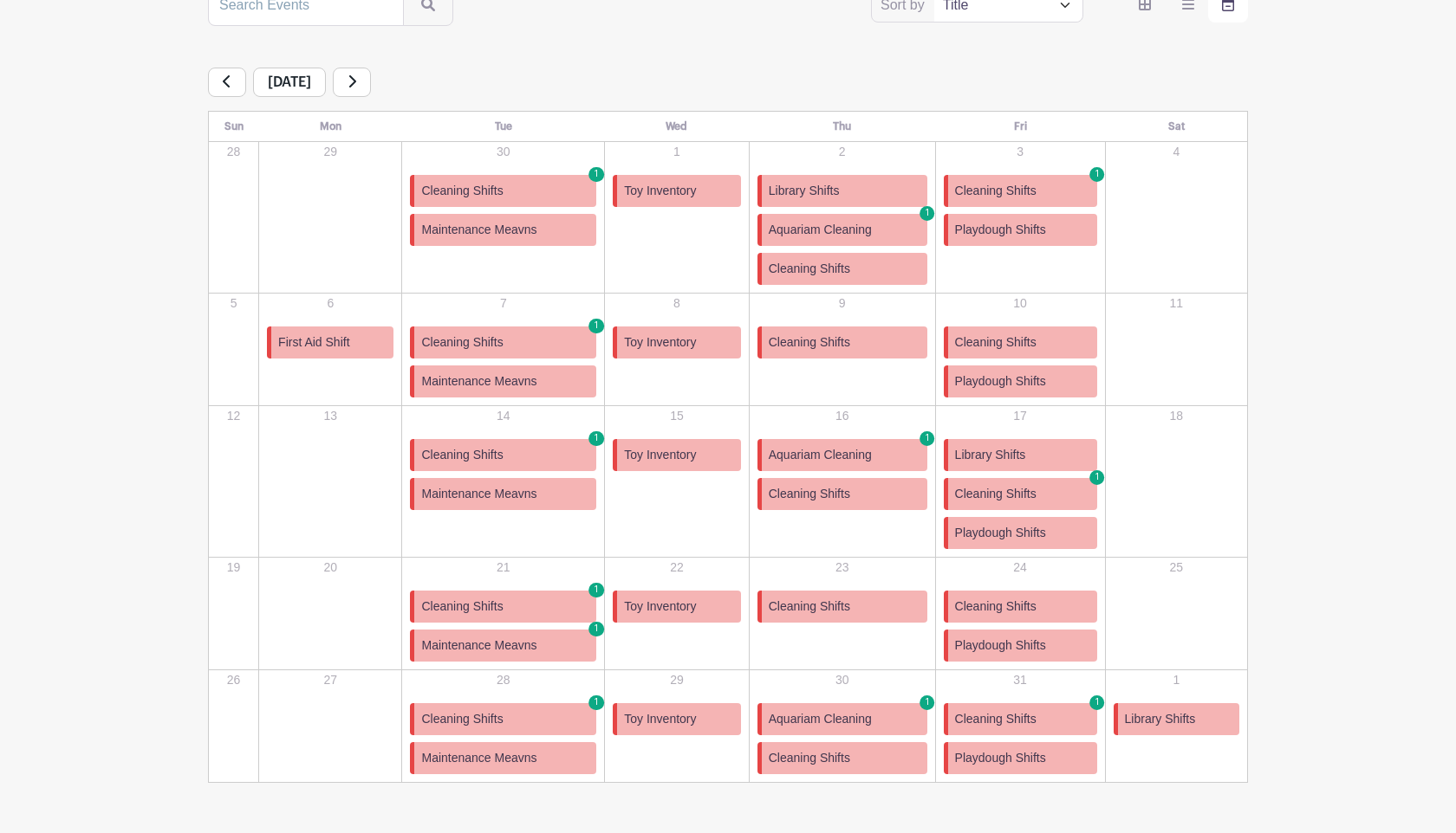
click at [1039, 186] on link "Cleaning Shifts 1" at bounding box center [1021, 191] width 154 height 32
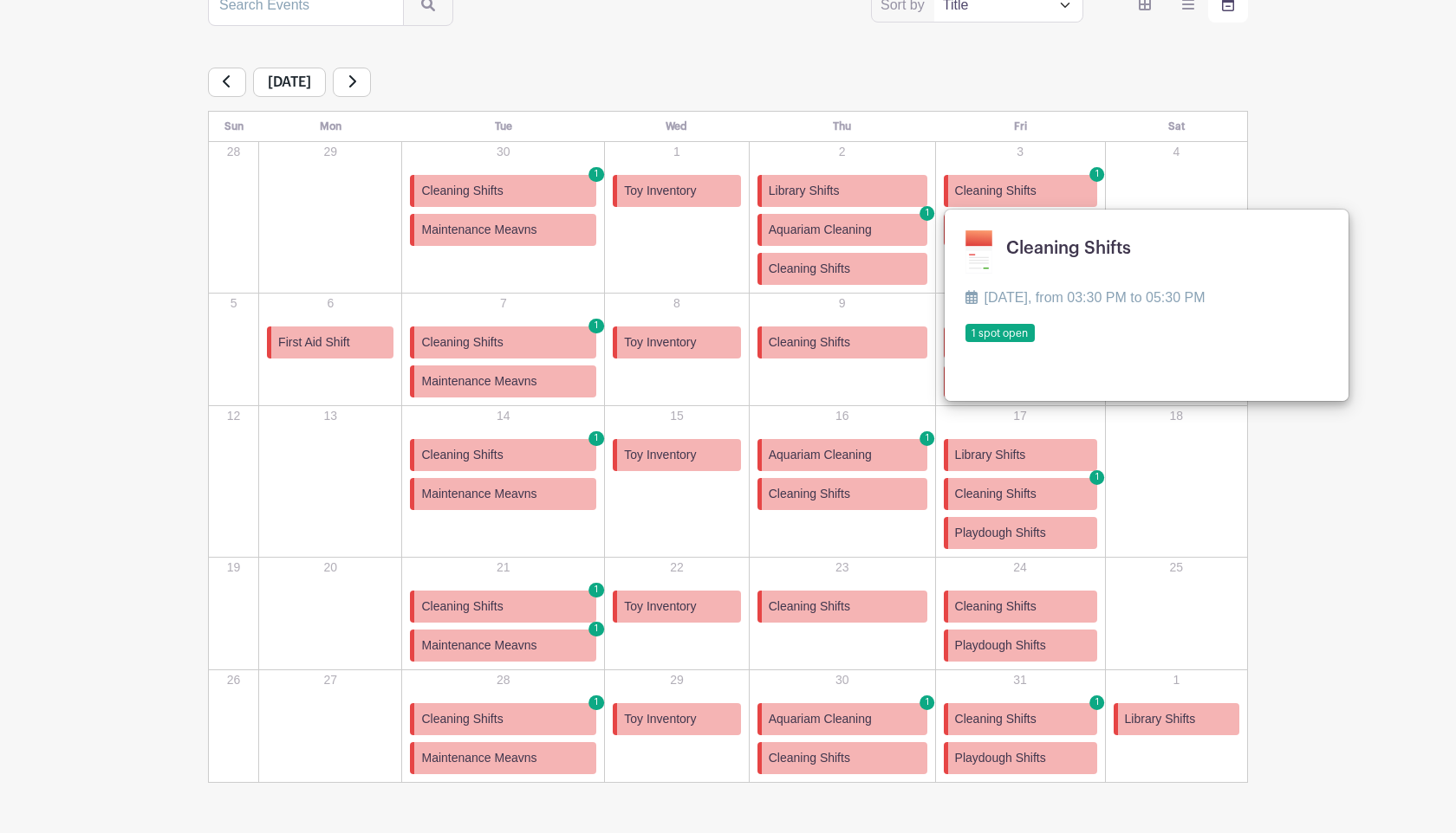
click at [997, 88] on div "[DATE]" at bounding box center [728, 83] width 1040 height 30
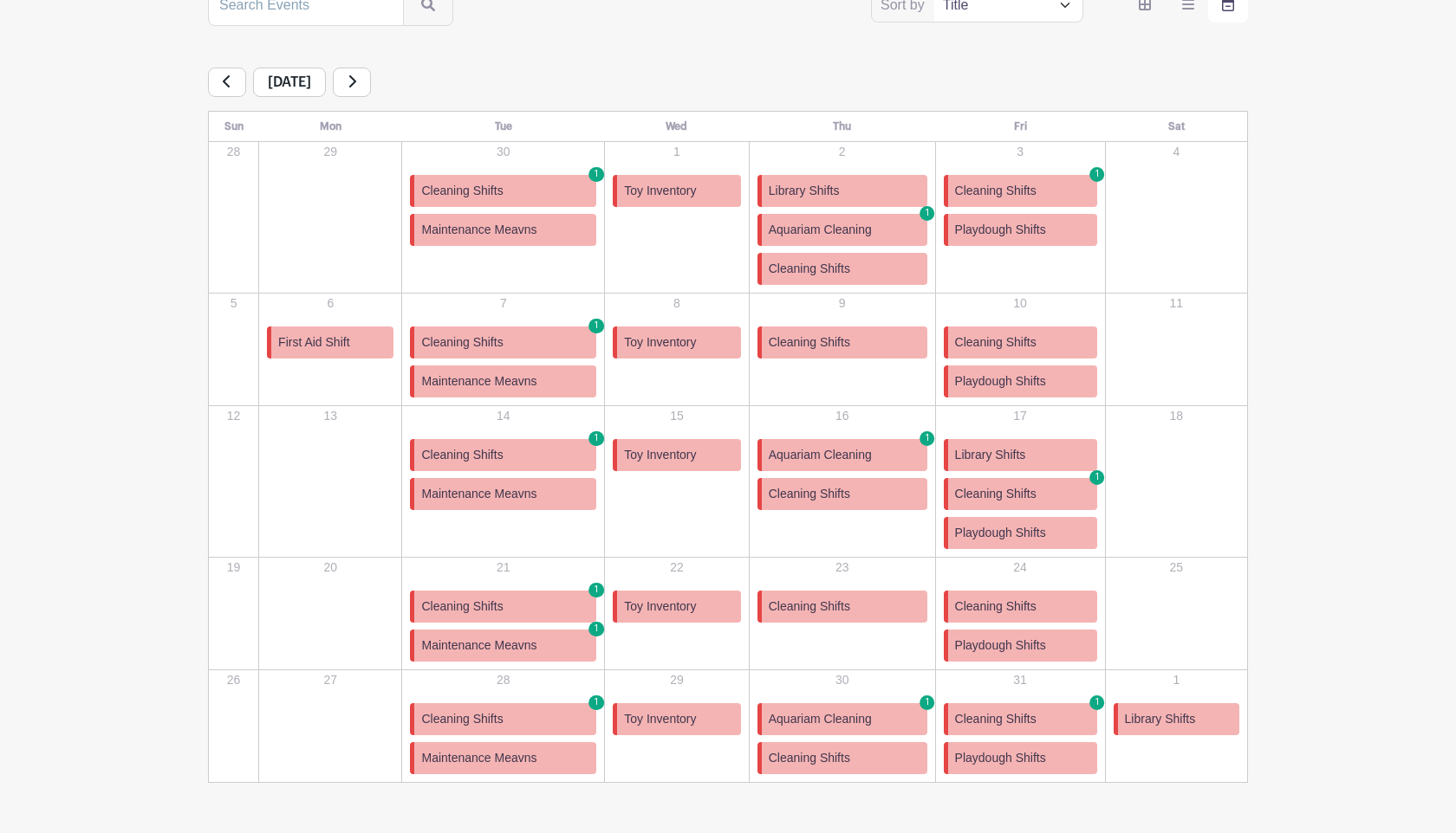
click at [494, 607] on span "Cleaning Shifts" at bounding box center [462, 607] width 82 height 18
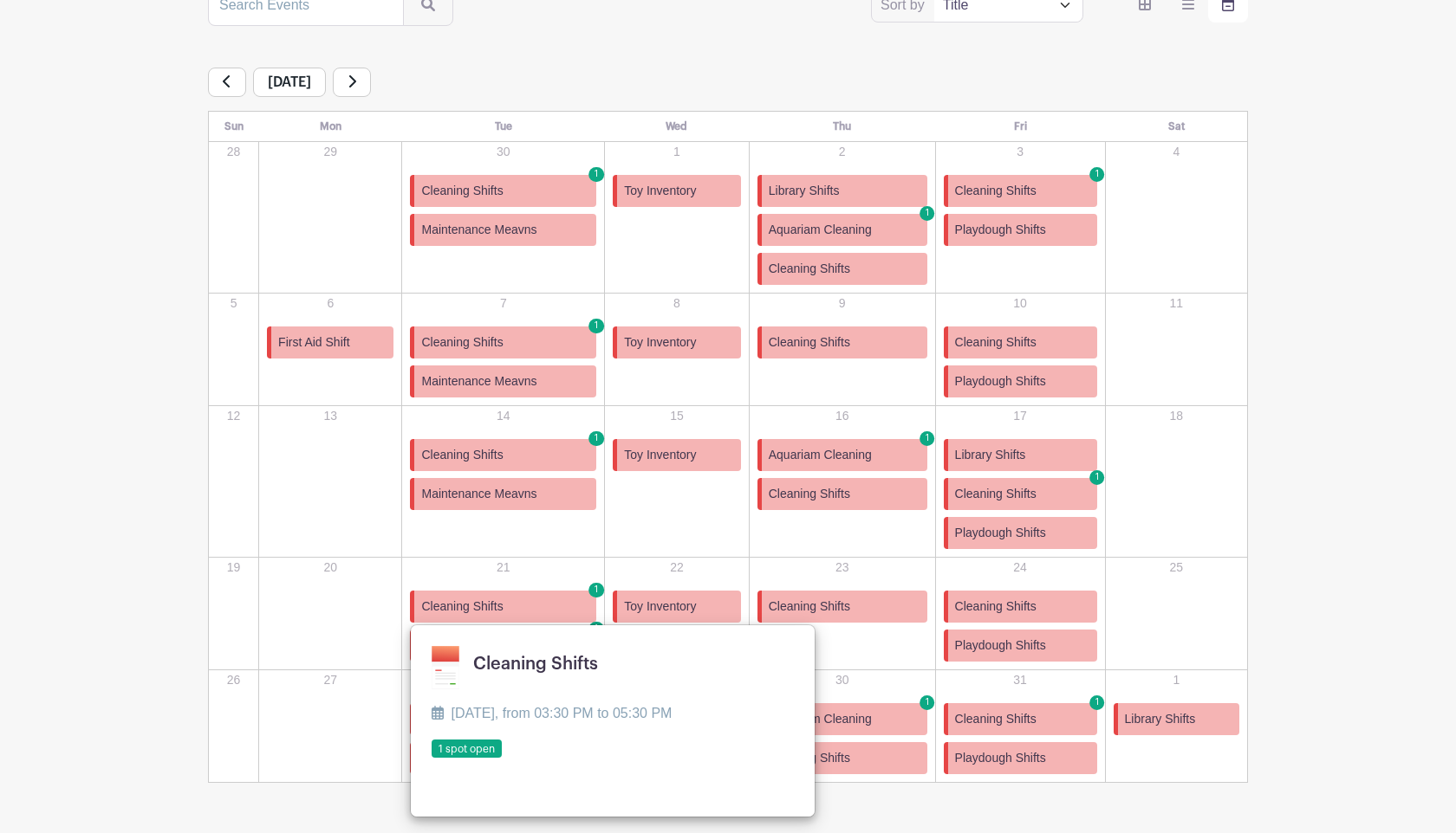
click at [431, 759] on link at bounding box center [431, 759] width 0 height 0
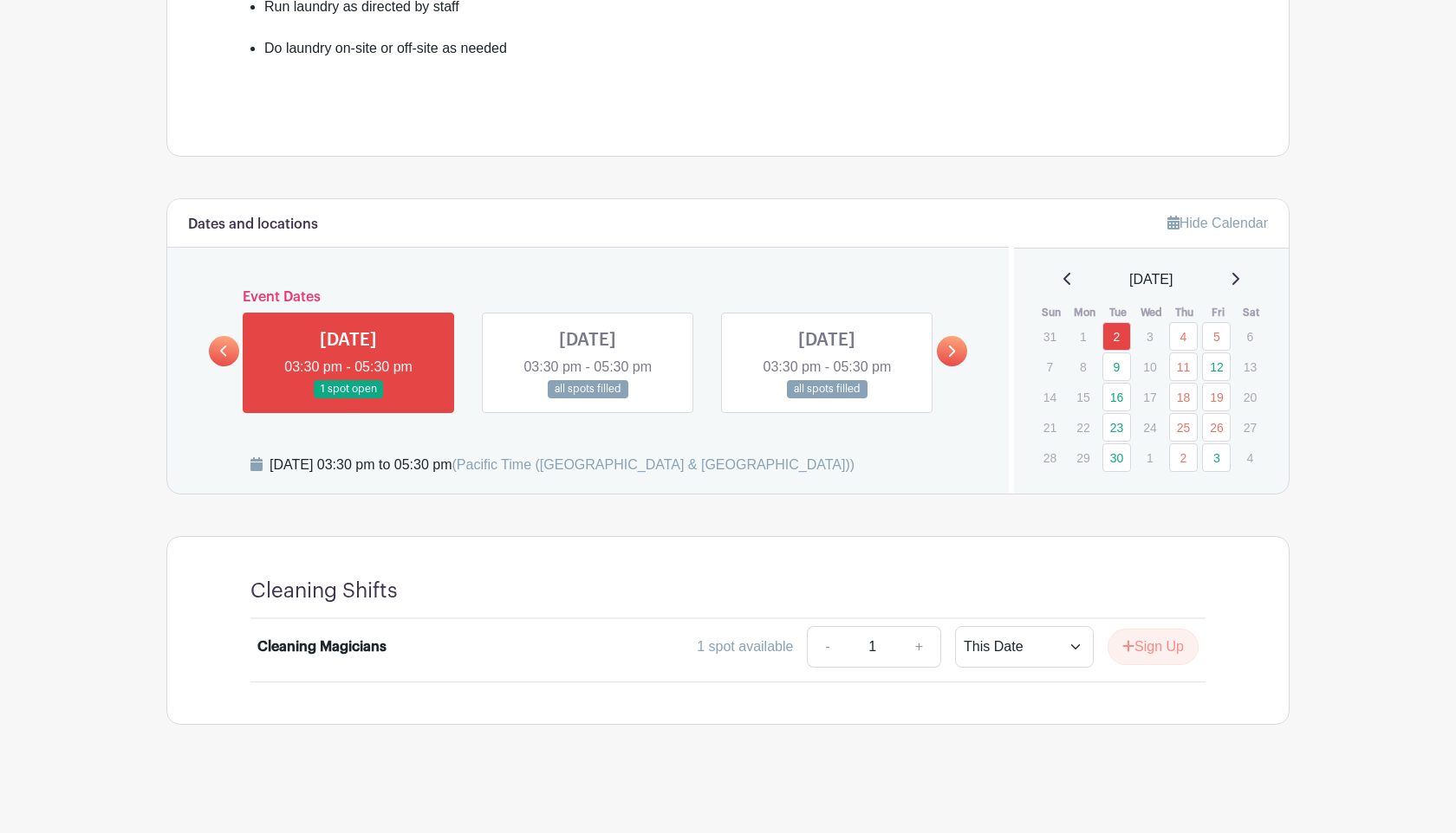
scroll to position [686, 0]
click at [1177, 645] on button "Sign Up" at bounding box center [1153, 647] width 91 height 36
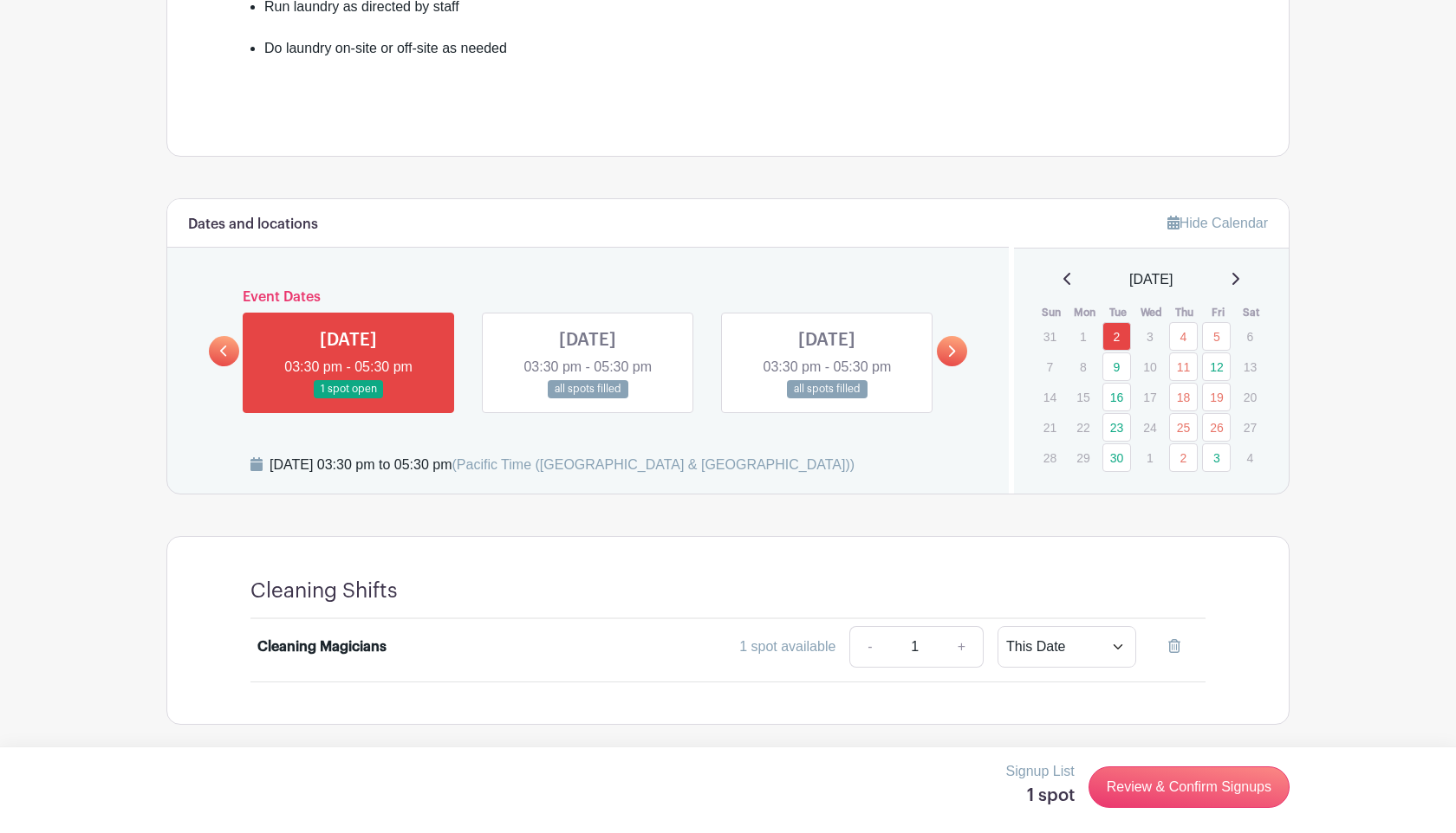
click at [1238, 281] on div "[DATE]" at bounding box center [1152, 280] width 234 height 21
click at [1239, 278] on icon at bounding box center [1234, 279] width 9 height 14
click at [1121, 364] on link "7" at bounding box center [1116, 366] width 29 height 29
click at [1118, 369] on link "7" at bounding box center [1116, 366] width 29 height 29
click at [1157, 652] on button "Sign Up" at bounding box center [1153, 647] width 91 height 36
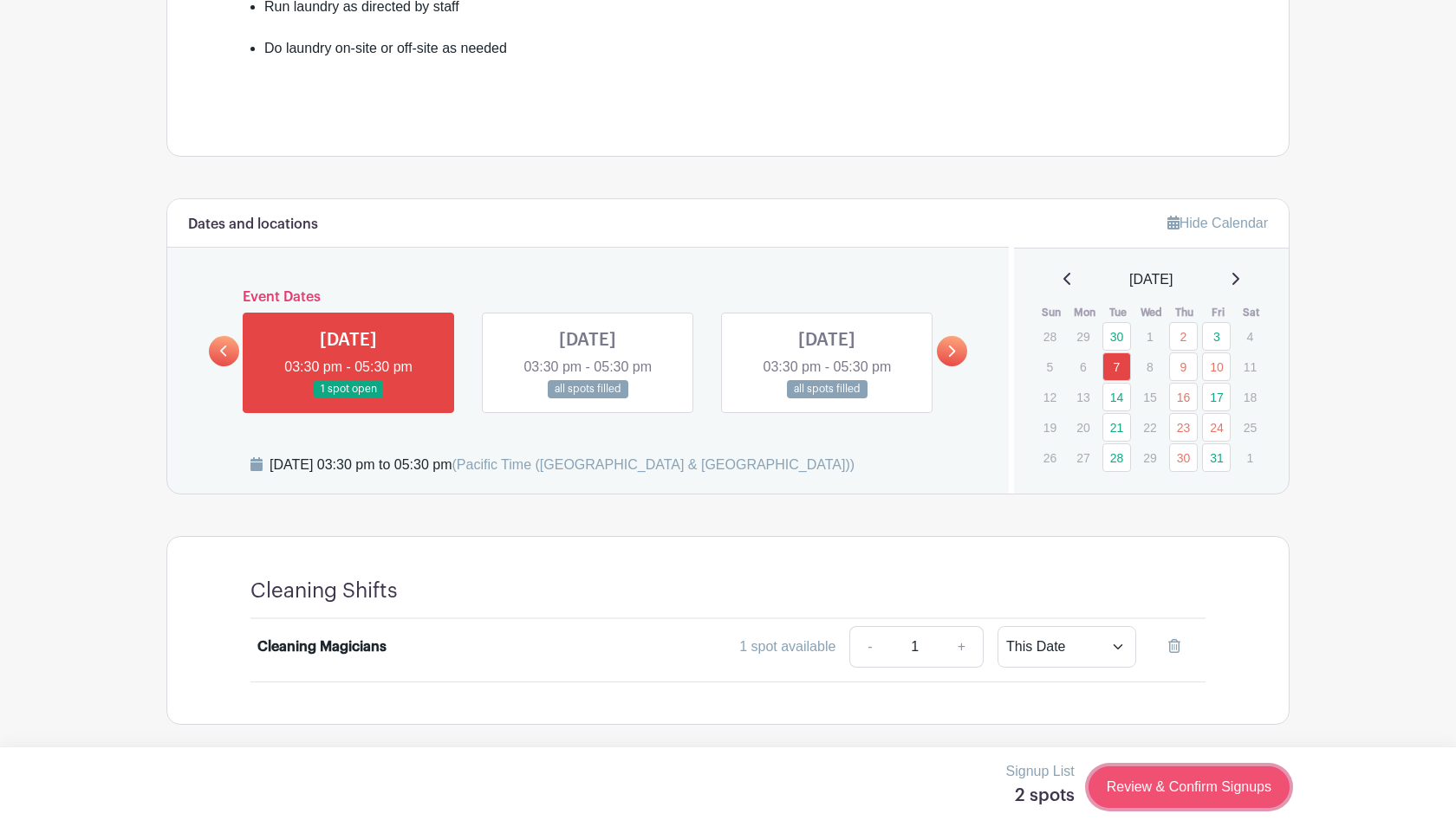
click at [1155, 796] on link "Review & Confirm Signups" at bounding box center [1189, 788] width 201 height 41
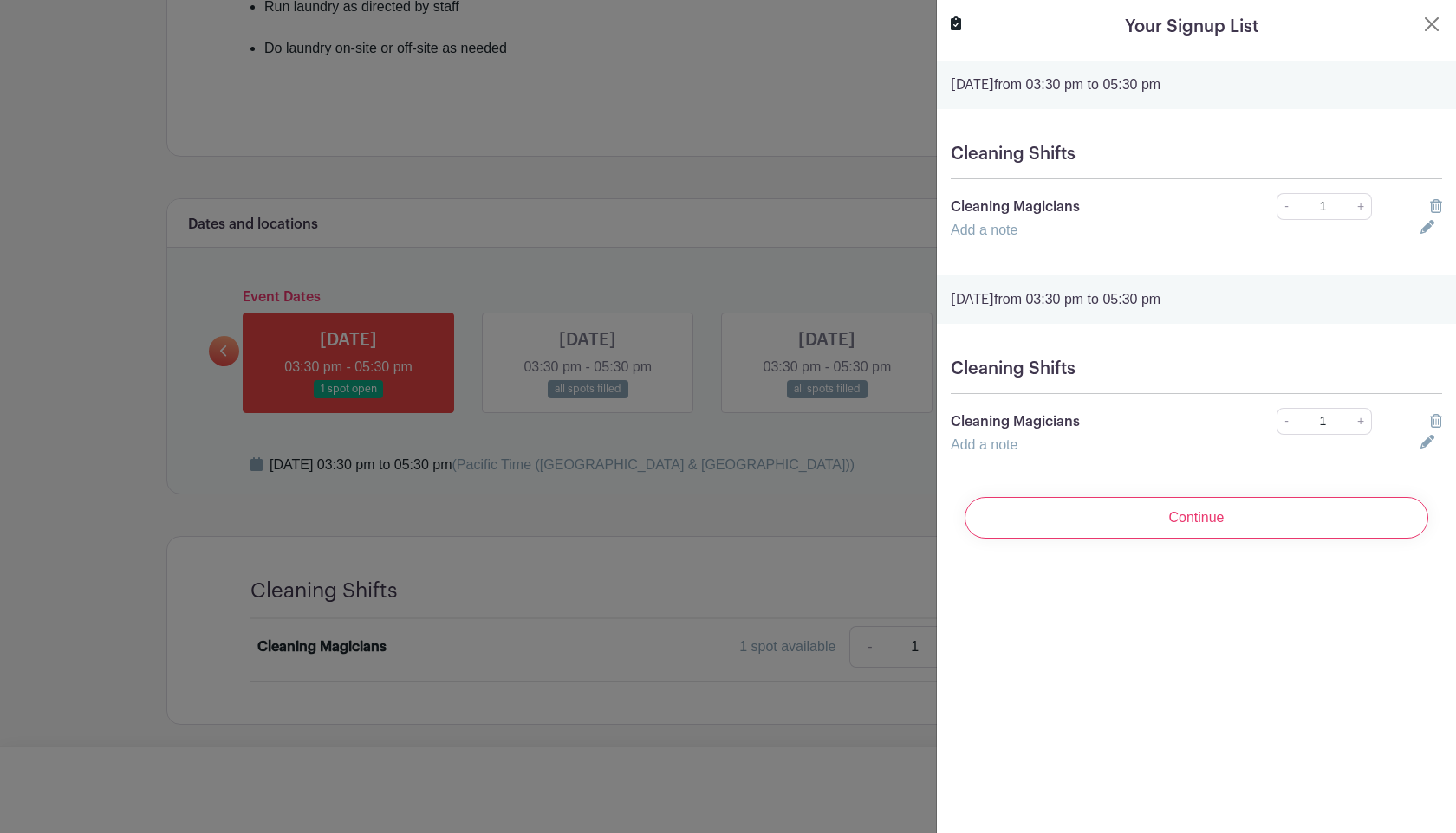
click at [1438, 419] on icon at bounding box center [1436, 420] width 12 height 14
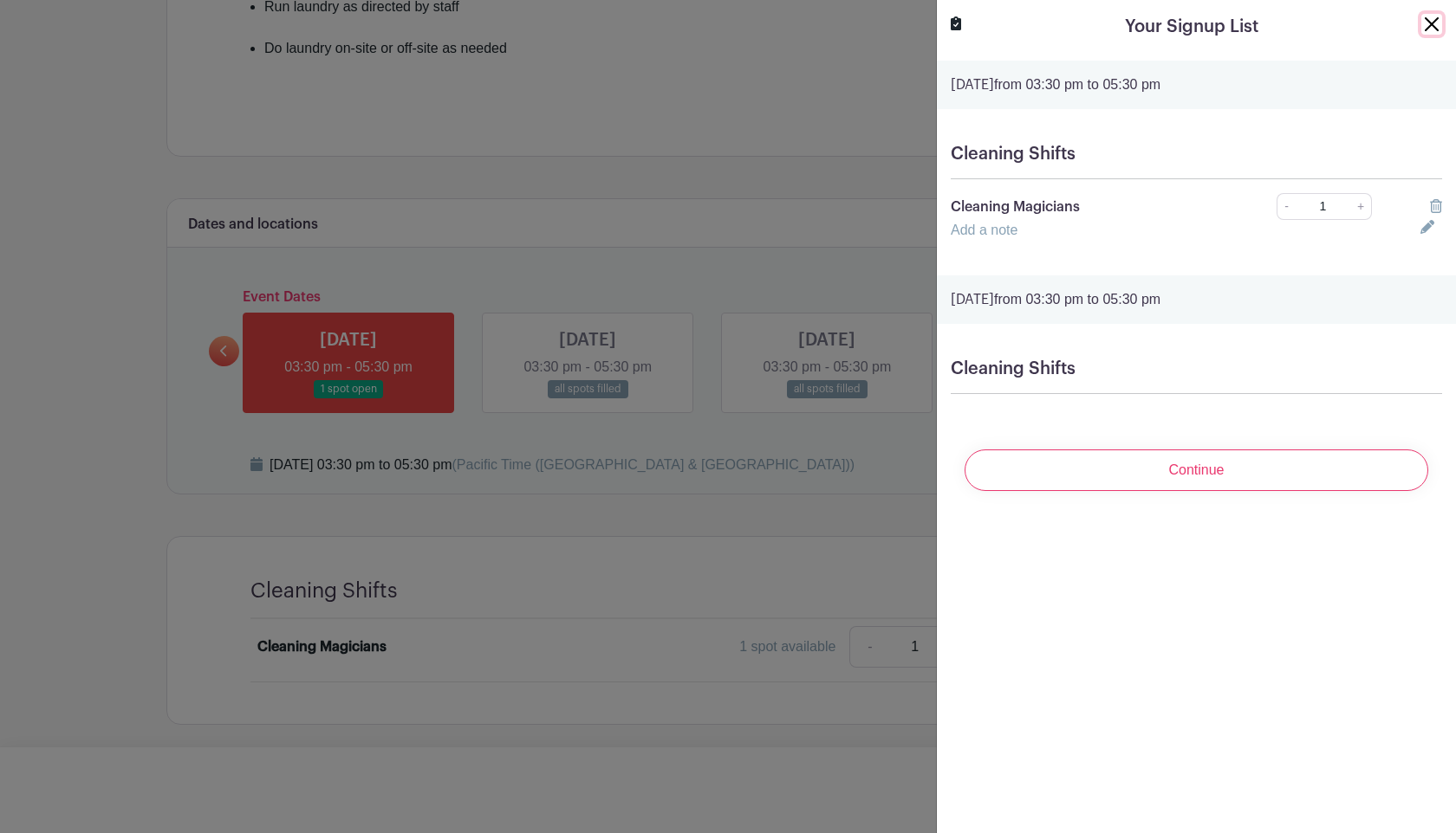
click at [1437, 21] on button "Close" at bounding box center [1431, 24] width 21 height 21
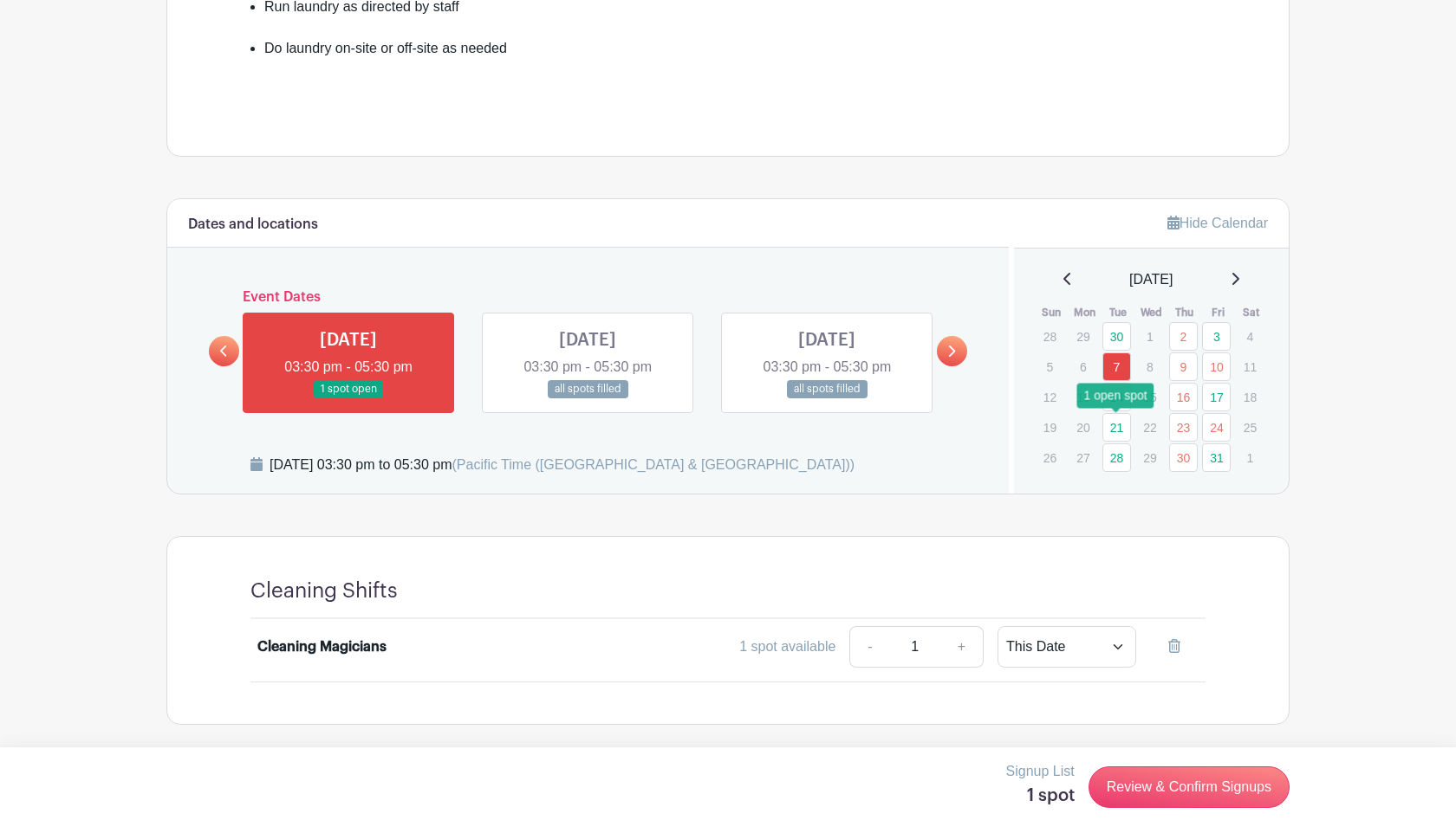
click at [1120, 429] on link "21" at bounding box center [1116, 427] width 29 height 29
click at [1172, 647] on button "Sign Up" at bounding box center [1153, 647] width 91 height 36
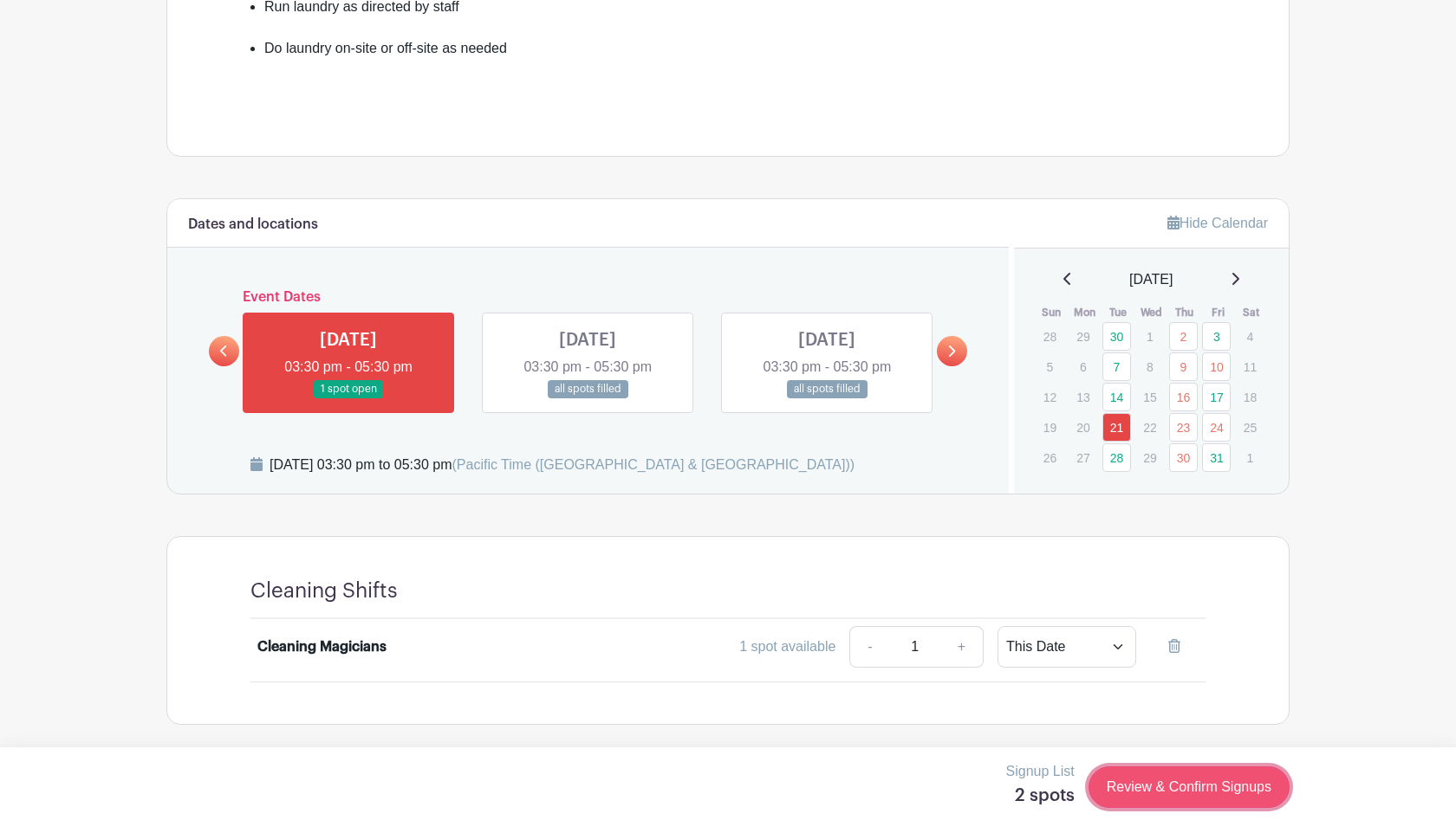
click at [1184, 801] on link "Review & Confirm Signups" at bounding box center [1189, 788] width 201 height 41
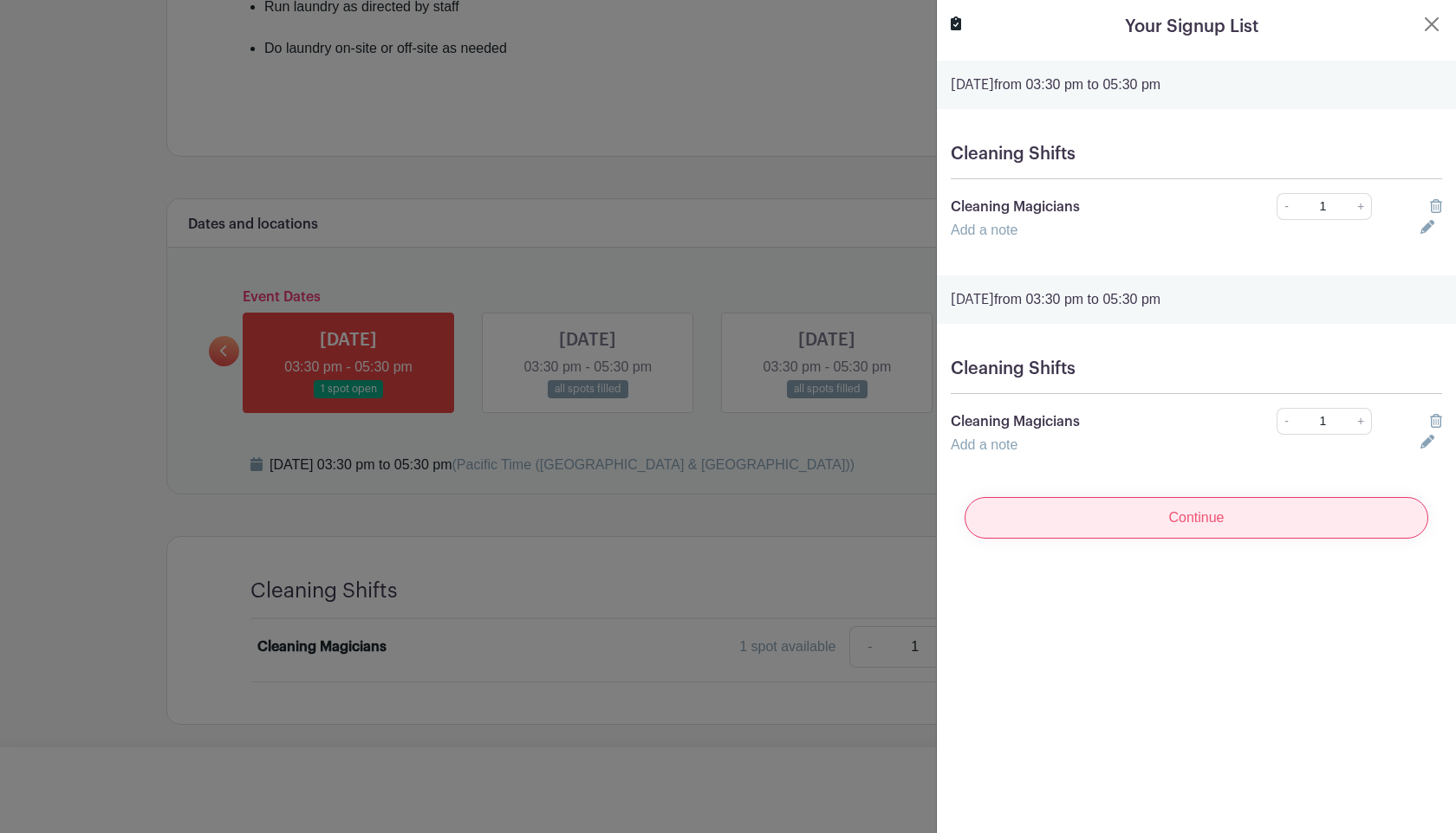
click at [1228, 521] on input "Continue" at bounding box center [1196, 518] width 464 height 41
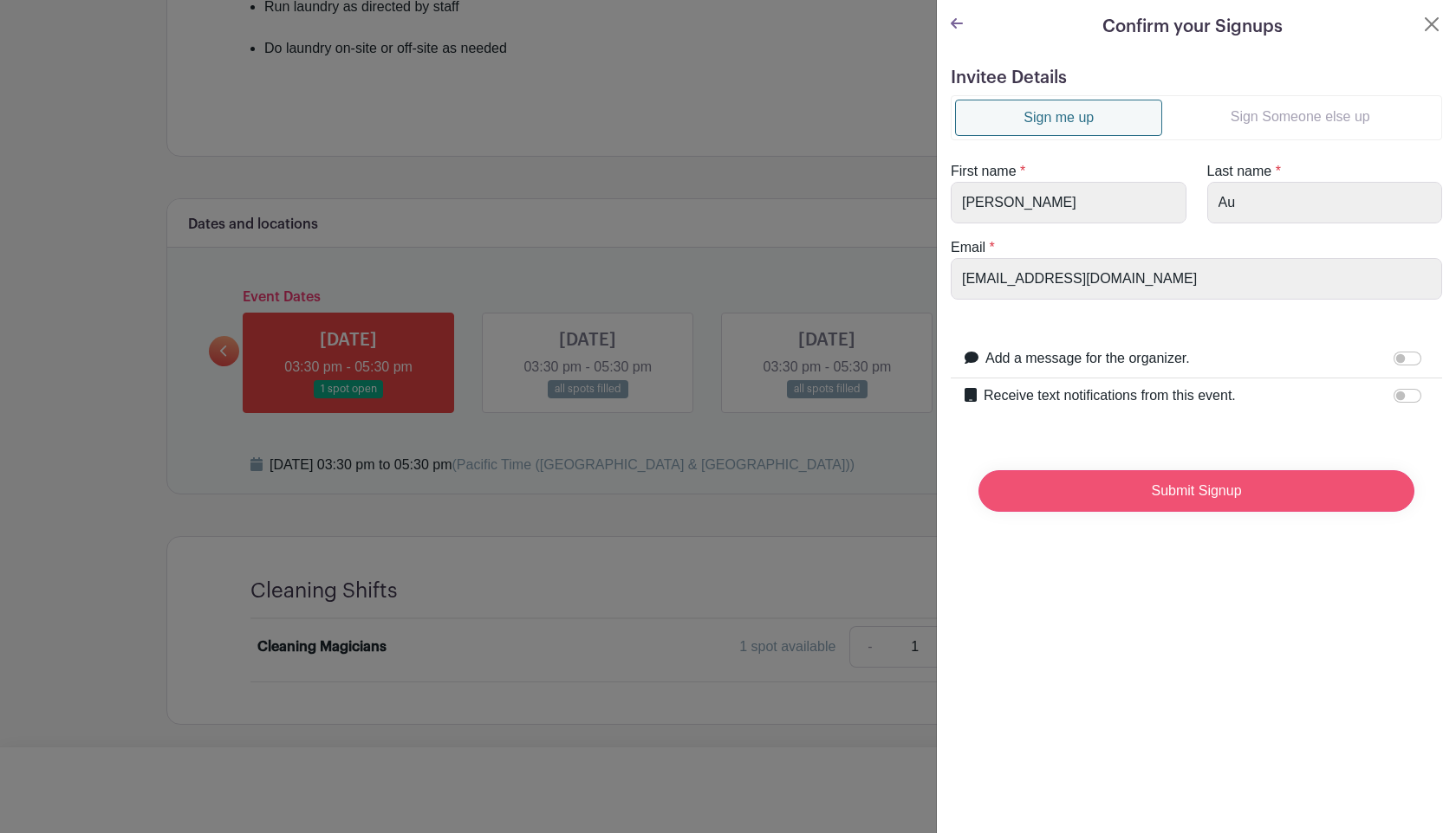
click at [1228, 472] on input "Submit Signup" at bounding box center [1196, 491] width 435 height 41
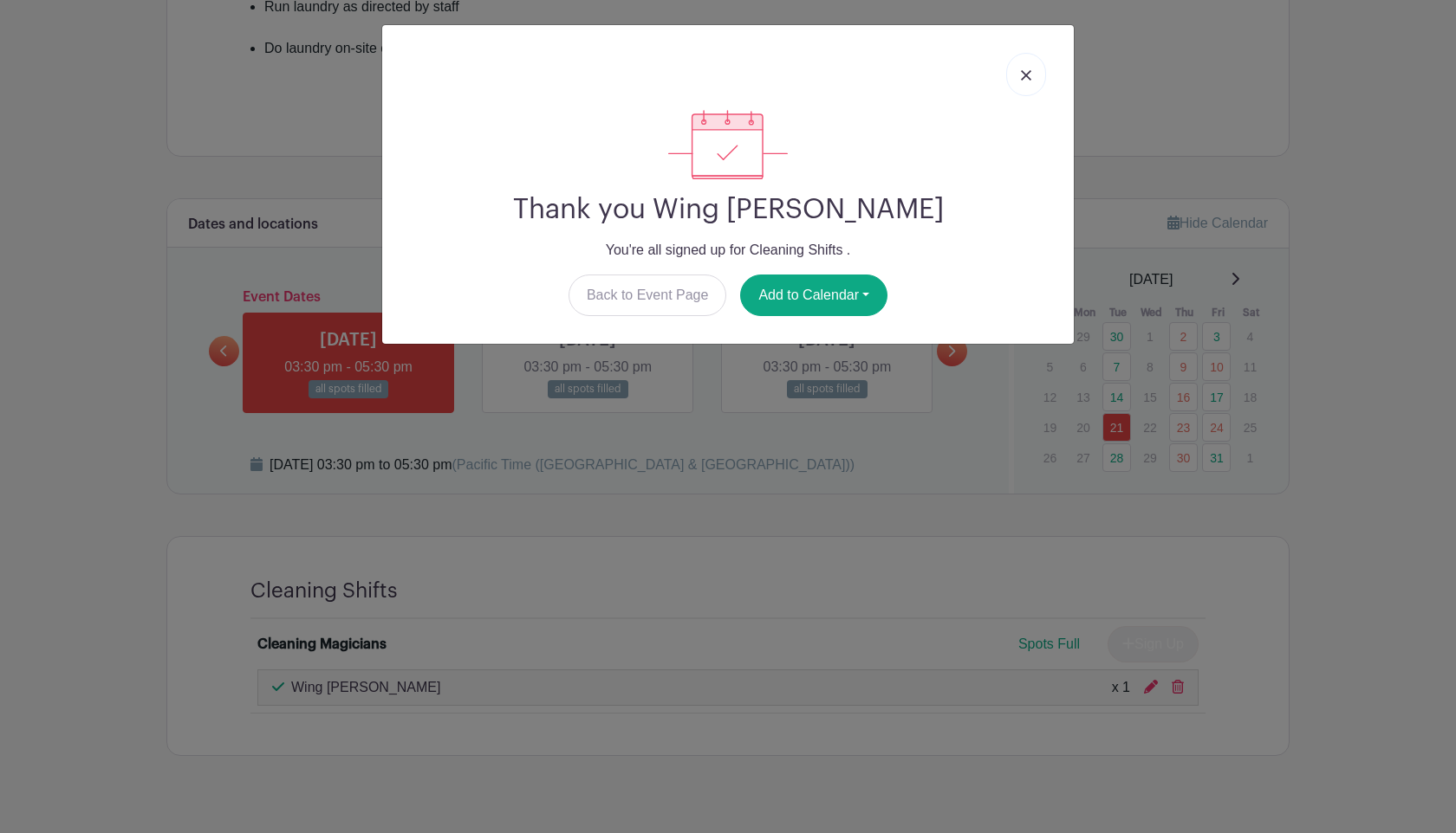
click at [1026, 86] on link at bounding box center [1026, 75] width 39 height 43
